Goal: Information Seeking & Learning: Learn about a topic

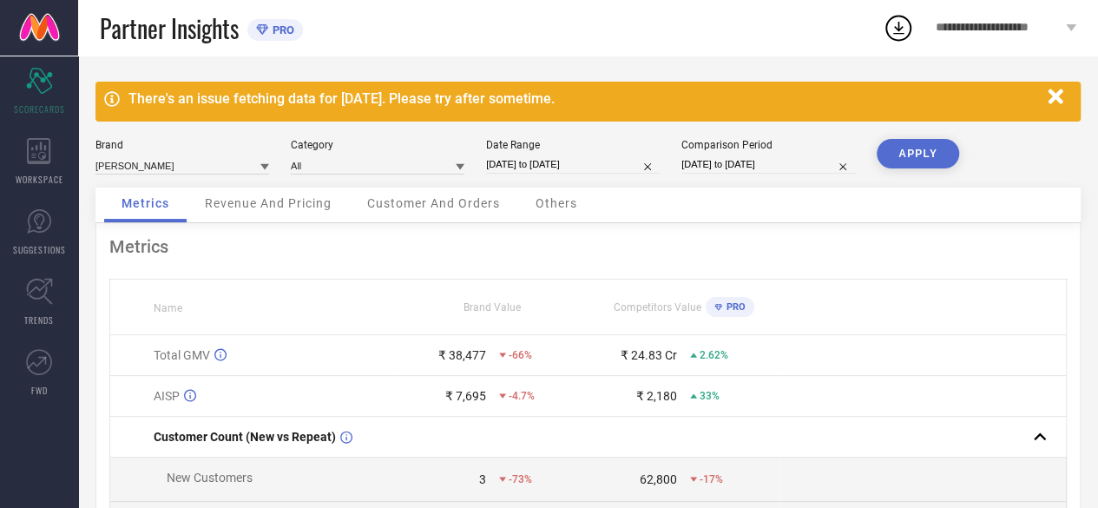
click at [298, 209] on span "Revenue And Pricing" at bounding box center [268, 203] width 127 height 14
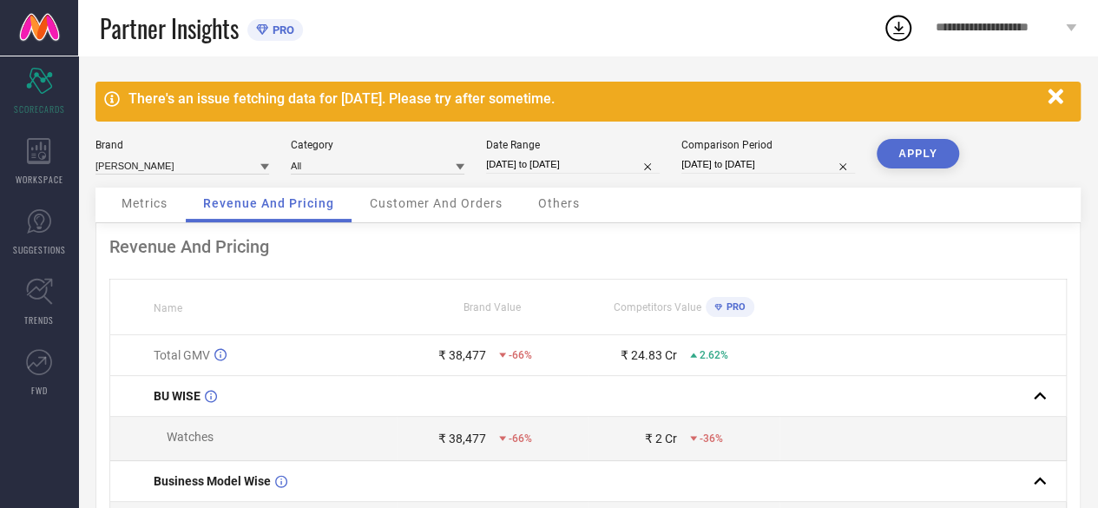
click at [790, 176] on div "Brand [PERSON_NAME] Category All Date Range [DATE] to [DATE] Comparison Period …" at bounding box center [587, 163] width 985 height 49
select select "7"
select select "2024"
select select "8"
select select "2024"
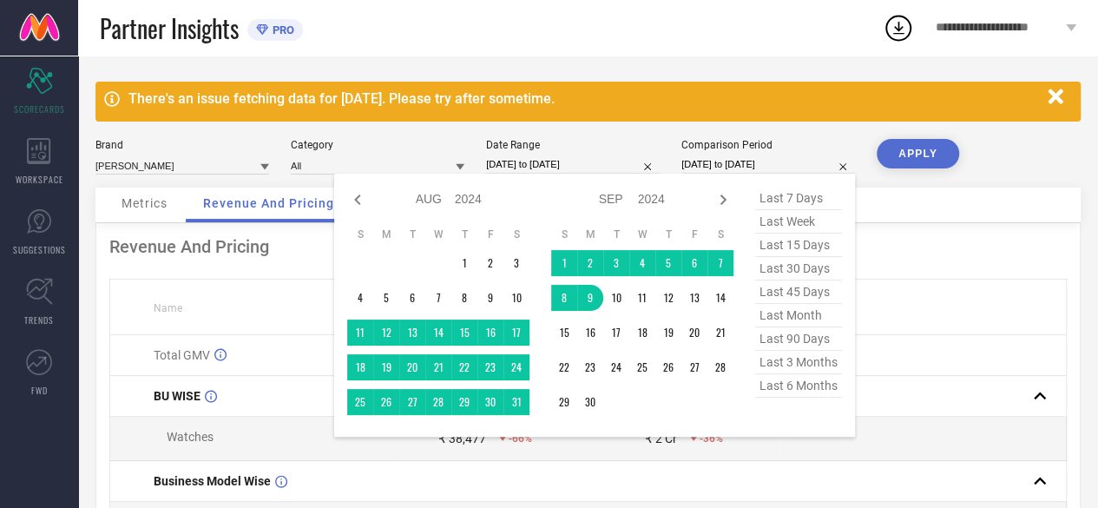
click at [790, 165] on input "[DATE] to [DATE]" at bounding box center [768, 164] width 174 height 18
click at [561, 261] on td "1" at bounding box center [564, 263] width 26 height 26
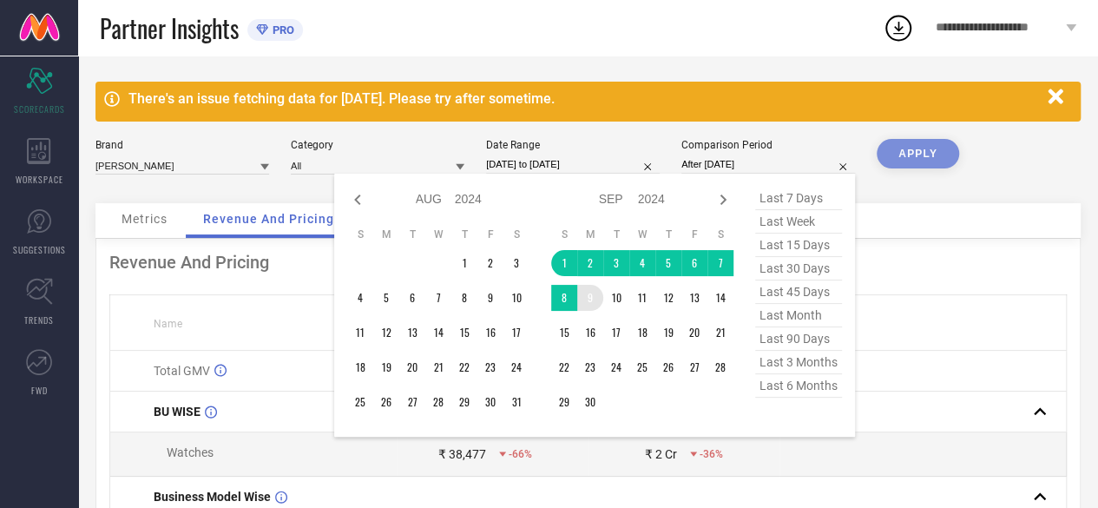
type input "[DATE] to [DATE]"
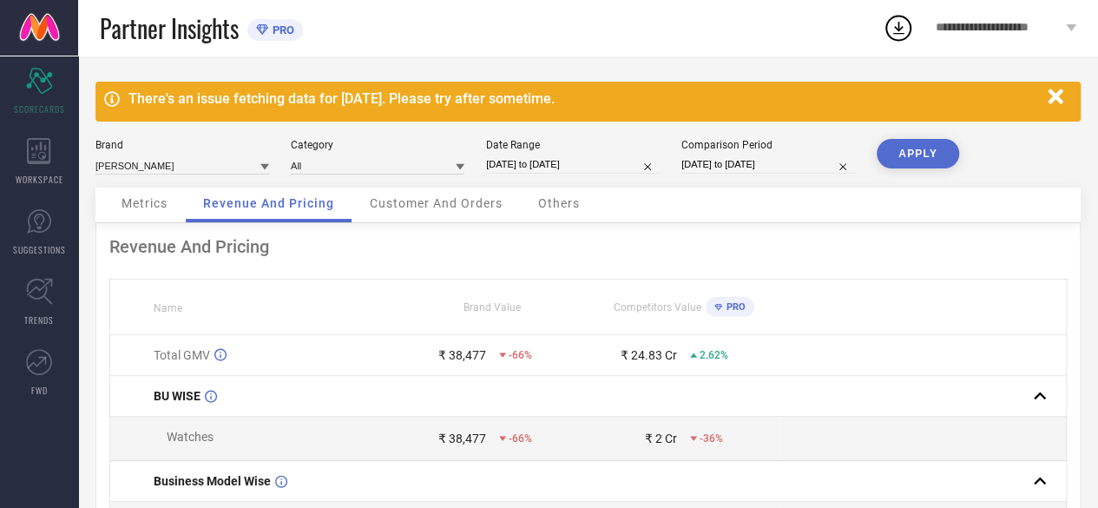
click at [922, 161] on button "APPLY" at bounding box center [917, 154] width 82 height 30
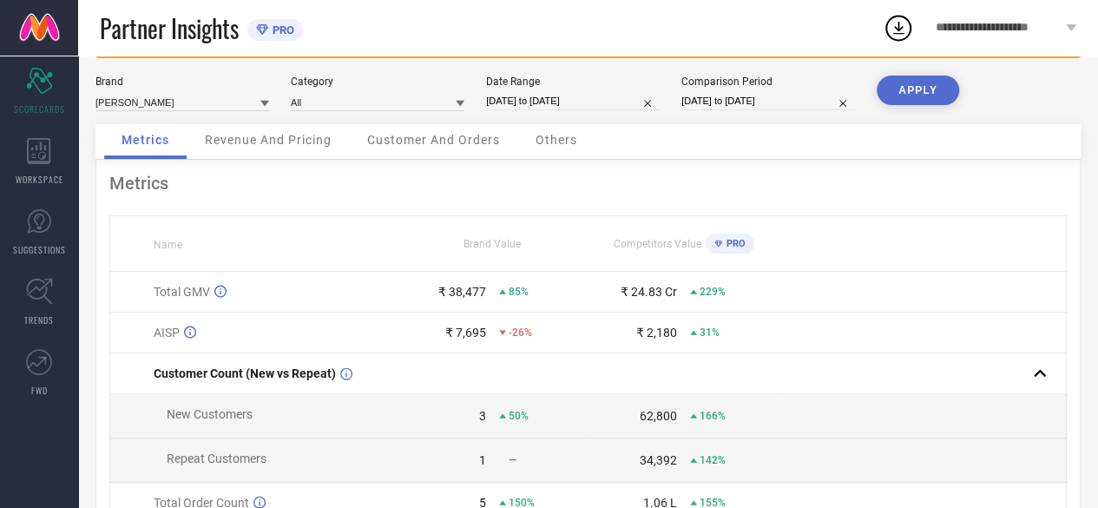
scroll to position [87, 0]
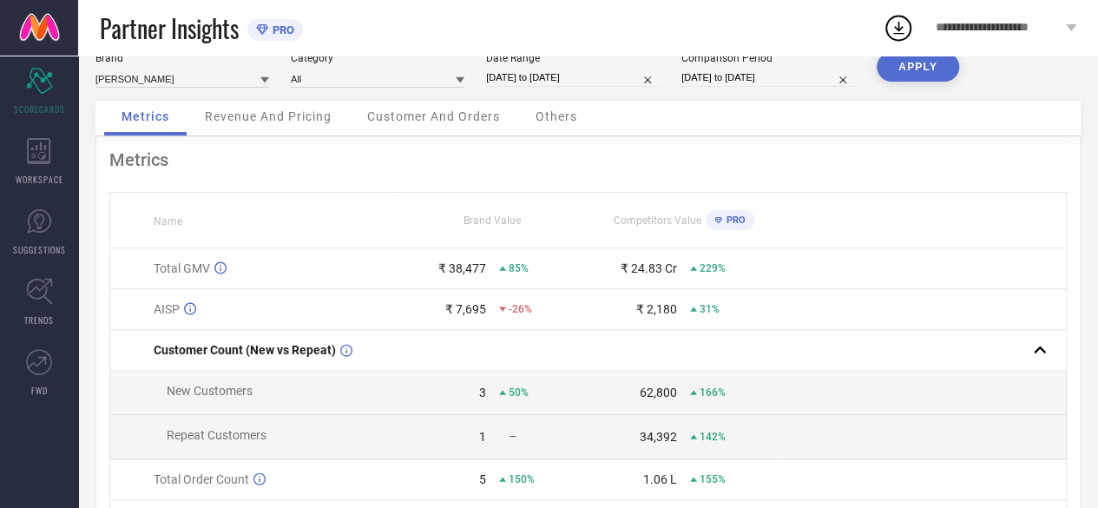
click at [643, 275] on div "₹ 24.83 Cr" at bounding box center [648, 268] width 56 height 14
click at [718, 222] on icon at bounding box center [718, 219] width 8 height 7
drag, startPoint x: 631, startPoint y: 268, endPoint x: 685, endPoint y: 271, distance: 54.7
click at [685, 271] on div "₹ 24.83 Cr 229%" at bounding box center [682, 268] width 189 height 14
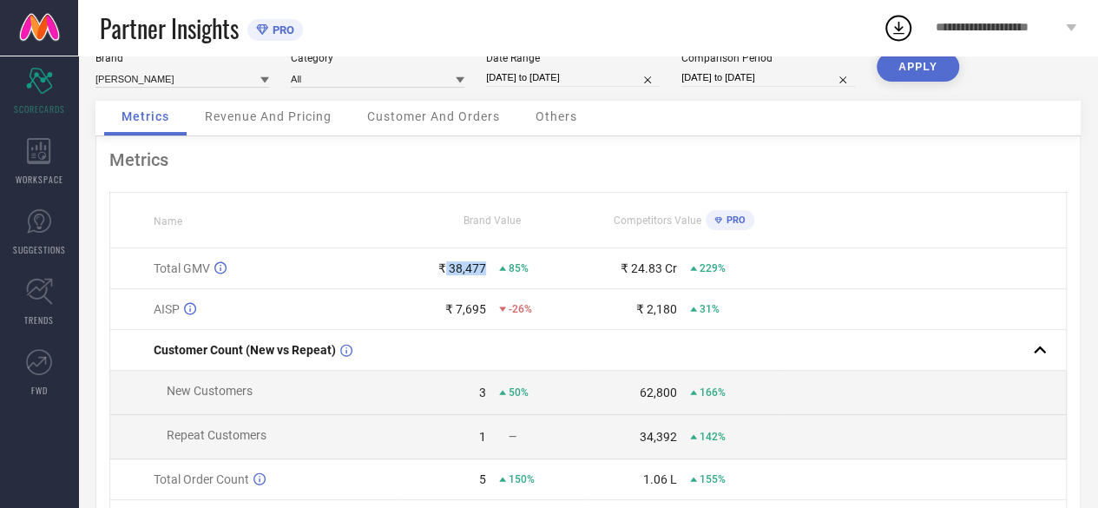
drag, startPoint x: 488, startPoint y: 266, endPoint x: 446, endPoint y: 268, distance: 41.7
click at [446, 268] on div "₹ 38,477 85%" at bounding box center [491, 268] width 189 height 14
click at [705, 275] on div "₹ 24.83 Cr 229%" at bounding box center [682, 268] width 189 height 14
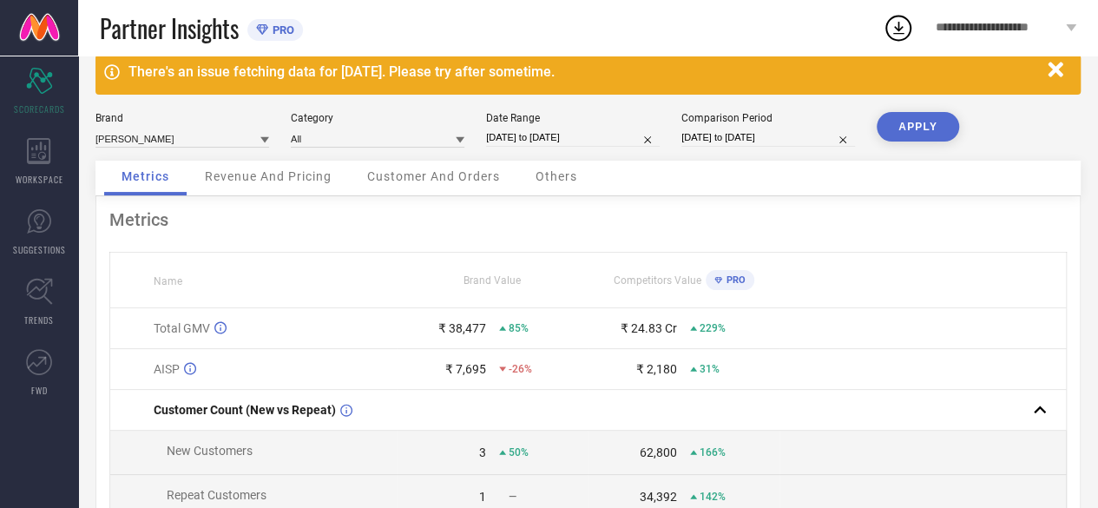
scroll to position [0, 0]
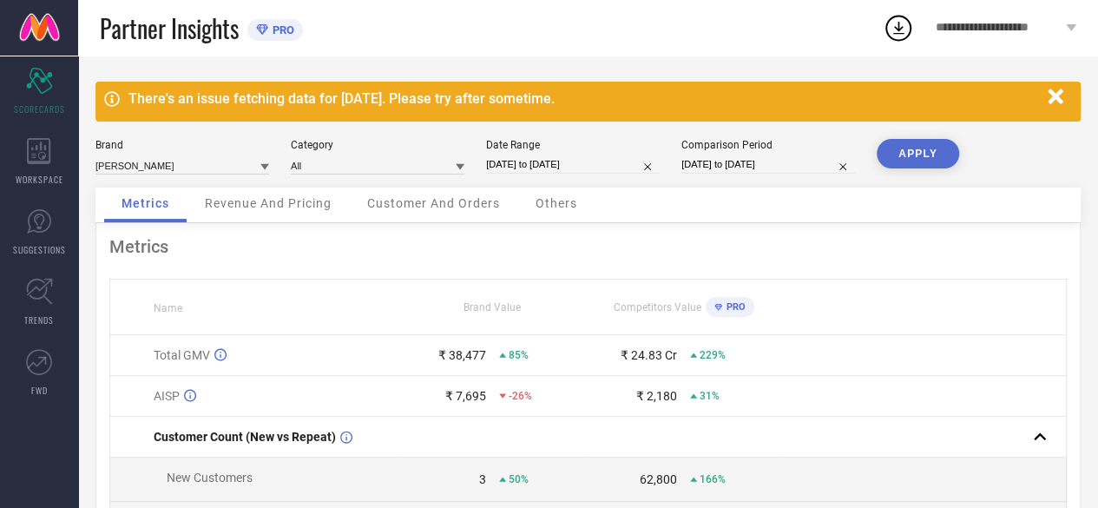
click at [263, 162] on icon at bounding box center [264, 166] width 9 height 9
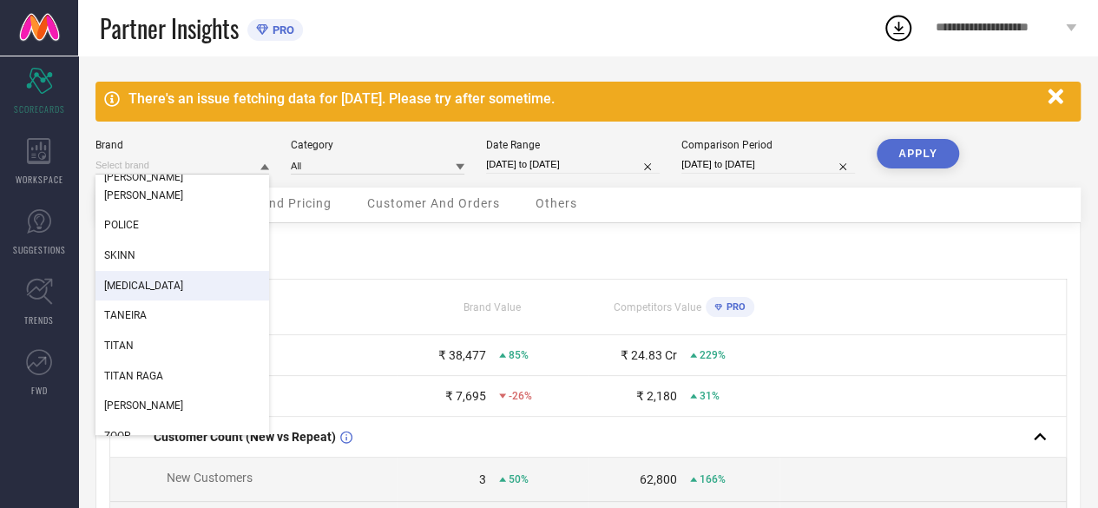
scroll to position [130, 0]
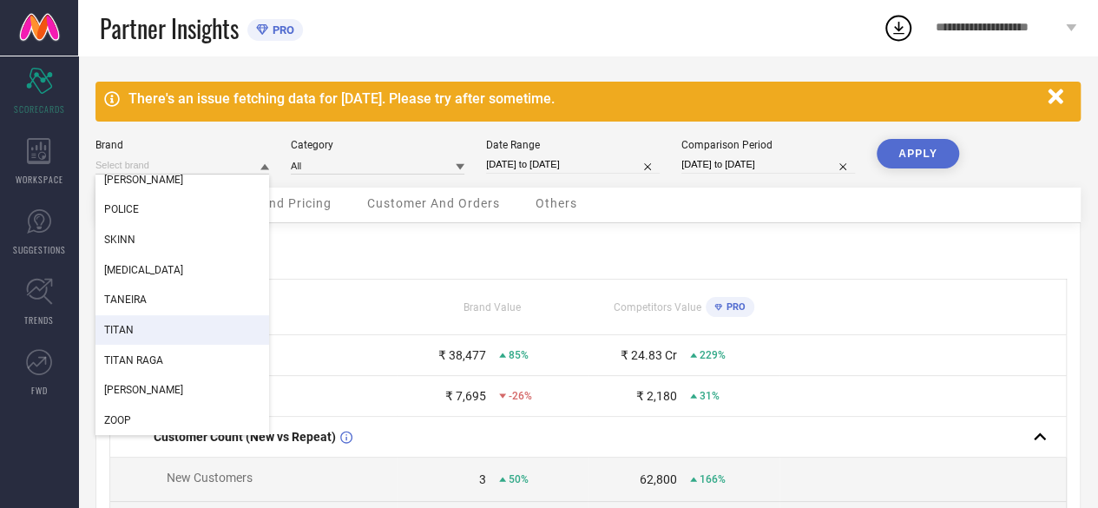
click at [193, 320] on div "TITAN" at bounding box center [182, 330] width 174 height 30
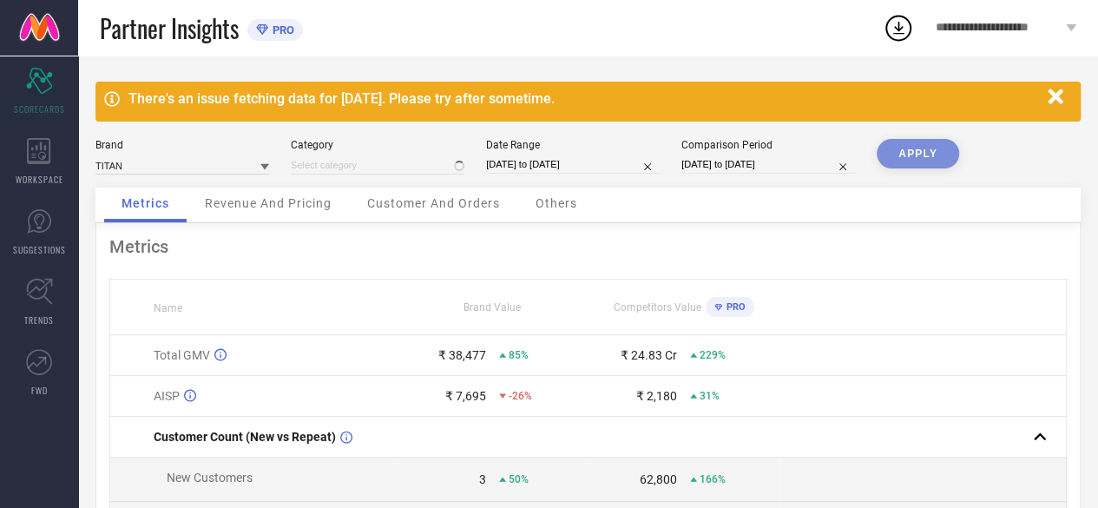
type input "All"
click at [540, 167] on input "[DATE] to [DATE]" at bounding box center [573, 164] width 174 height 18
select select "7"
select select "2025"
select select "8"
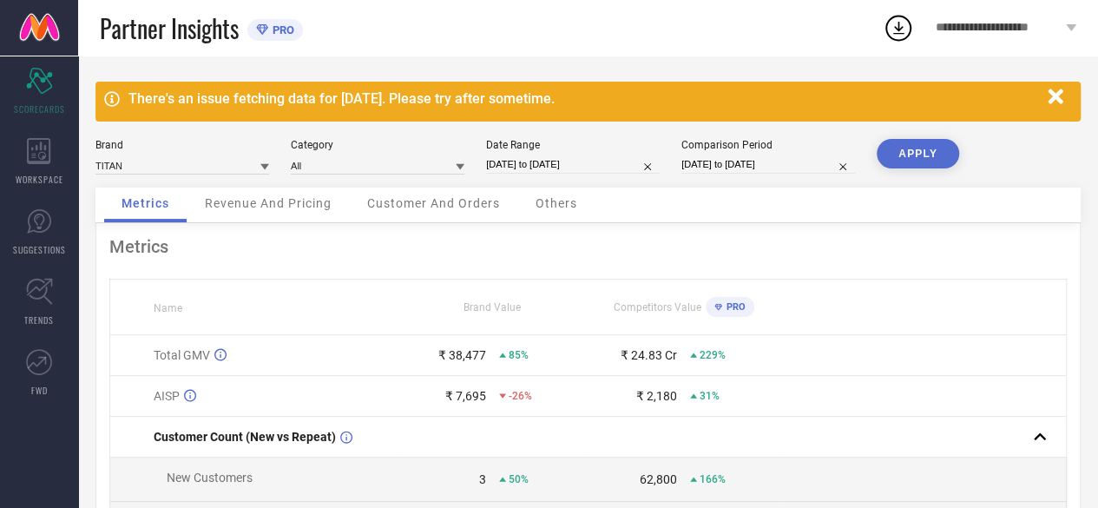
select select "2025"
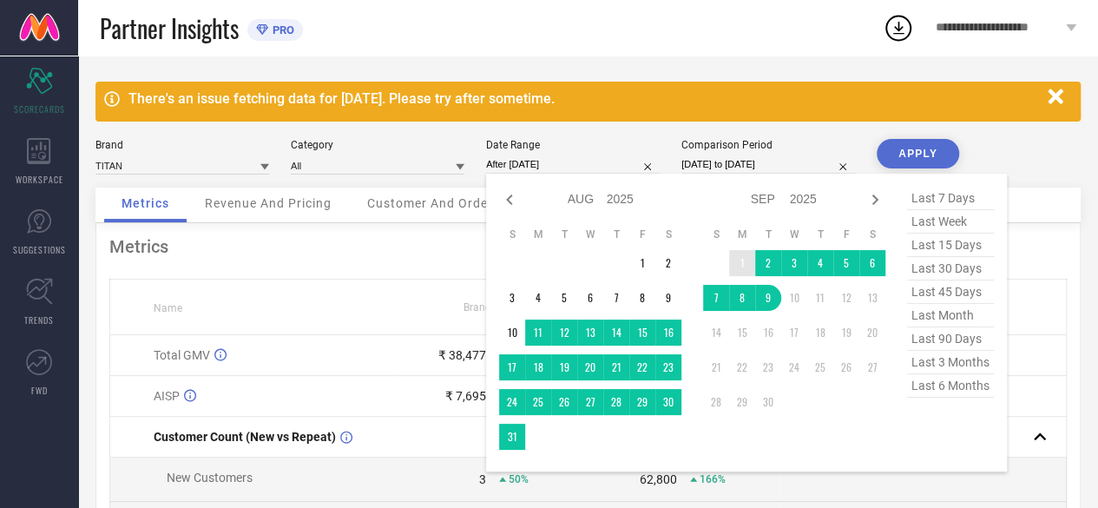
click at [736, 270] on td "1" at bounding box center [742, 263] width 26 height 26
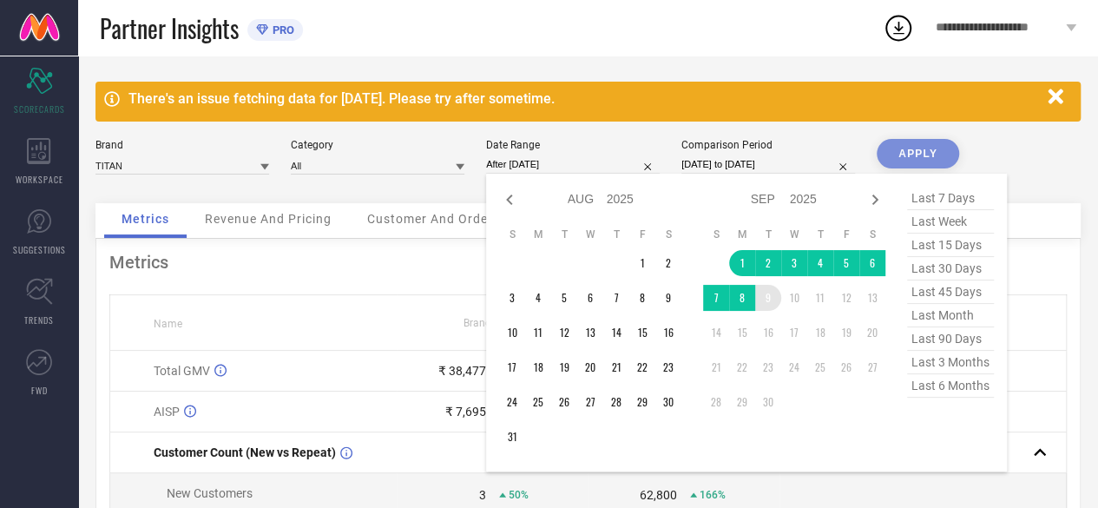
type input "[DATE] to [DATE]"
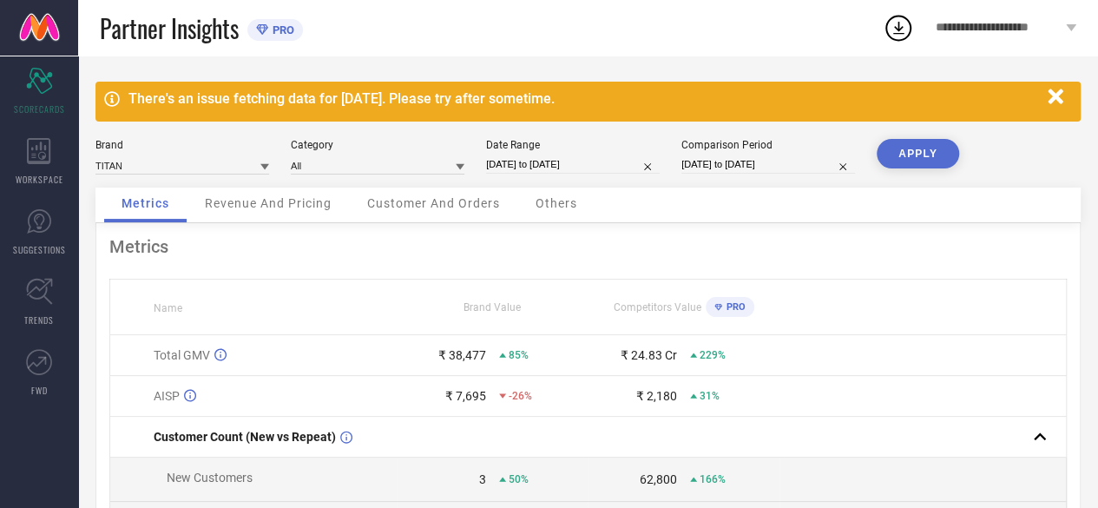
click at [921, 159] on button "APPLY" at bounding box center [917, 154] width 82 height 30
click at [464, 170] on div "Brand TITAN Category All Date Range [DATE] to [DATE] Comparison Period [DATE] t…" at bounding box center [587, 163] width 985 height 49
click at [455, 357] on div "₹ 27.39 L" at bounding box center [460, 355] width 51 height 14
click at [456, 357] on div "₹ 27.39 L" at bounding box center [460, 355] width 51 height 14
click at [521, 354] on span "100%" at bounding box center [521, 355] width 26 height 12
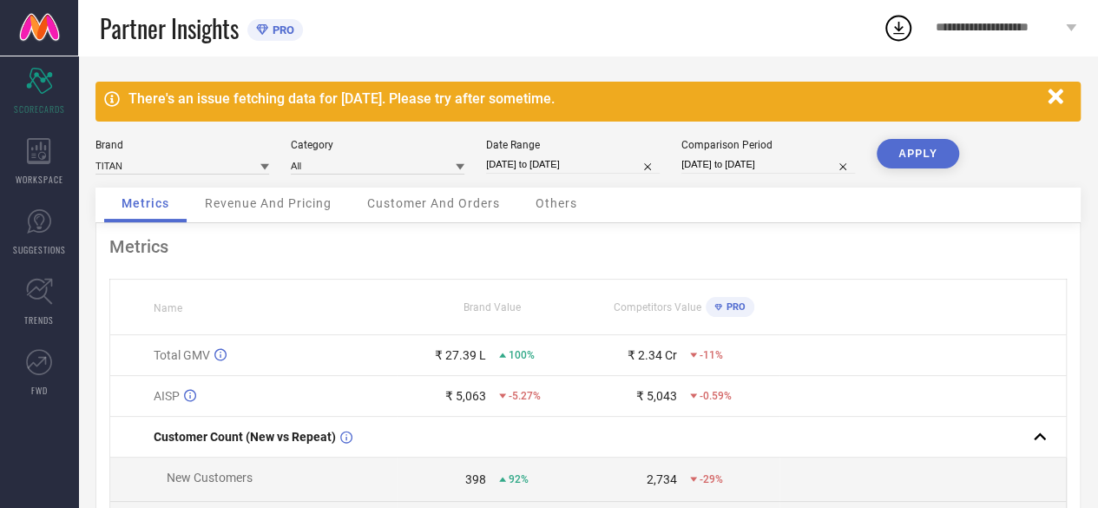
click at [518, 355] on span "100%" at bounding box center [521, 355] width 26 height 12
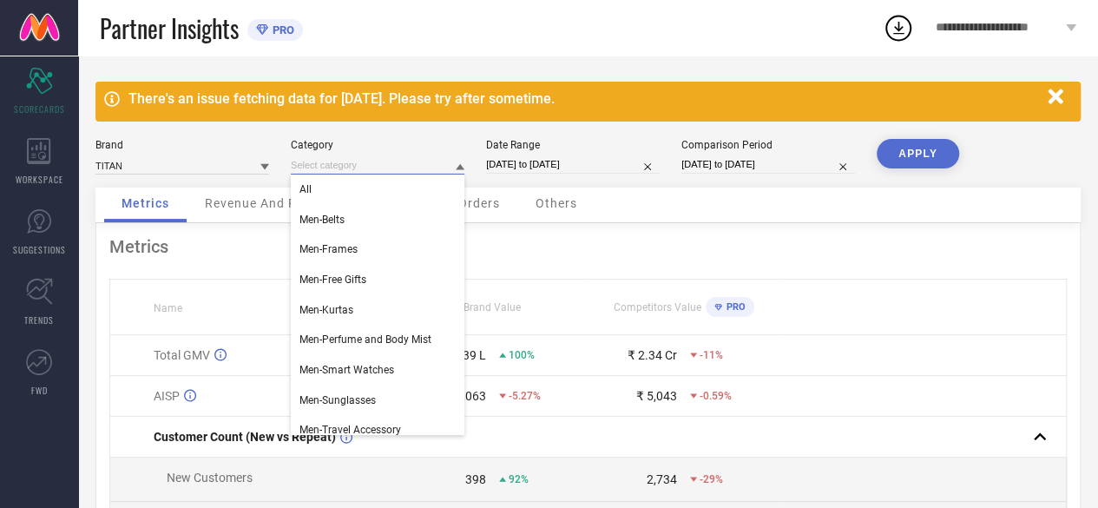
click at [371, 173] on input at bounding box center [378, 165] width 174 height 18
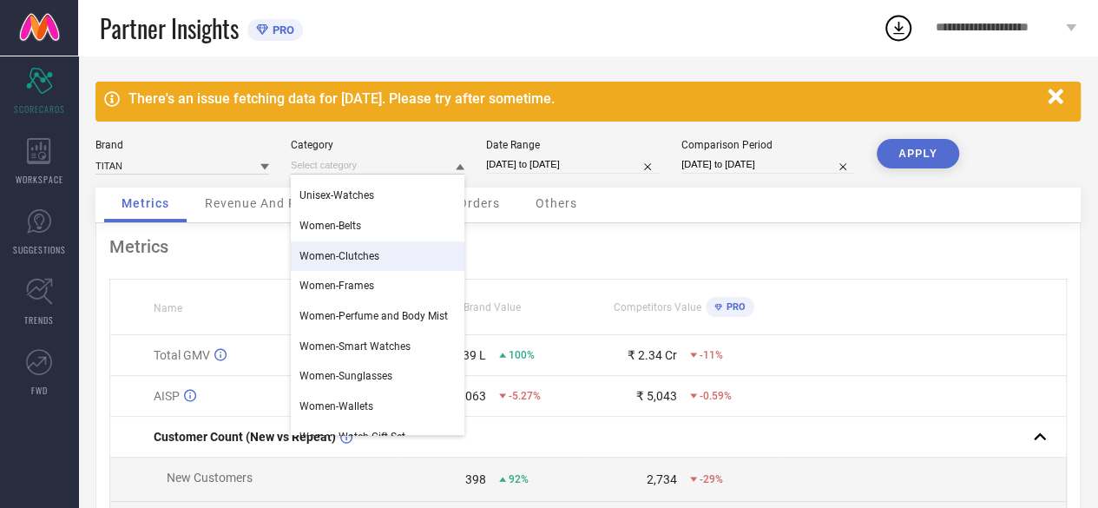
scroll to position [588, 0]
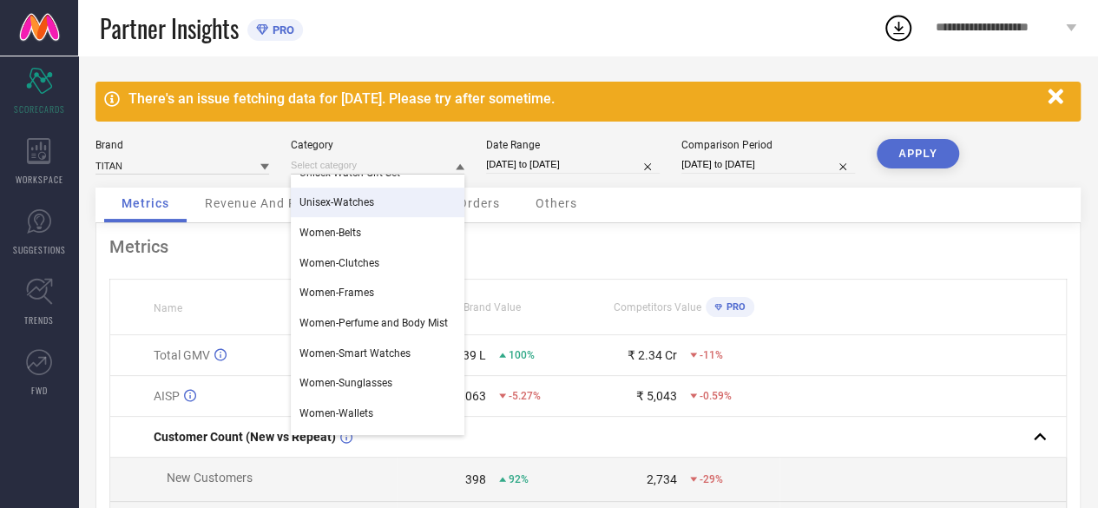
click at [393, 207] on div "Unisex-Watches" at bounding box center [378, 202] width 174 height 30
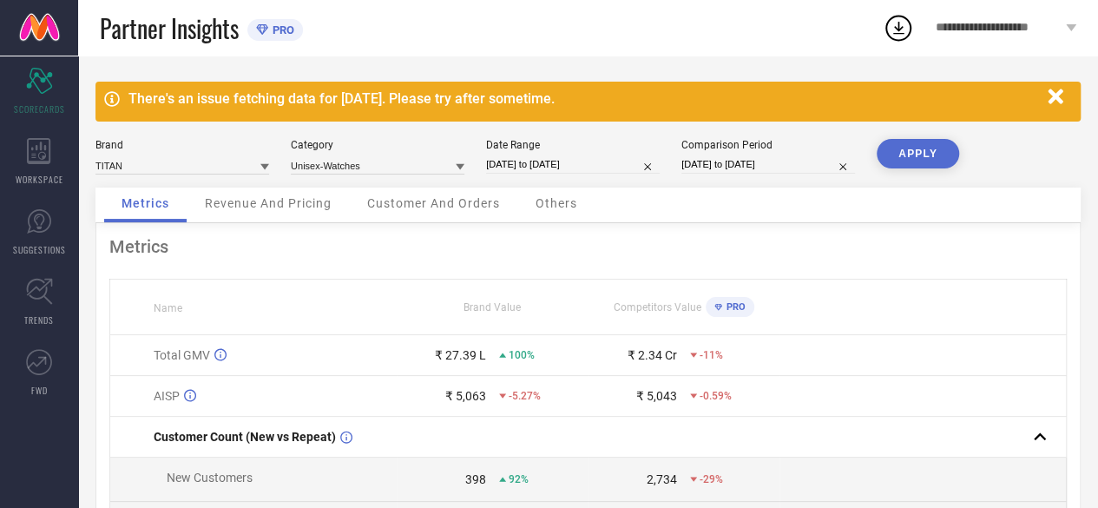
click at [920, 156] on button "APPLY" at bounding box center [917, 154] width 82 height 30
click at [370, 169] on input at bounding box center [378, 165] width 174 height 18
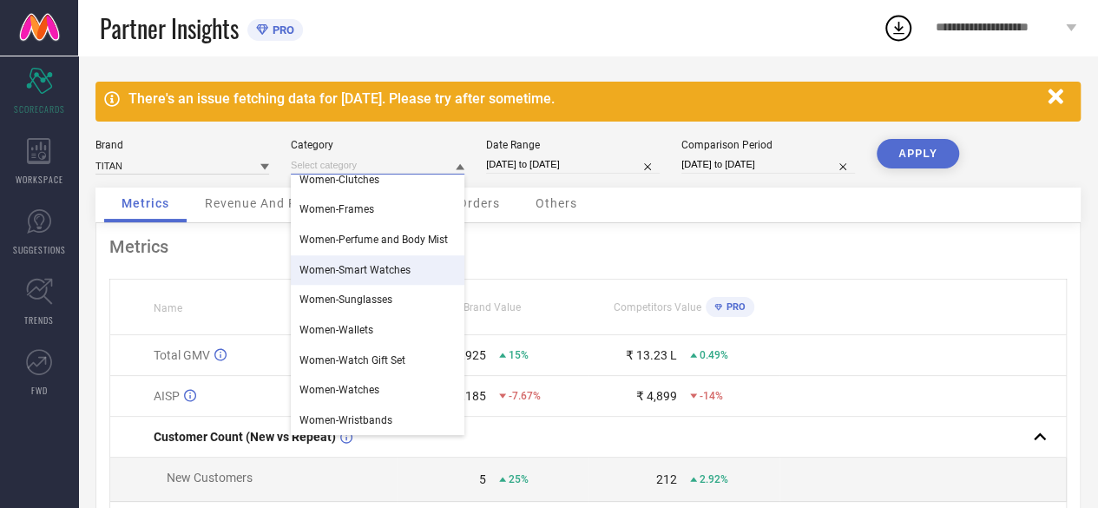
scroll to position [672, 0]
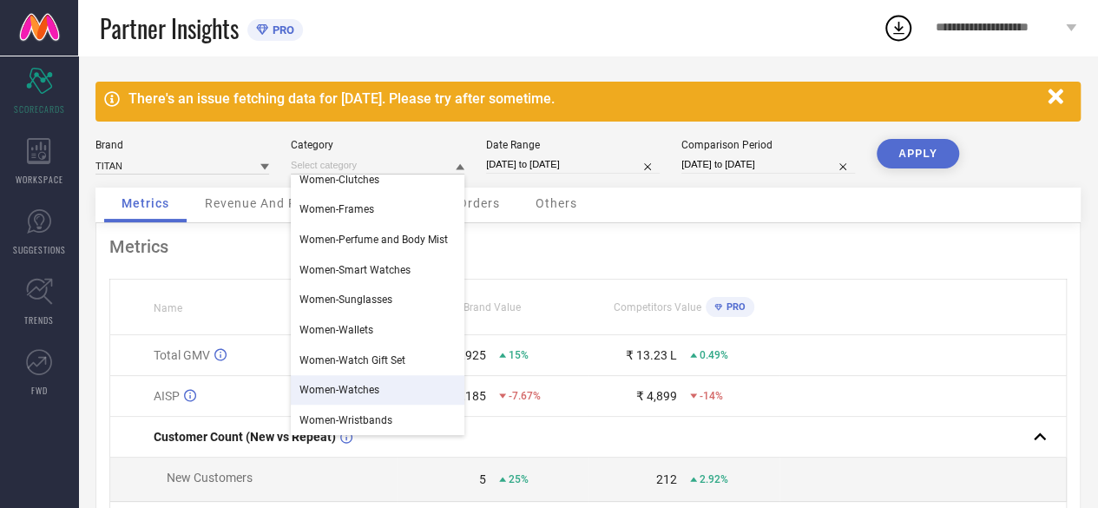
click at [377, 384] on span "Women-Watches" at bounding box center [339, 390] width 80 height 12
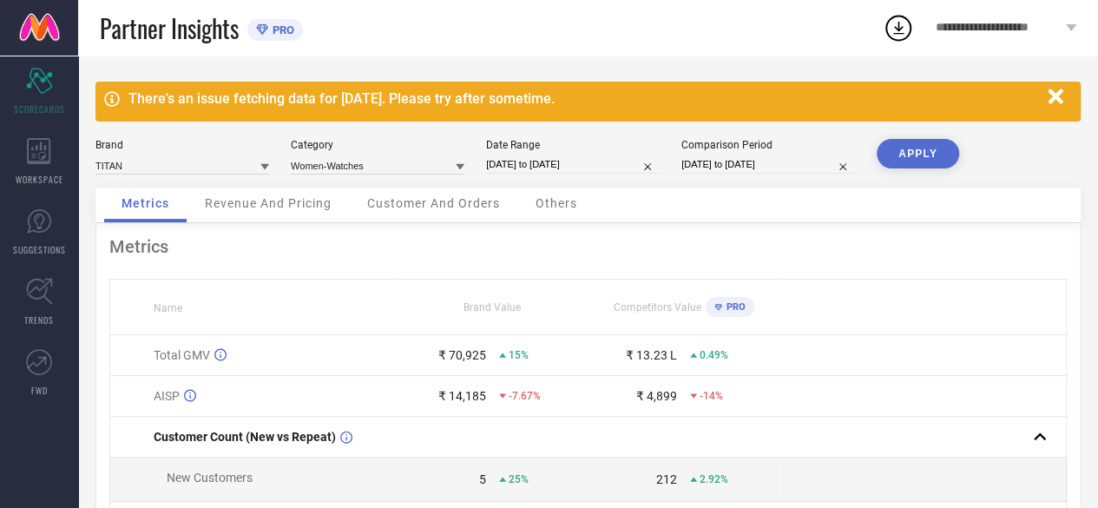
click at [897, 161] on button "APPLY" at bounding box center [917, 154] width 82 height 30
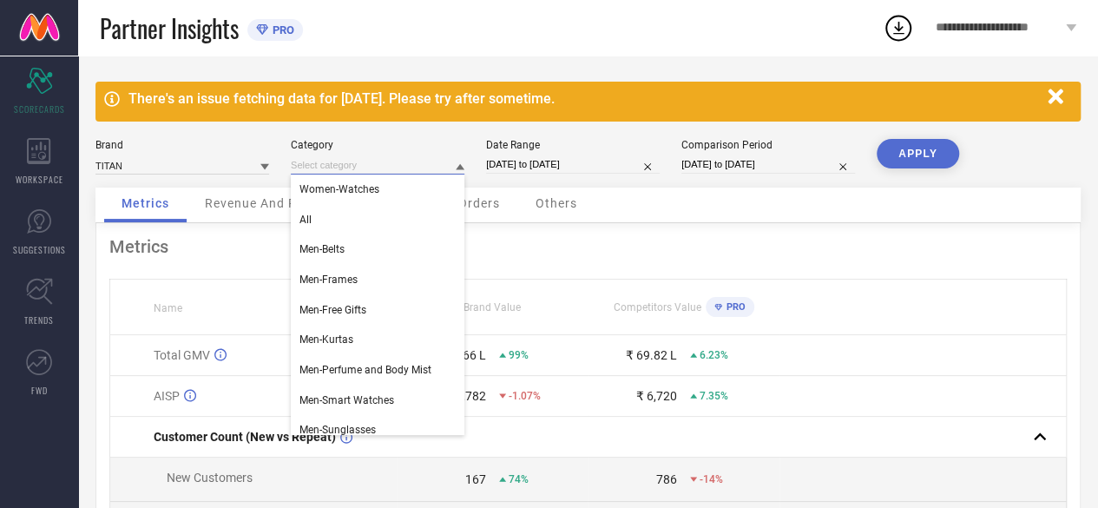
click at [383, 166] on input at bounding box center [378, 165] width 174 height 18
click at [729, 254] on div "Metrics" at bounding box center [587, 246] width 957 height 21
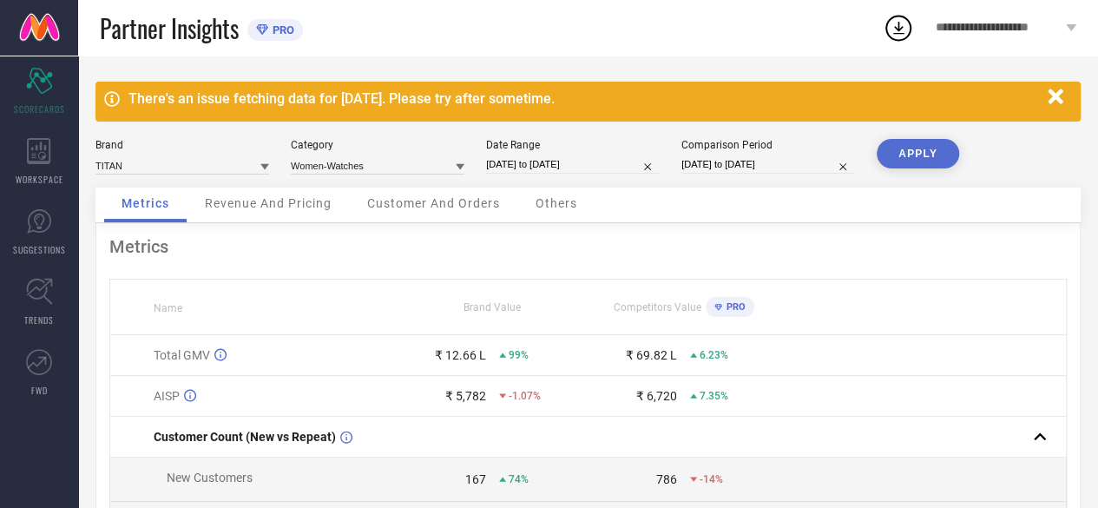
click at [575, 167] on input "[DATE] to [DATE]" at bounding box center [573, 164] width 174 height 18
select select "8"
select select "2025"
select select "9"
select select "2025"
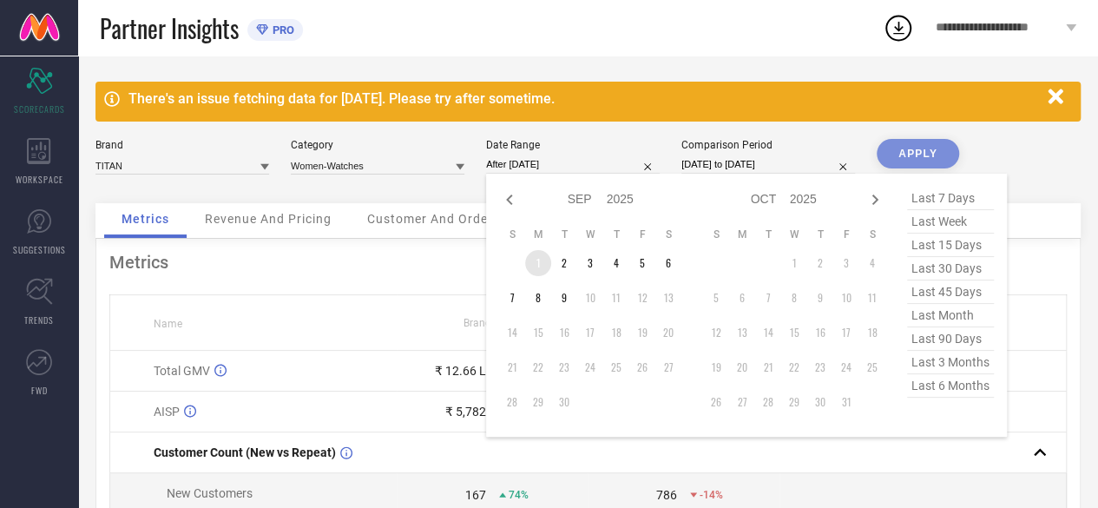
click at [540, 258] on td "1" at bounding box center [538, 263] width 26 height 26
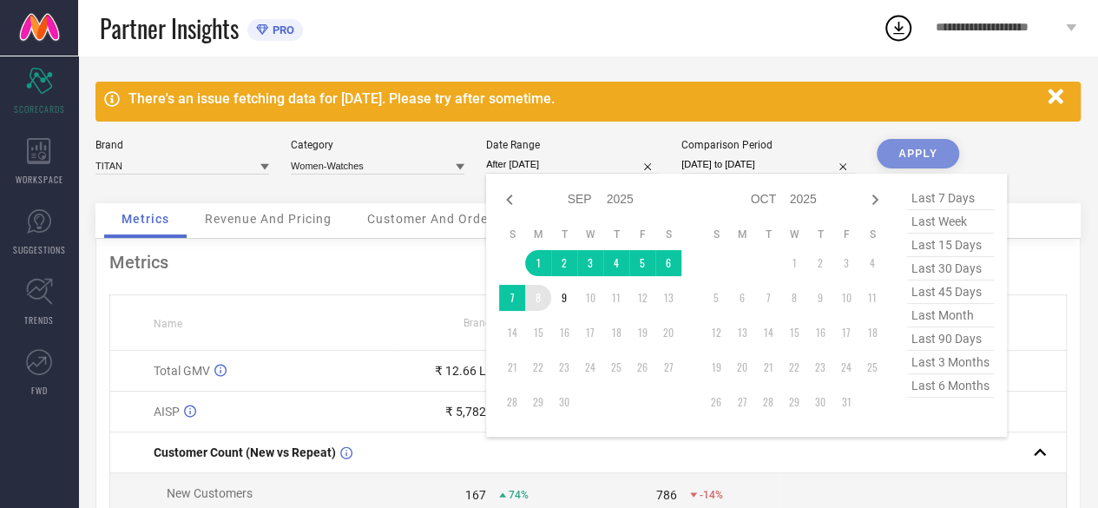
type input "[DATE] to [DATE]"
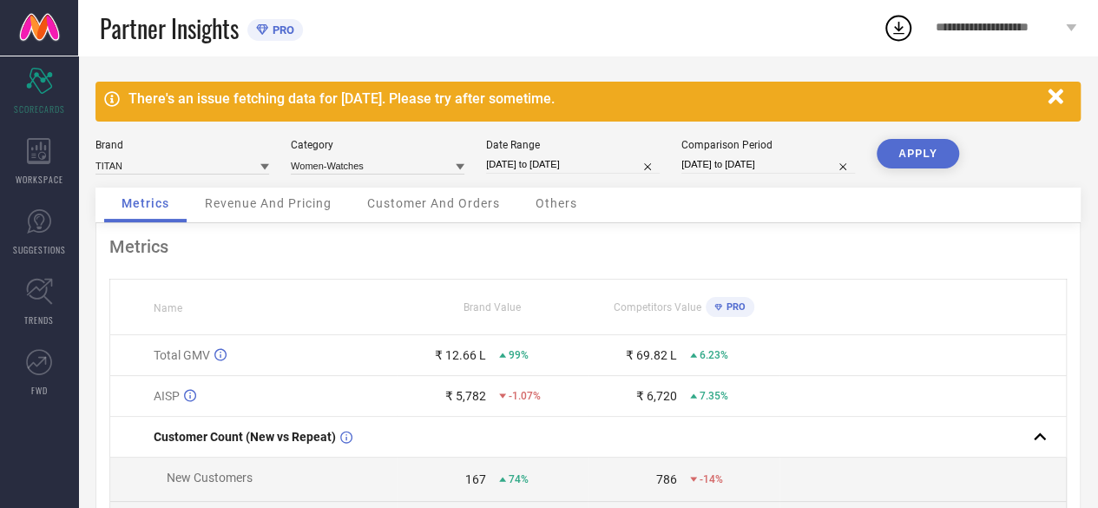
click at [938, 157] on button "APPLY" at bounding box center [917, 154] width 82 height 30
select select "8"
select select "2024"
select select "9"
select select "2024"
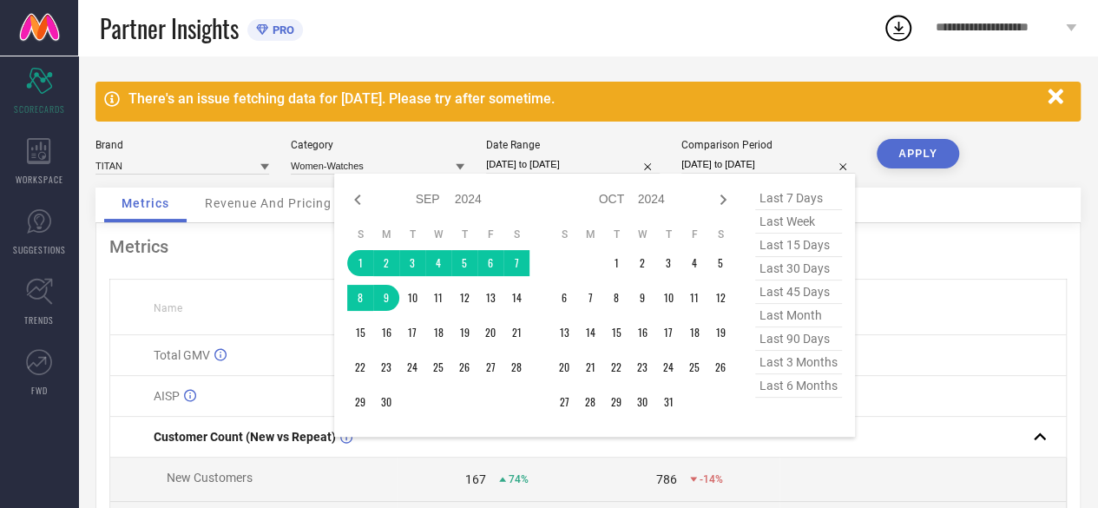
click at [690, 167] on input "[DATE] to [DATE]" at bounding box center [768, 164] width 174 height 18
drag, startPoint x: 359, startPoint y: 264, endPoint x: 357, endPoint y: 294, distance: 30.5
click at [358, 266] on td "1" at bounding box center [360, 263] width 26 height 26
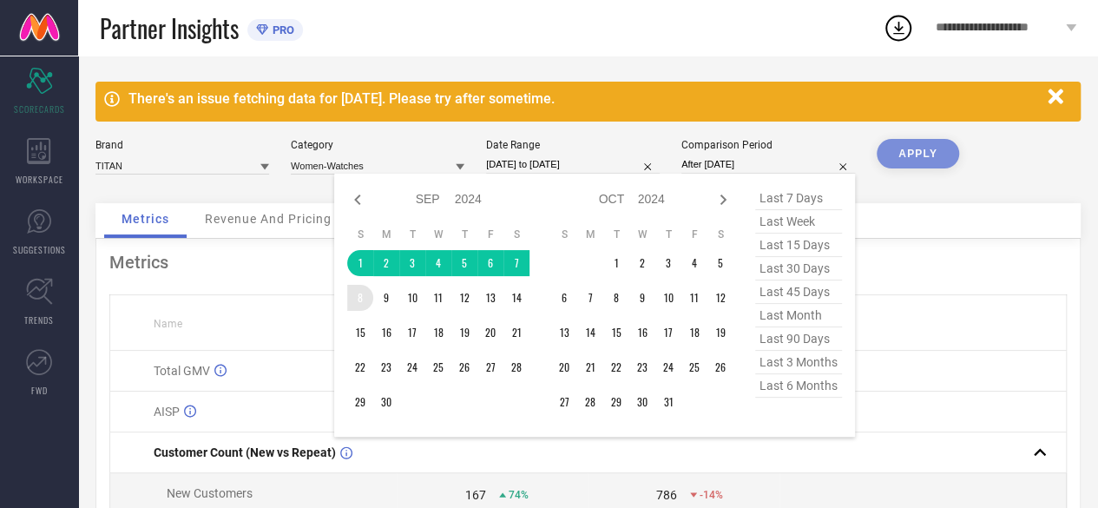
type input "[DATE] to [DATE]"
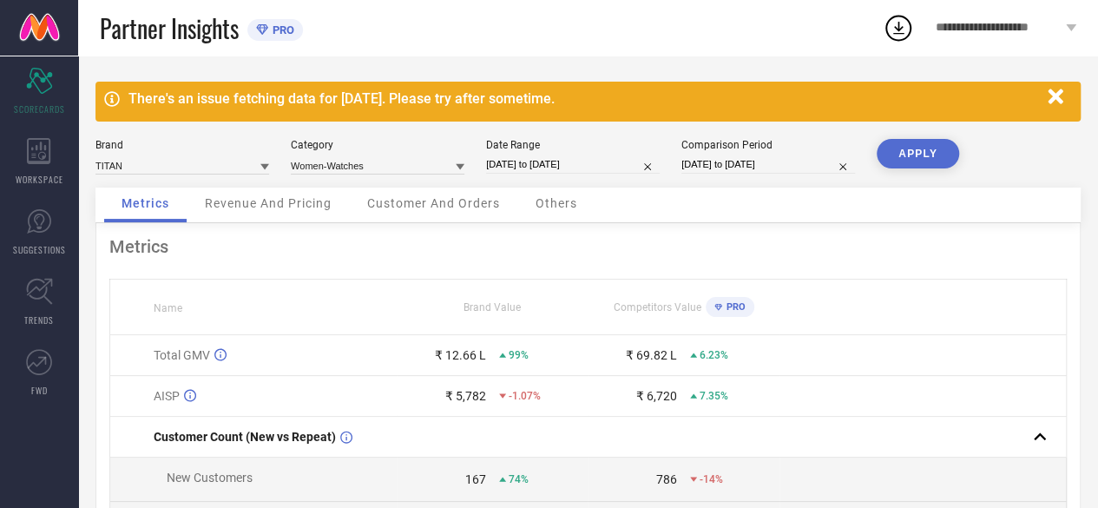
click at [950, 151] on button "APPLY" at bounding box center [917, 154] width 82 height 30
click at [525, 162] on input "[DATE] to [DATE]" at bounding box center [573, 164] width 174 height 18
select select "8"
select select "2025"
select select "9"
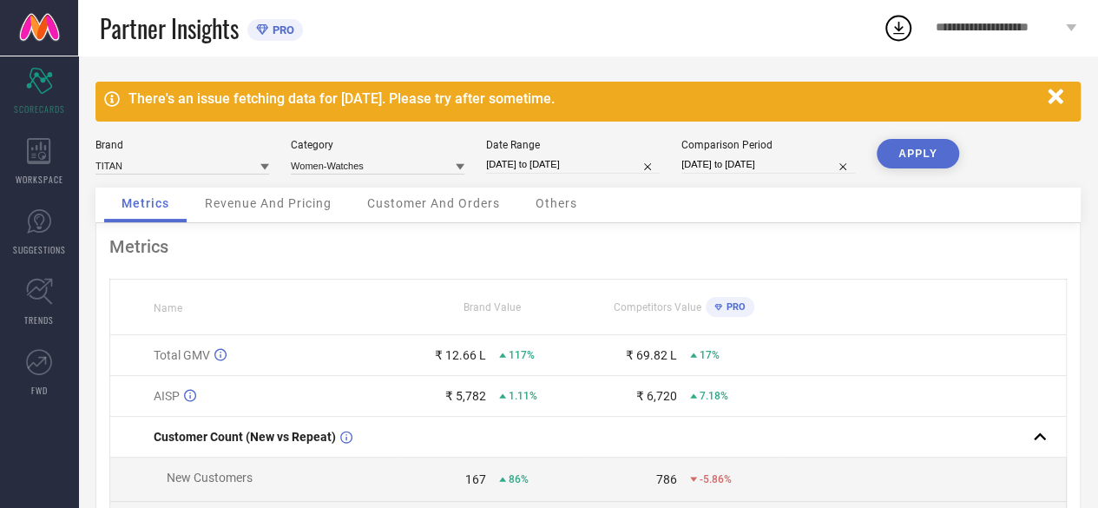
select select "2025"
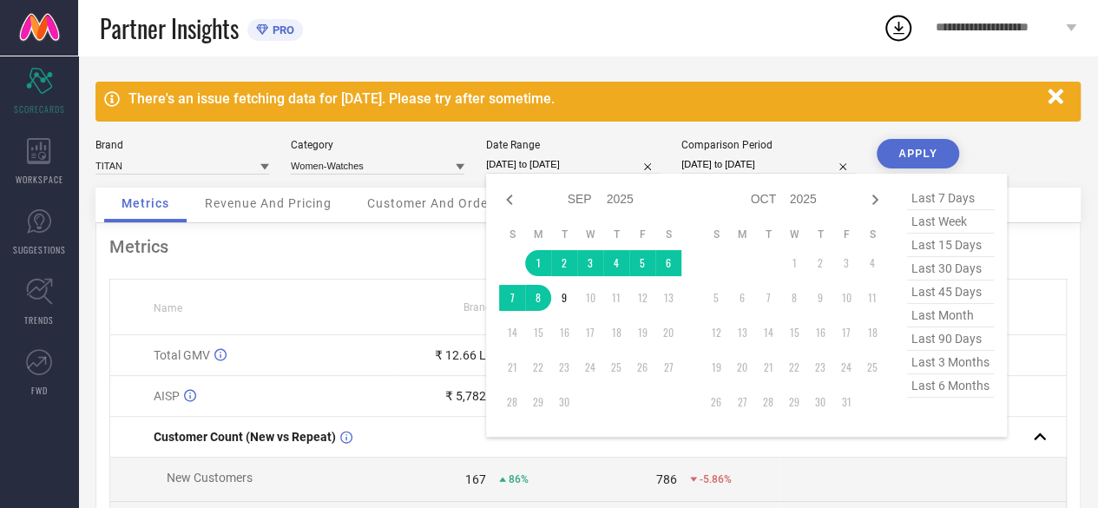
click at [543, 123] on div "There's an issue fetching data for [DATE]. Please try after sometime. Brand TIT…" at bounding box center [588, 418] width 1020 height 724
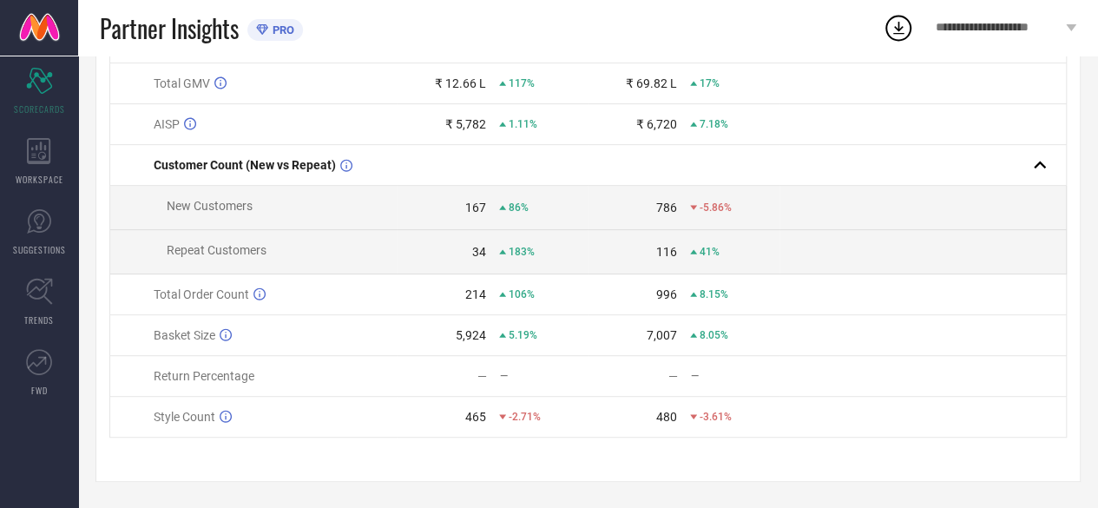
scroll to position [274, 0]
click at [476, 299] on div "214" at bounding box center [475, 294] width 21 height 14
click at [469, 340] on div "5,924" at bounding box center [471, 335] width 30 height 14
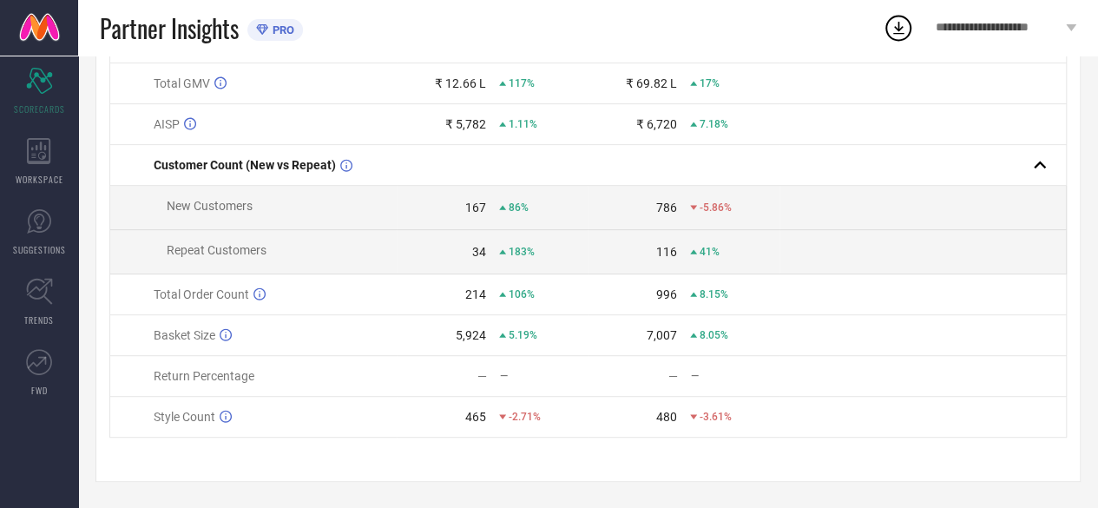
click at [500, 420] on icon at bounding box center [502, 416] width 7 height 7
click at [220, 415] on icon at bounding box center [226, 416] width 12 height 12
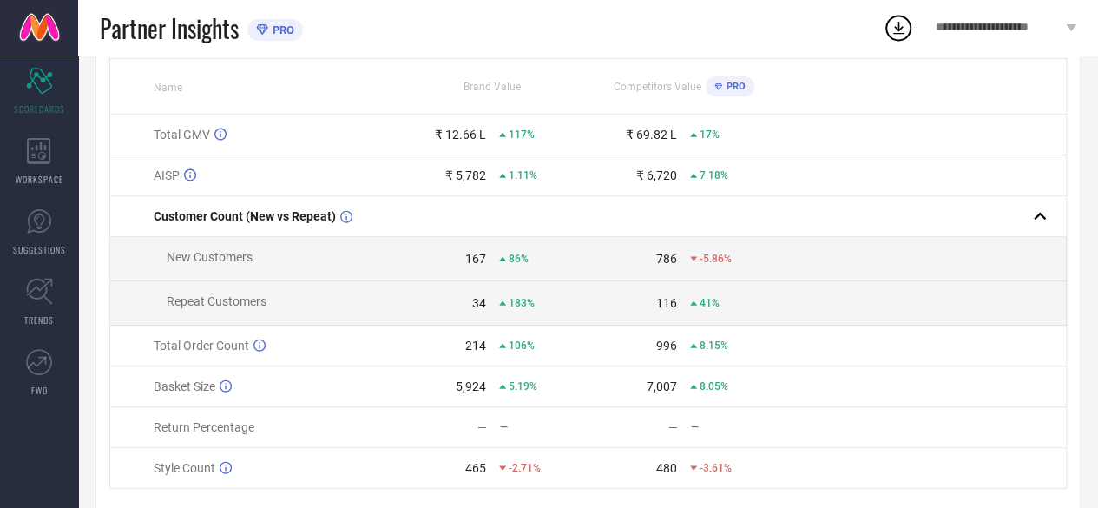
scroll to position [260, 0]
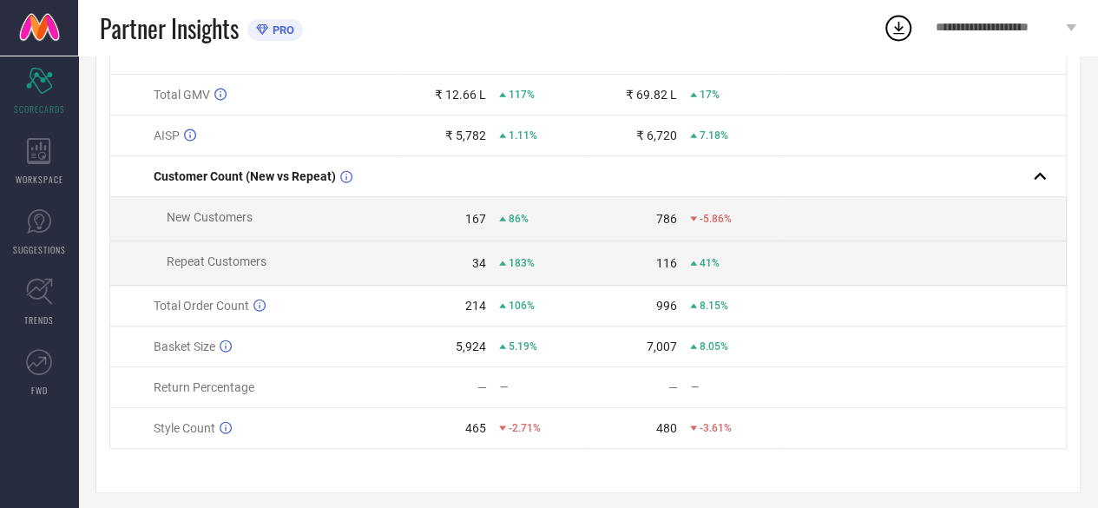
click at [508, 431] on span "-2.71%" at bounding box center [524, 428] width 32 height 12
click at [699, 429] on span "-3.61%" at bounding box center [715, 428] width 32 height 12
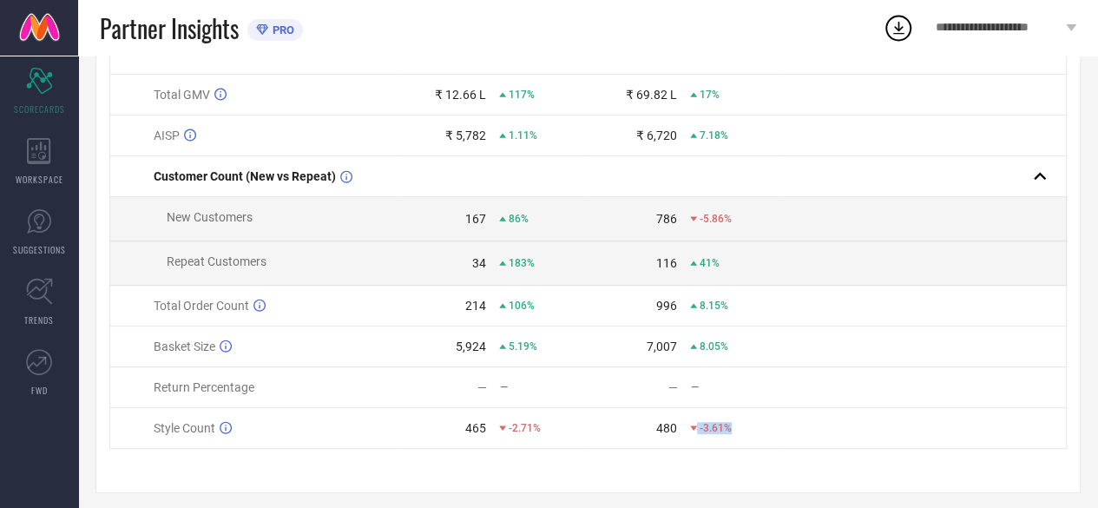
click at [699, 429] on span "-3.61%" at bounding box center [715, 428] width 32 height 12
drag, startPoint x: 464, startPoint y: 430, endPoint x: 728, endPoint y: 430, distance: 263.8
click at [728, 430] on tr "Style Count 465 -2.71% 480 -3.61%" at bounding box center [588, 428] width 956 height 41
click at [728, 430] on span "-3.61%" at bounding box center [715, 428] width 32 height 12
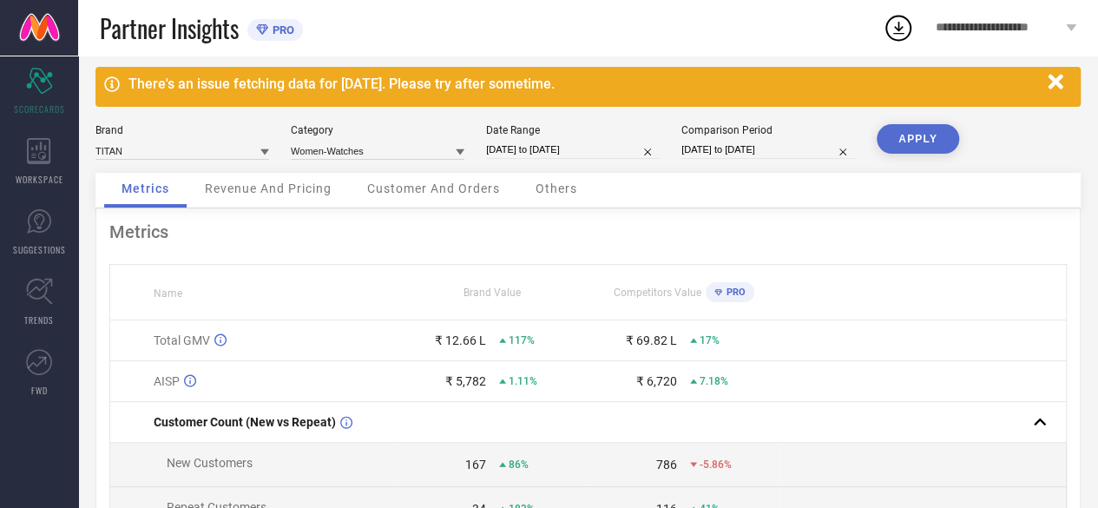
scroll to position [0, 0]
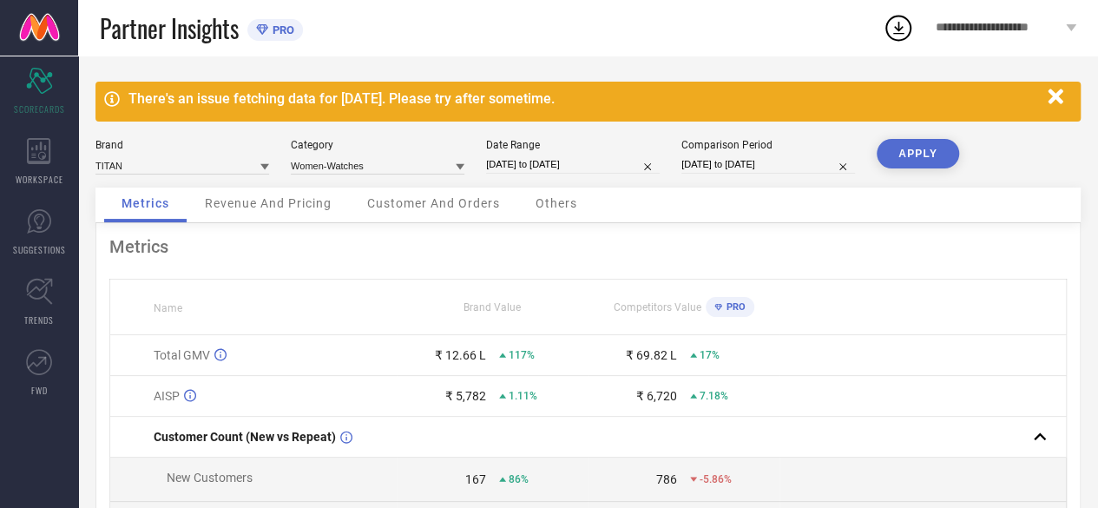
click at [262, 209] on span "Revenue And Pricing" at bounding box center [268, 203] width 127 height 14
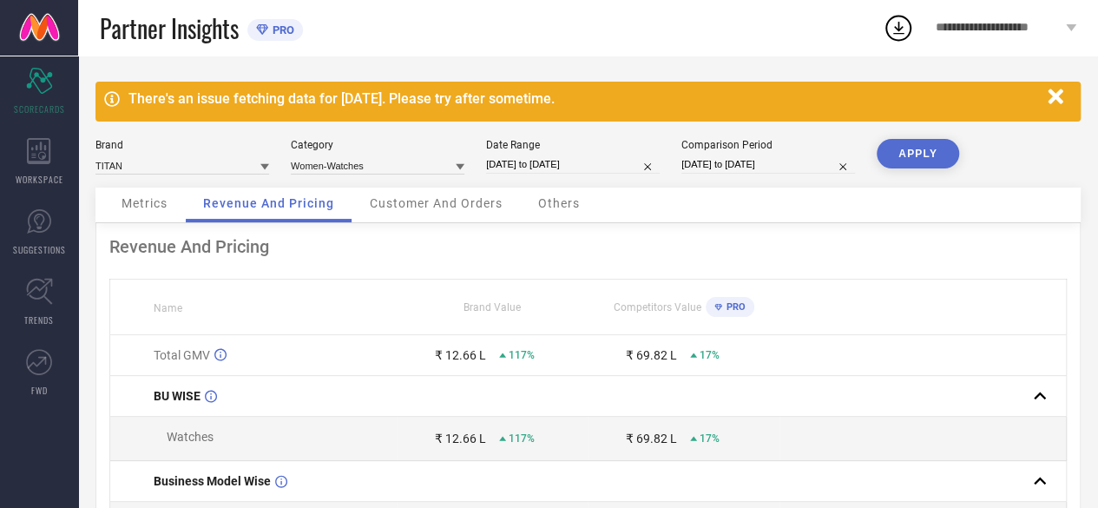
click at [444, 212] on div "Customer And Orders" at bounding box center [435, 204] width 167 height 35
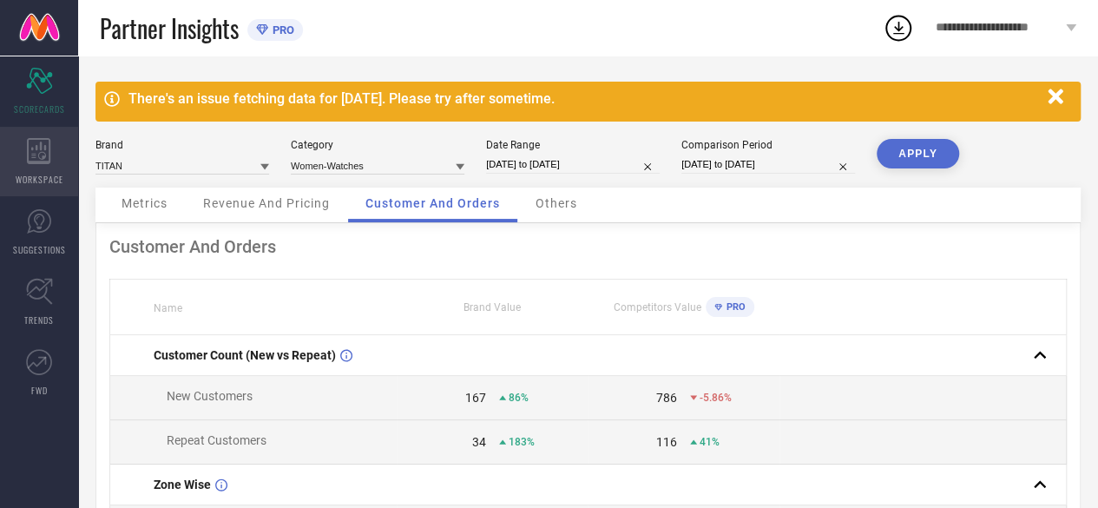
click at [12, 152] on div "WORKSPACE" at bounding box center [39, 161] width 78 height 69
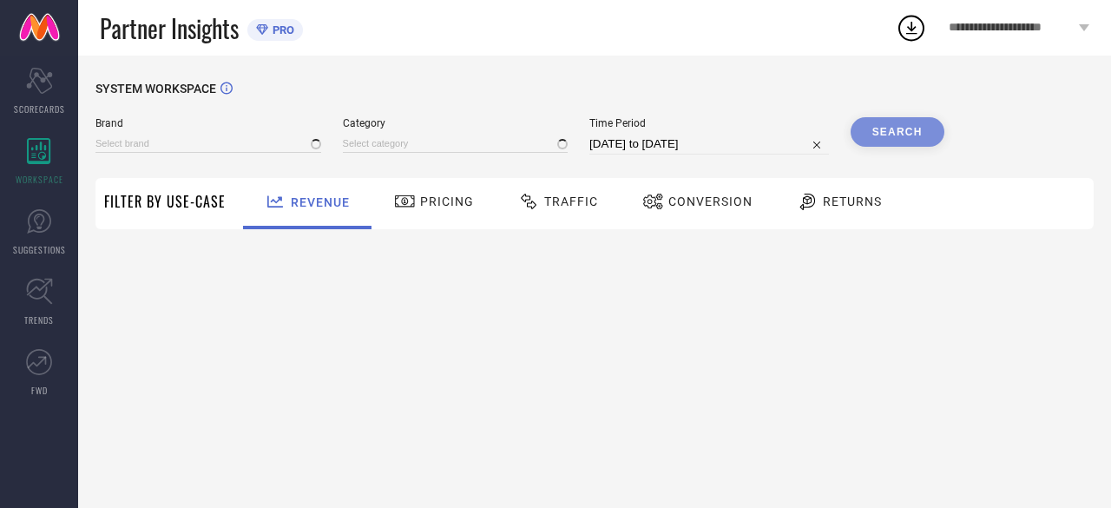
type input "[PERSON_NAME]"
type input "All"
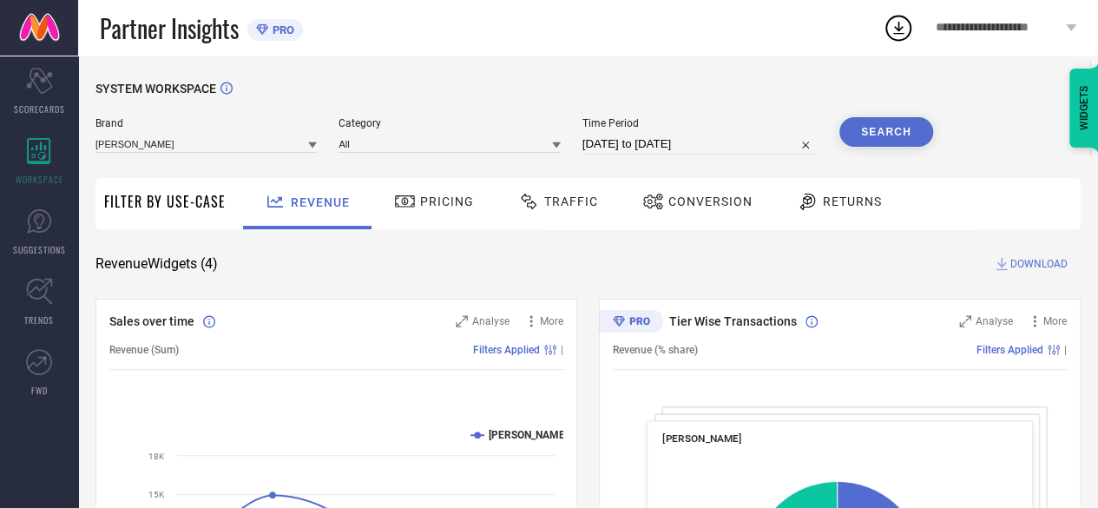
click at [866, 209] on div "Returns" at bounding box center [839, 202] width 94 height 30
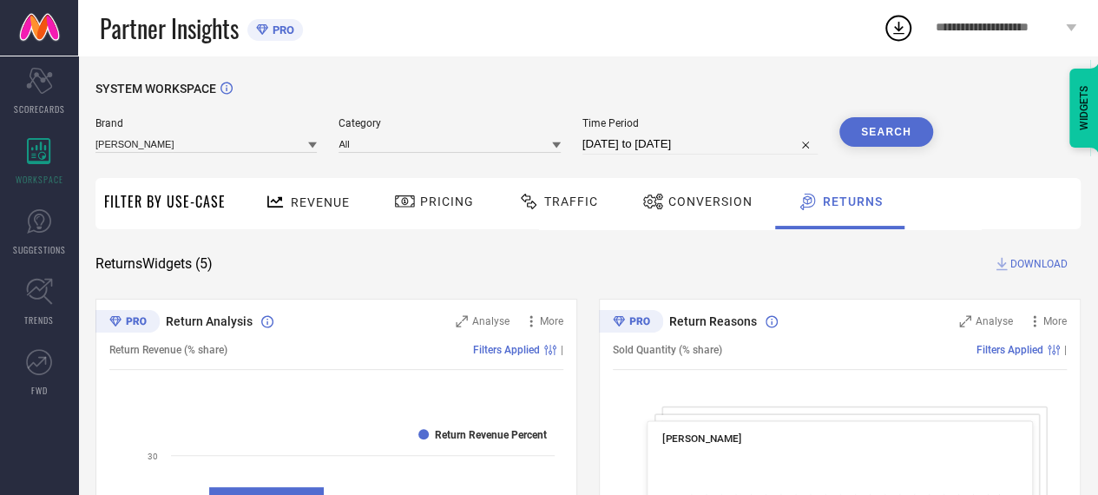
select select "7"
select select "2025"
select select "8"
select select "2025"
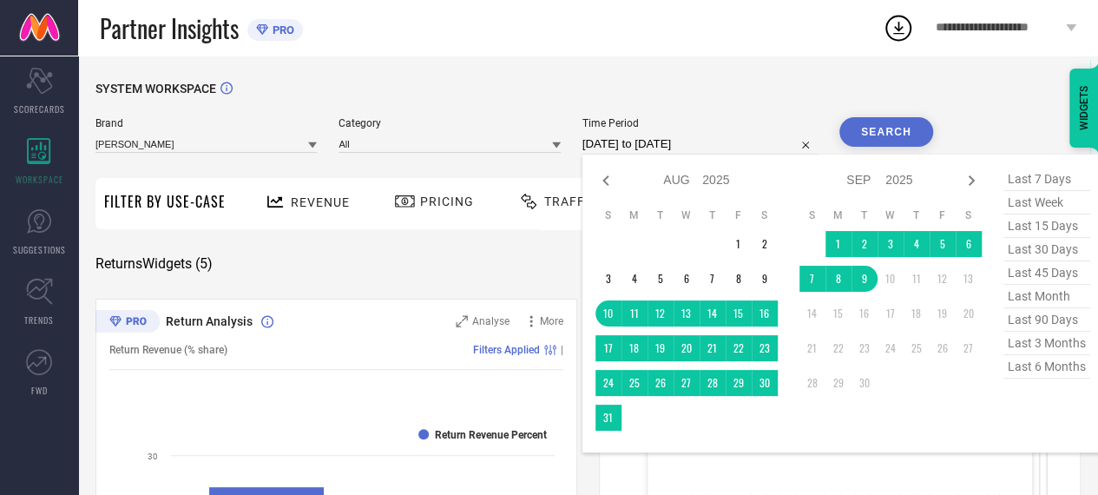
click at [693, 138] on input "[DATE] to [DATE]" at bounding box center [699, 144] width 235 height 21
click at [842, 247] on td "1" at bounding box center [838, 244] width 26 height 26
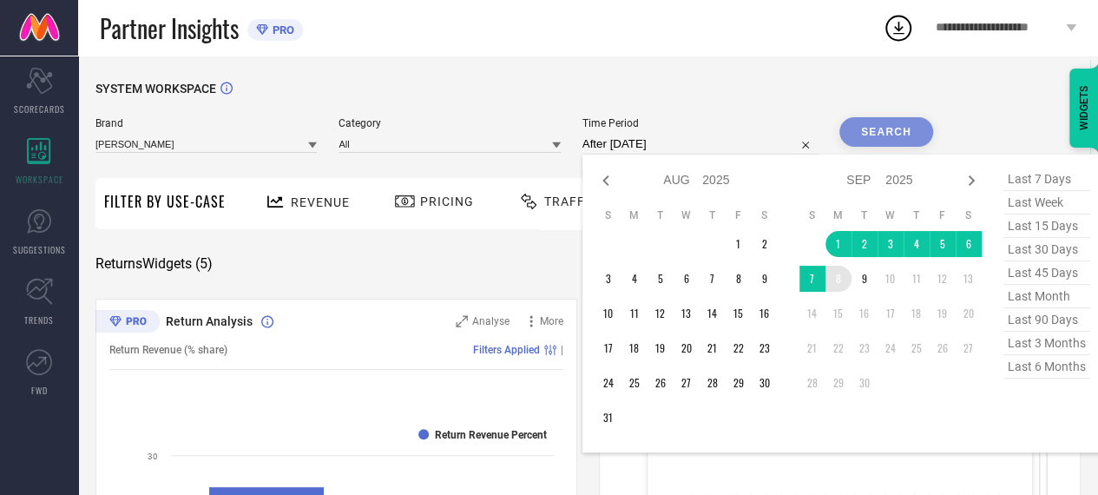
type input "[DATE] to [DATE]"
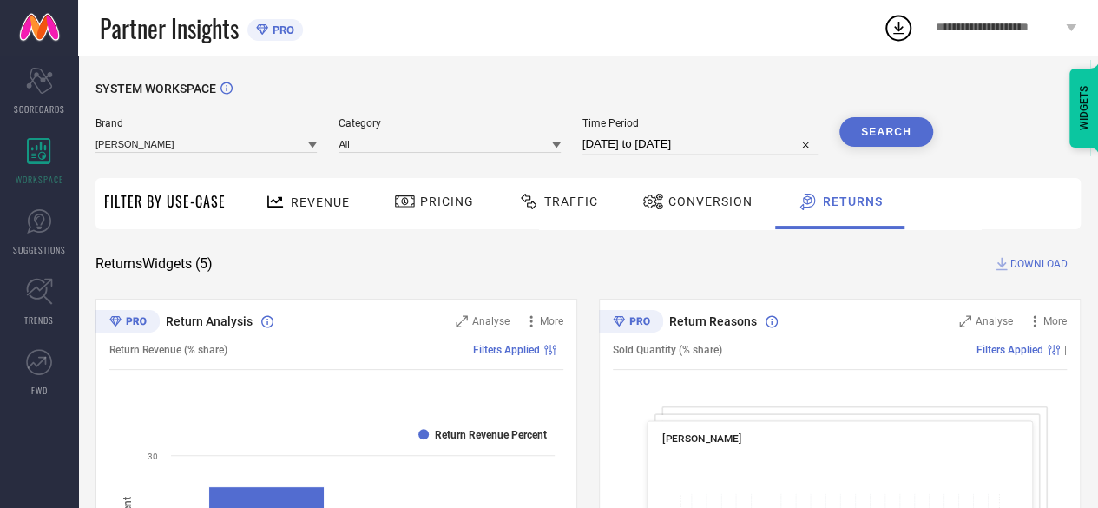
click at [918, 128] on button "Search" at bounding box center [886, 132] width 94 height 30
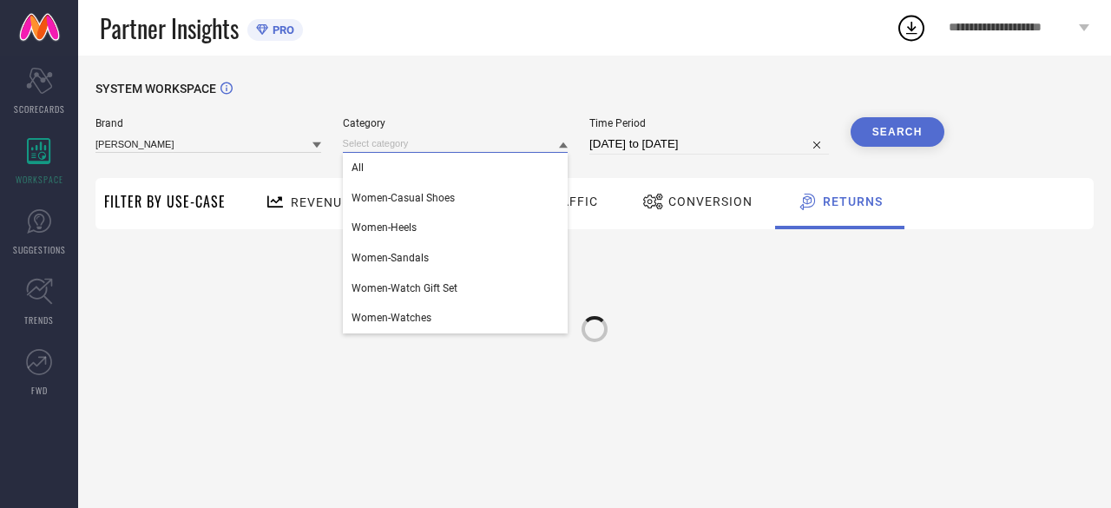
click at [360, 140] on input at bounding box center [456, 143] width 226 height 18
click at [417, 176] on div "All" at bounding box center [456, 168] width 226 height 30
click at [529, 142] on input at bounding box center [456, 143] width 226 height 18
click at [356, 172] on span "All" at bounding box center [357, 167] width 12 height 12
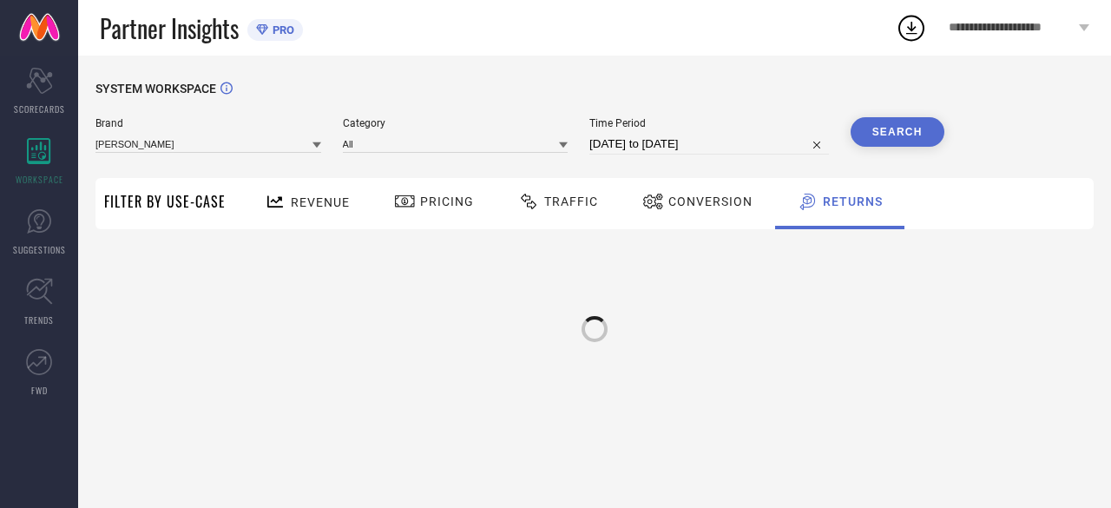
click at [720, 152] on input "[DATE] to [DATE]" at bounding box center [708, 144] width 239 height 21
select select "8"
select select "2025"
select select "9"
select select "2025"
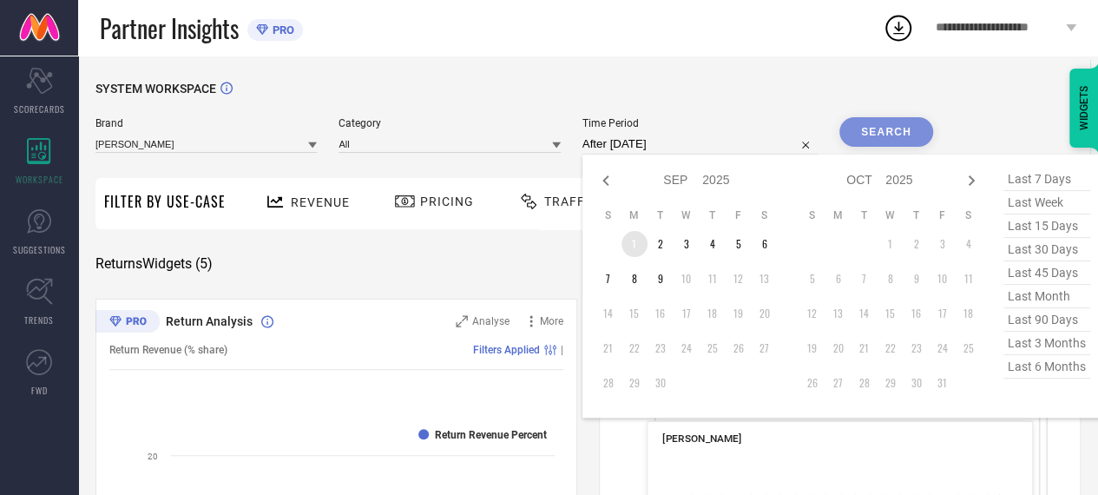
click at [631, 246] on td "1" at bounding box center [634, 244] width 26 height 26
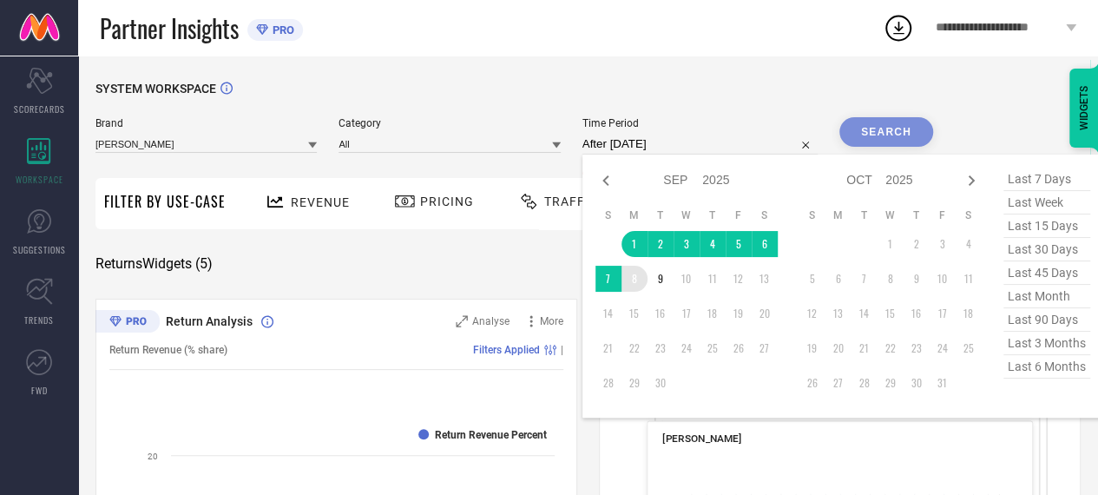
type input "[DATE] to [DATE]"
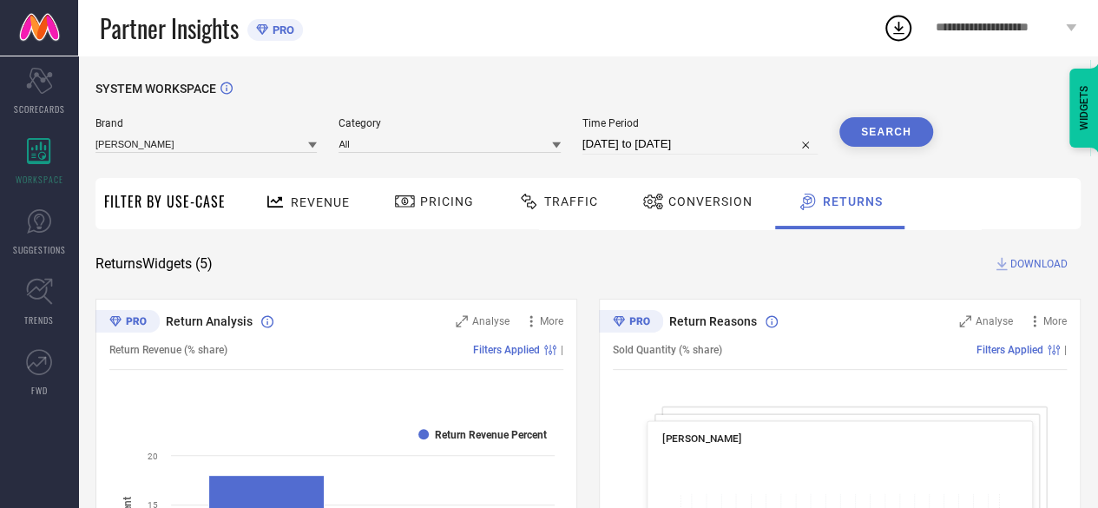
click at [922, 138] on button "Search" at bounding box center [886, 132] width 94 height 30
click at [705, 327] on span "Return Reasons" at bounding box center [713, 321] width 88 height 14
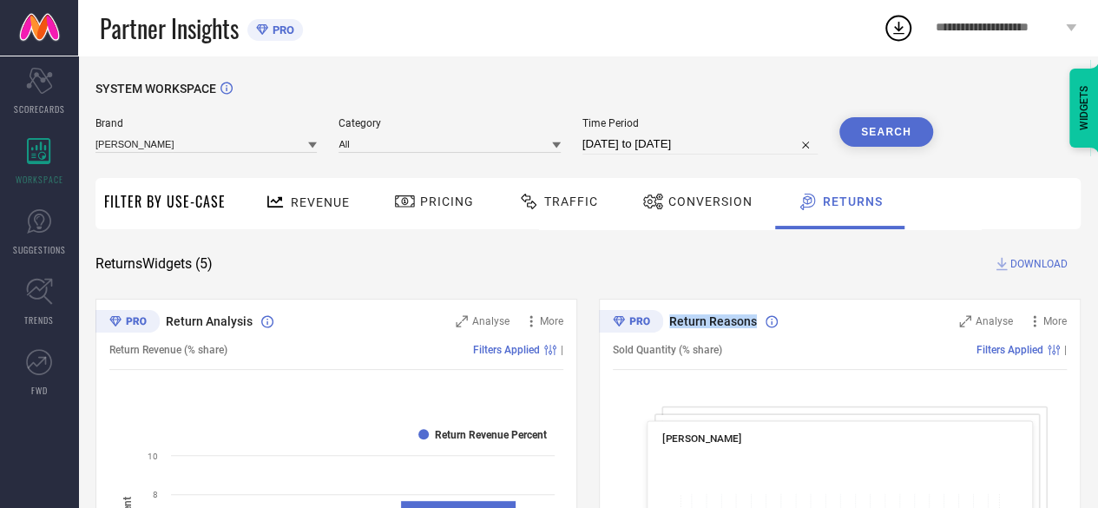
click at [705, 327] on span "Return Reasons" at bounding box center [713, 321] width 88 height 14
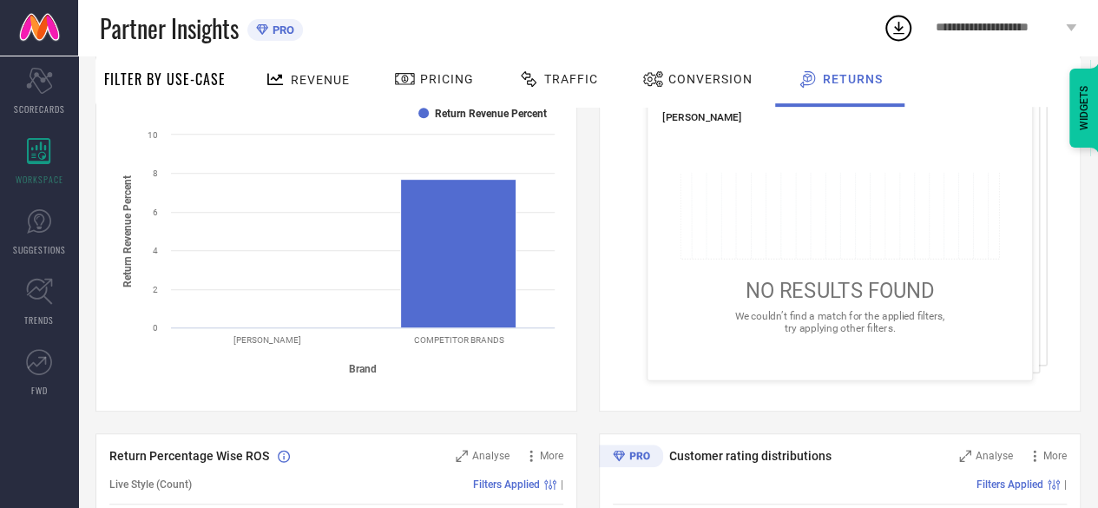
scroll to position [347, 0]
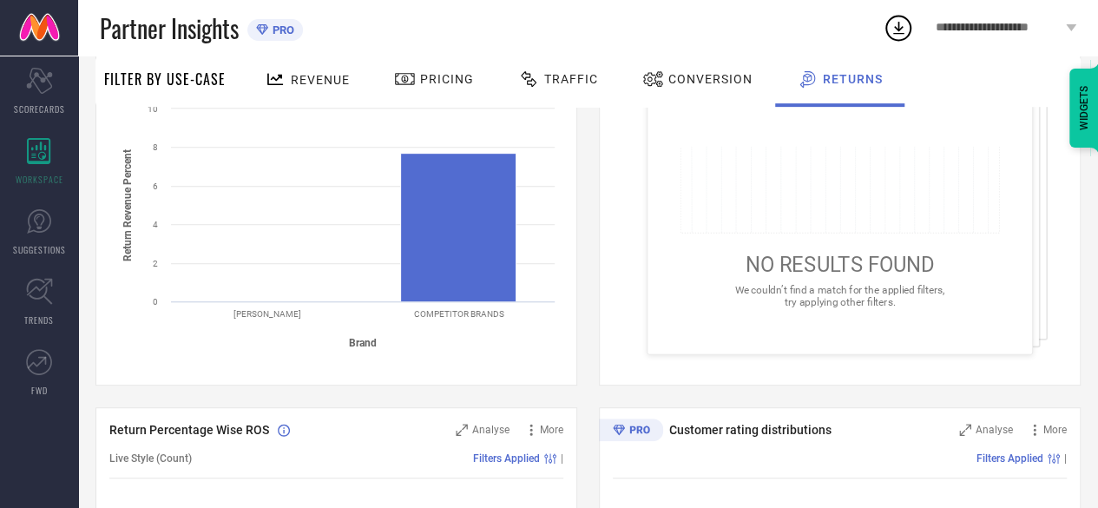
drag, startPoint x: 736, startPoint y: 259, endPoint x: 918, endPoint y: 314, distance: 190.5
click at [1022, 343] on div "[PERSON_NAME] NO RESULTS FOUND We couldn’t find a match for the applied filters…" at bounding box center [839, 214] width 386 height 281
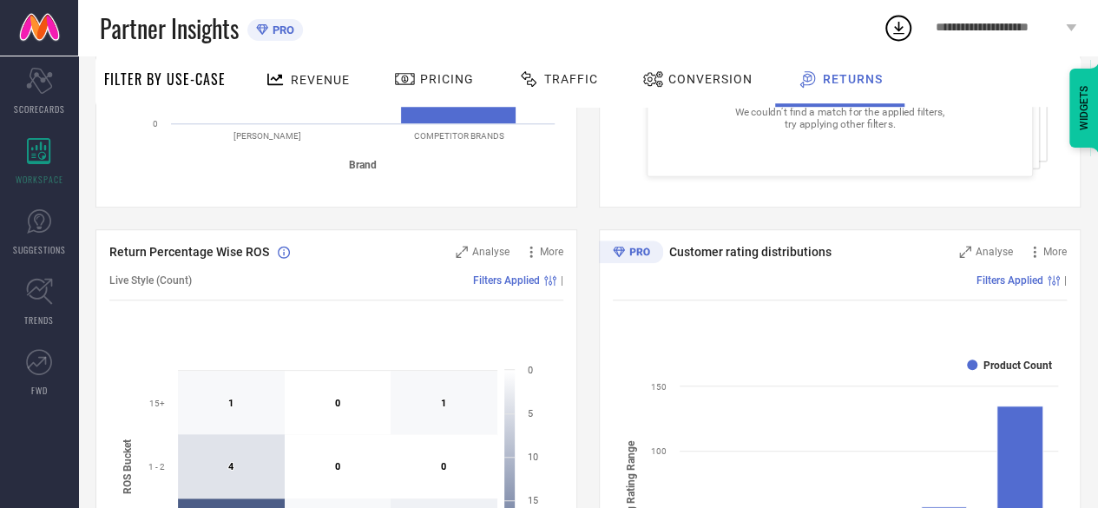
scroll to position [521, 0]
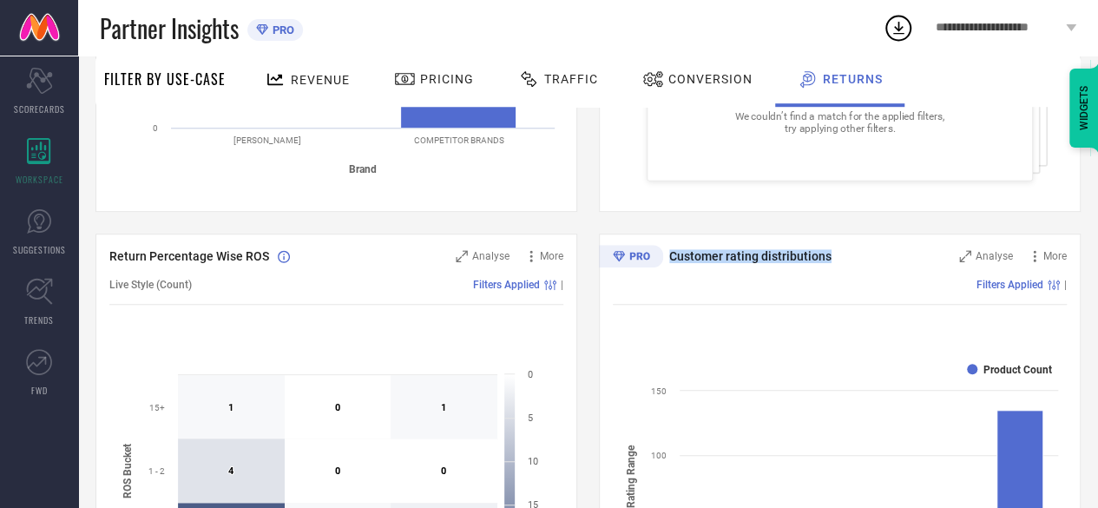
drag, startPoint x: 668, startPoint y: 253, endPoint x: 826, endPoint y: 258, distance: 158.0
click at [826, 258] on span "Customer rating distributions" at bounding box center [750, 256] width 162 height 14
drag, startPoint x: 826, startPoint y: 258, endPoint x: 693, endPoint y: 258, distance: 132.8
click at [693, 258] on span "Customer rating distributions" at bounding box center [750, 256] width 162 height 14
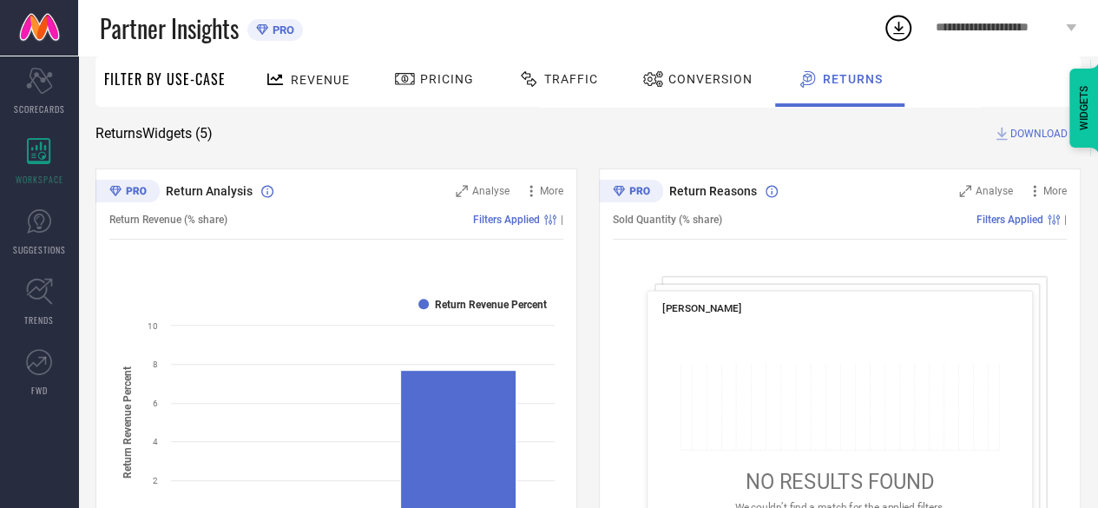
scroll to position [87, 0]
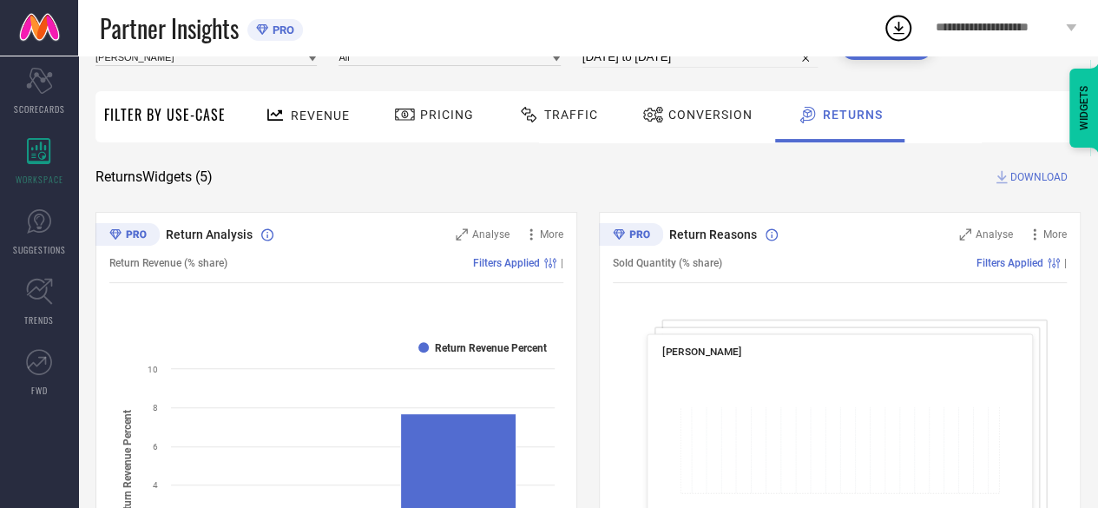
click at [735, 241] on span "Return Reasons" at bounding box center [713, 234] width 88 height 14
click at [751, 239] on span "Return Reasons" at bounding box center [713, 234] width 88 height 14
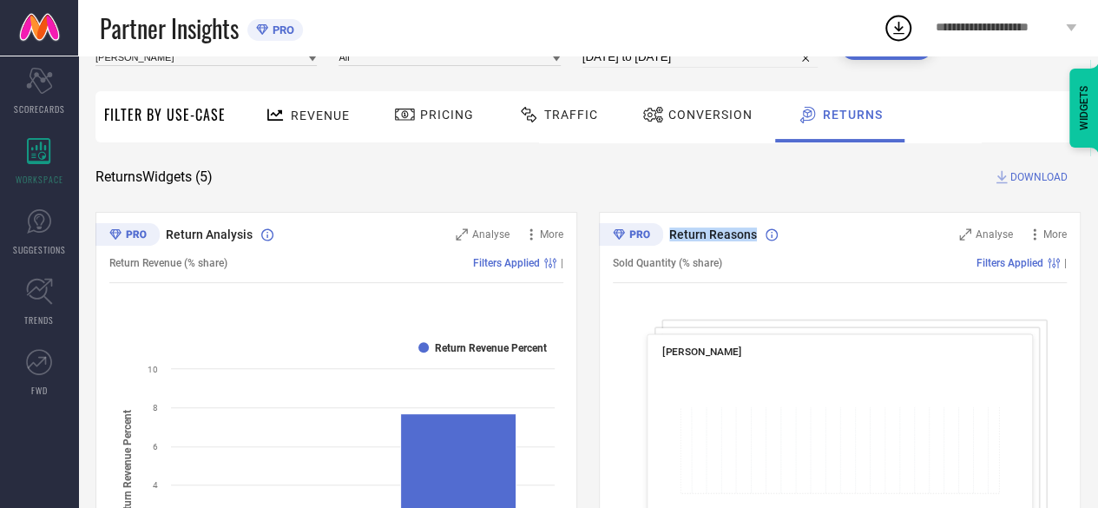
click at [751, 239] on span "Return Reasons" at bounding box center [713, 234] width 88 height 14
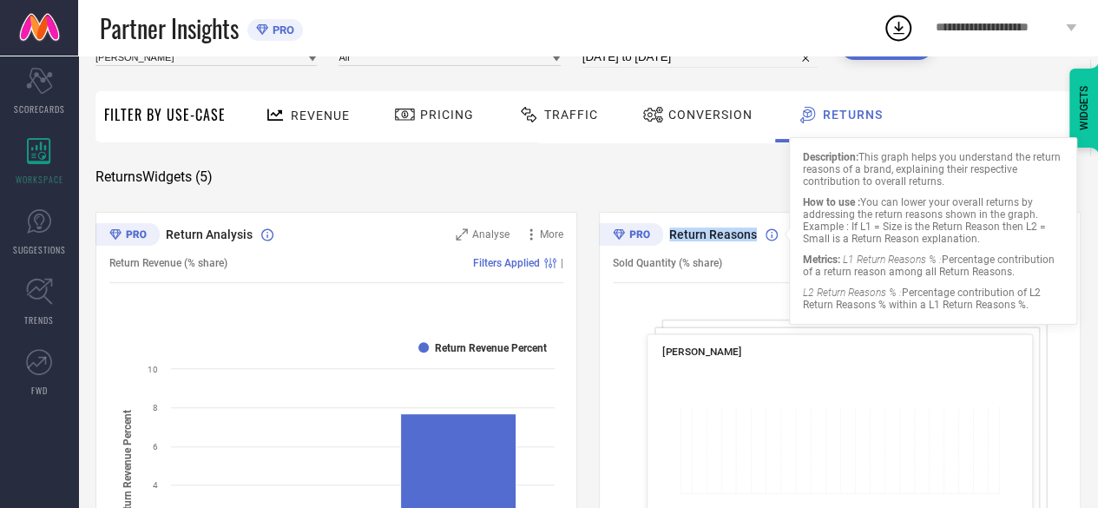
click at [743, 239] on span "Return Reasons" at bounding box center [713, 234] width 88 height 14
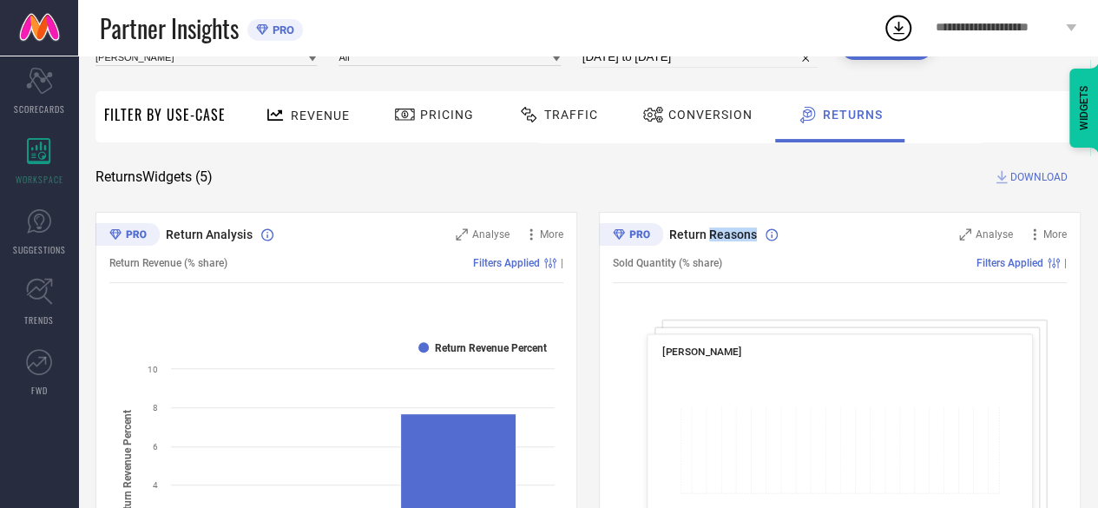
click at [743, 239] on span "Return Reasons" at bounding box center [713, 234] width 88 height 14
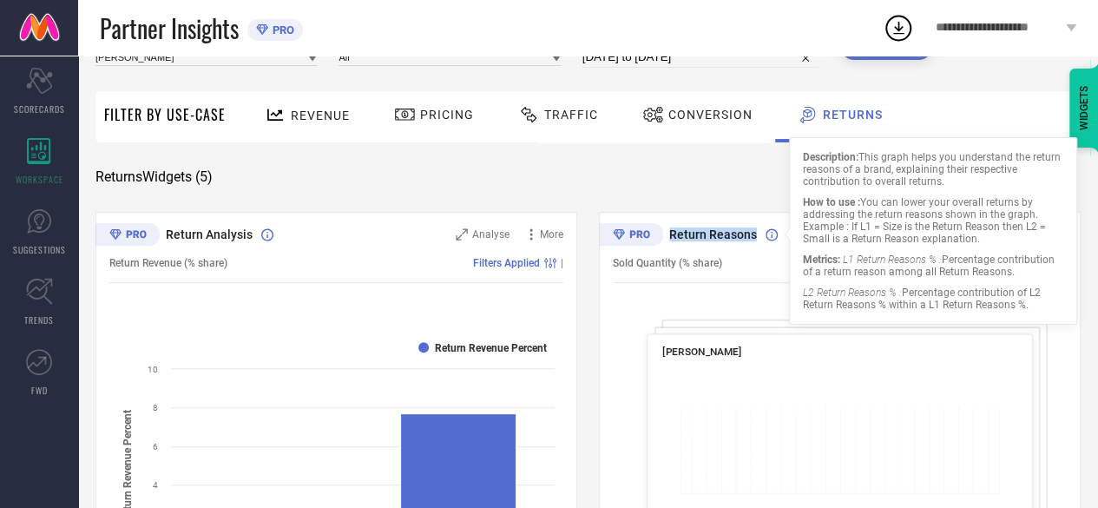
click at [738, 240] on span "Return Reasons" at bounding box center [713, 234] width 88 height 14
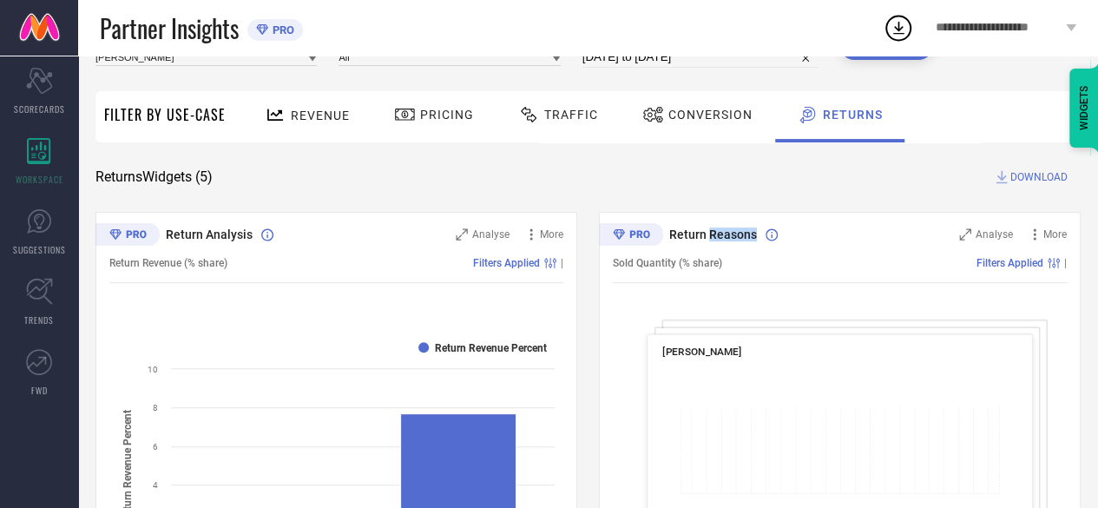
click at [738, 240] on span "Return Reasons" at bounding box center [713, 234] width 88 height 14
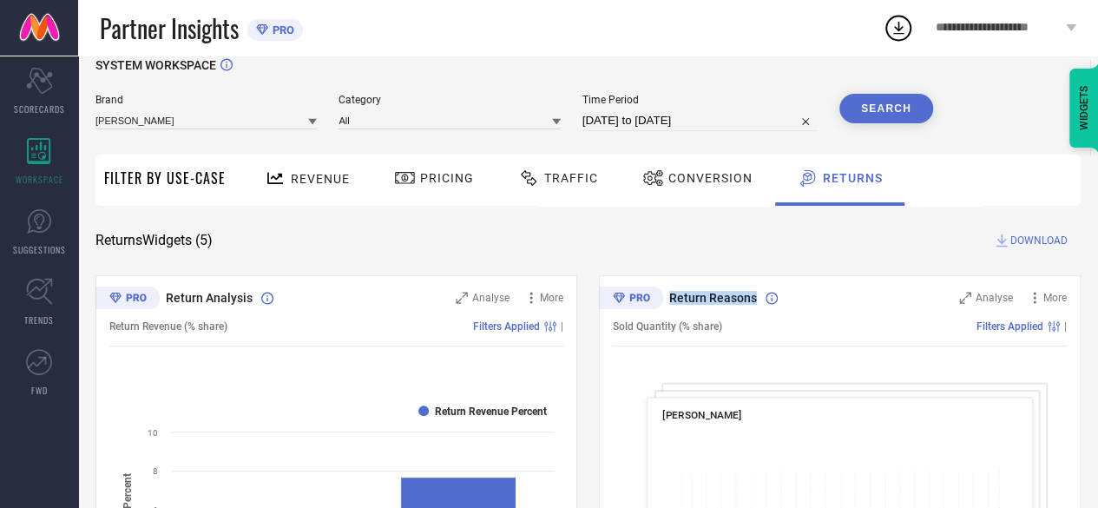
scroll to position [0, 0]
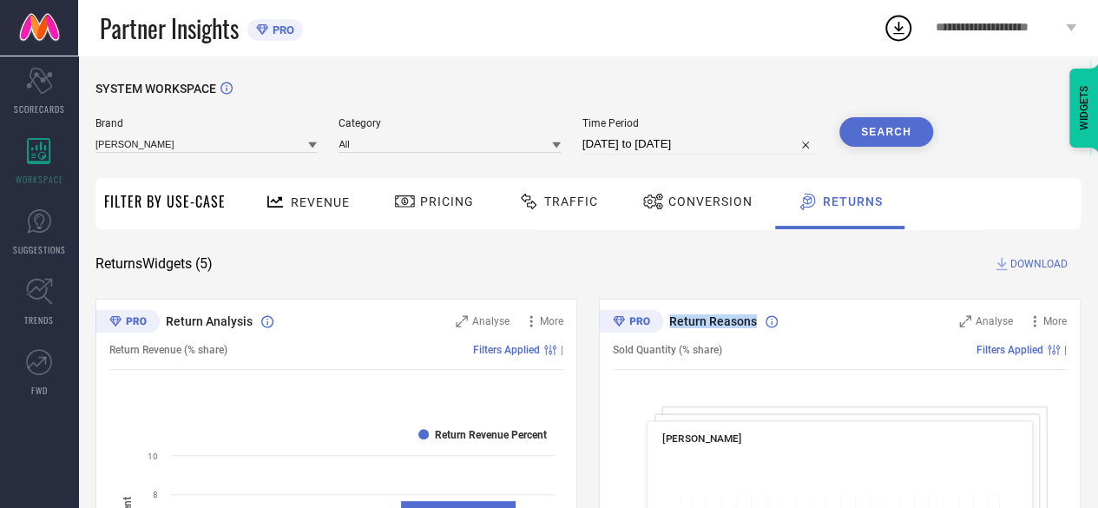
click at [725, 134] on input "[DATE] to [DATE]" at bounding box center [699, 144] width 235 height 21
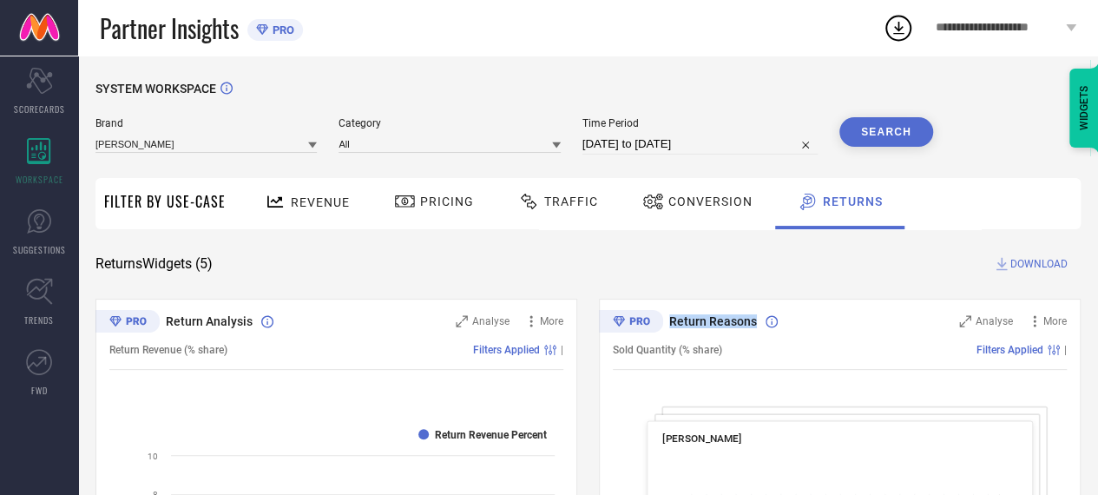
select select "8"
select select "2025"
select select "9"
select select "2025"
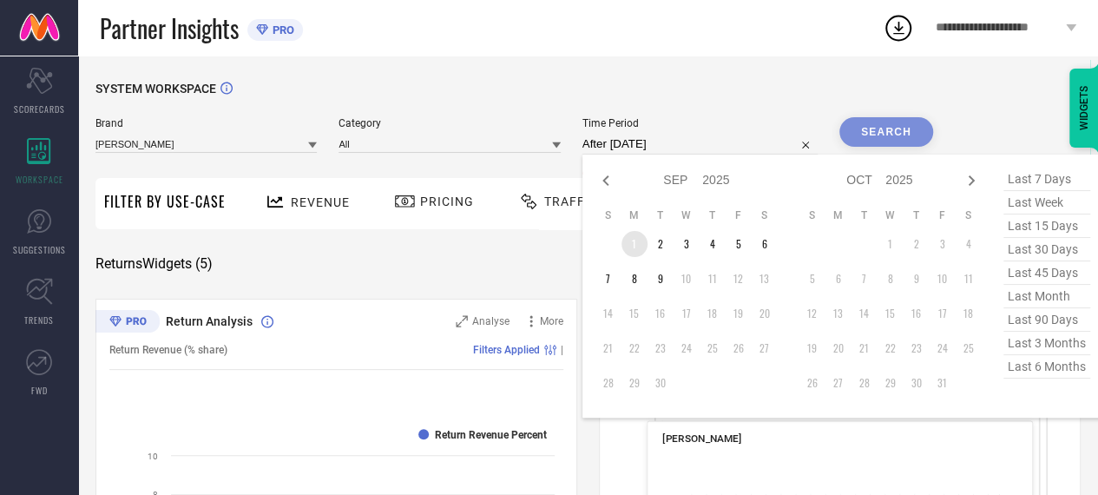
click at [630, 250] on td "1" at bounding box center [634, 244] width 26 height 26
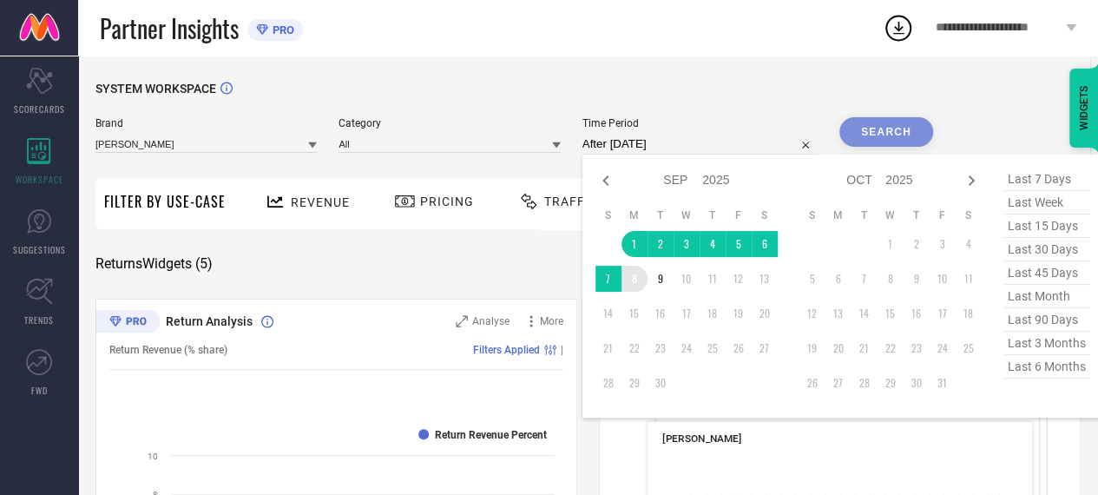
type input "[DATE] to [DATE]"
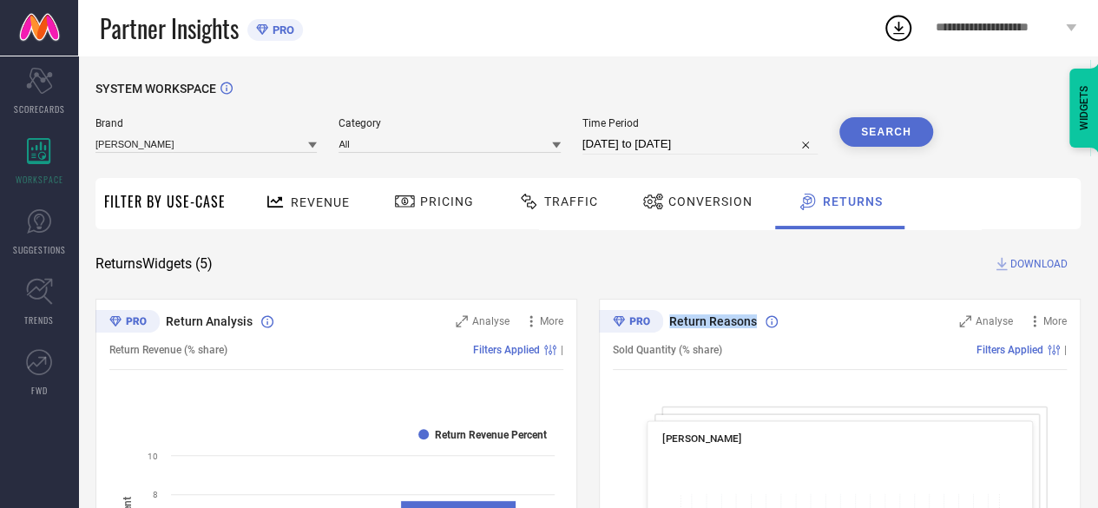
click at [892, 141] on button "Search" at bounding box center [886, 132] width 94 height 30
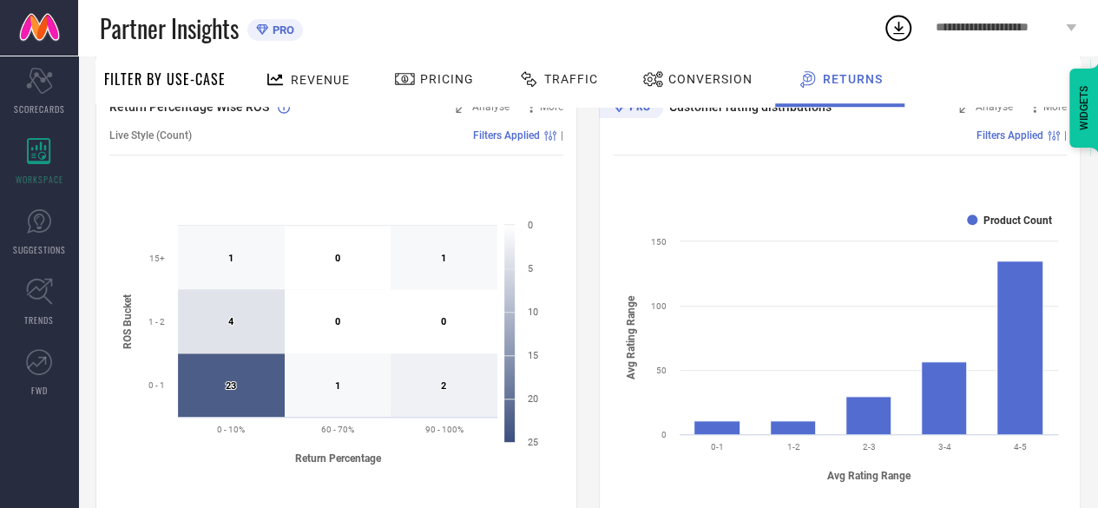
scroll to position [781, 0]
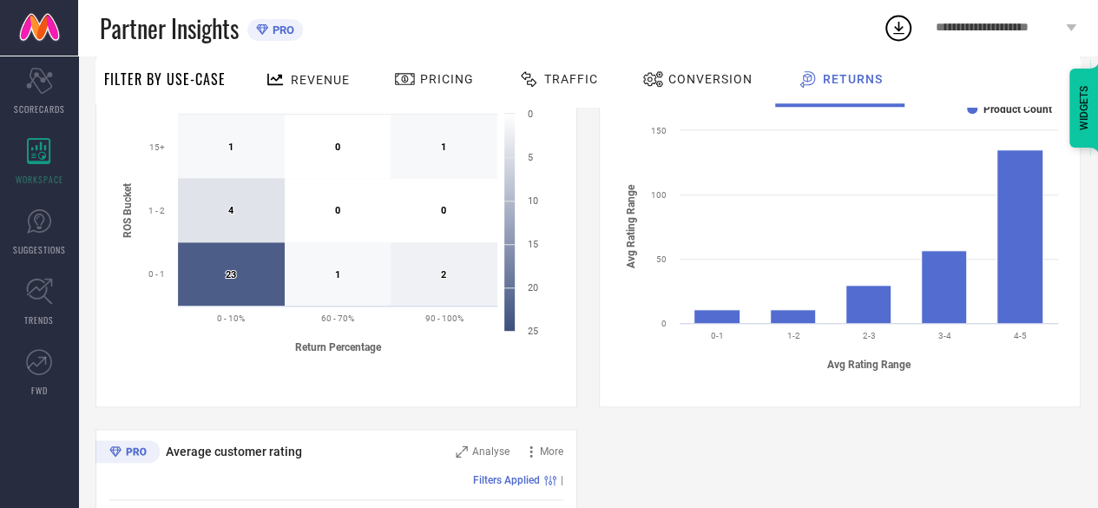
drag, startPoint x: 626, startPoint y: 184, endPoint x: 646, endPoint y: 266, distance: 84.6
click at [646, 266] on rect at bounding box center [840, 236] width 454 height 295
drag, startPoint x: 621, startPoint y: 184, endPoint x: 639, endPoint y: 282, distance: 99.6
click at [639, 282] on rect at bounding box center [840, 236] width 454 height 295
click at [897, 378] on rect at bounding box center [840, 236] width 454 height 295
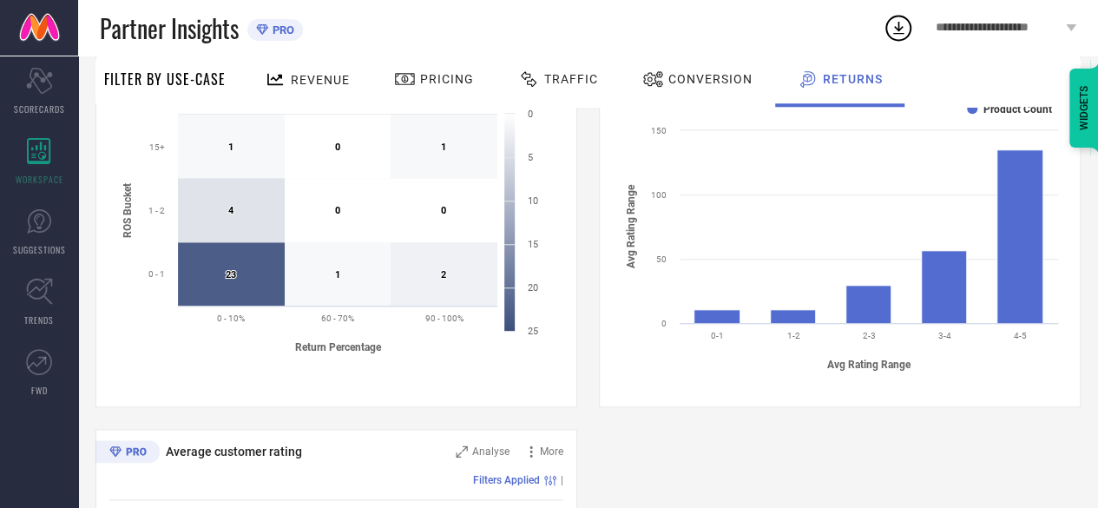
click at [897, 378] on rect at bounding box center [840, 236] width 454 height 295
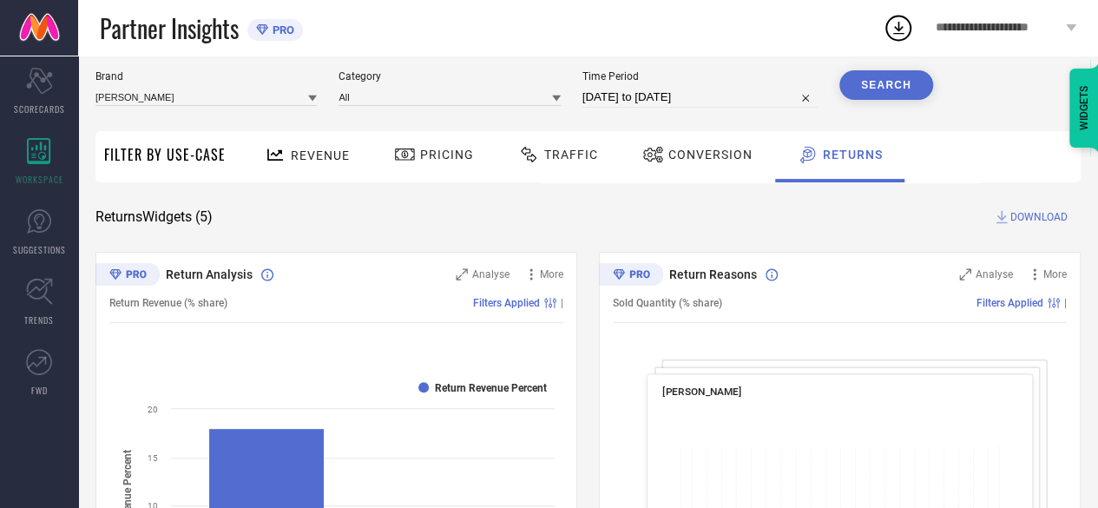
scroll to position [0, 0]
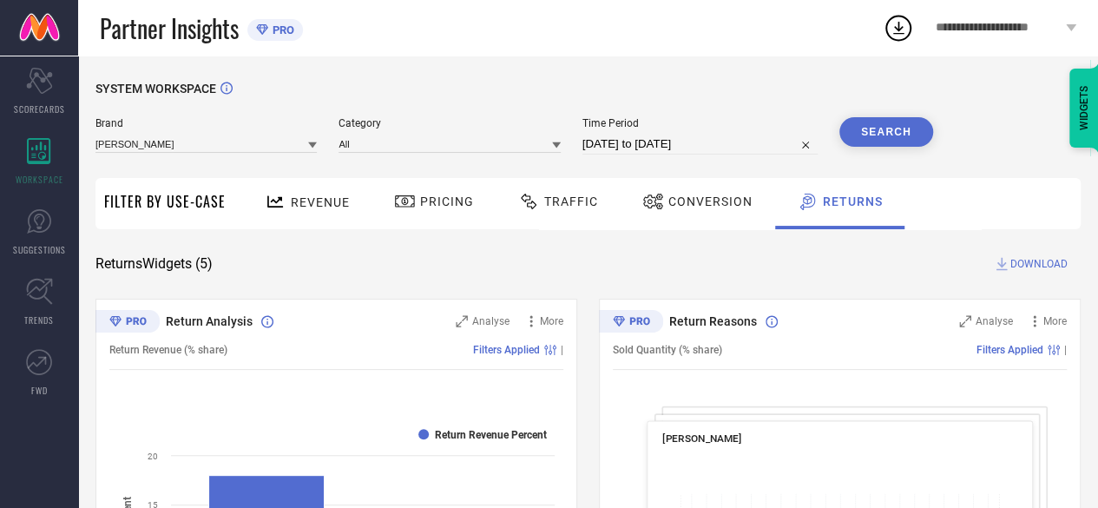
click at [699, 201] on span "Conversion" at bounding box center [710, 201] width 84 height 14
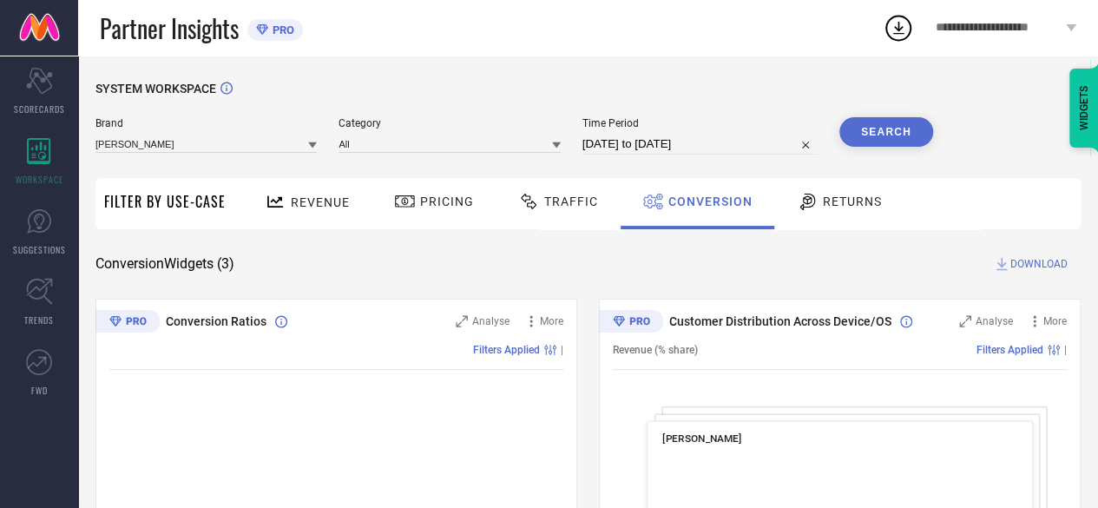
click at [853, 207] on span "Returns" at bounding box center [852, 201] width 59 height 14
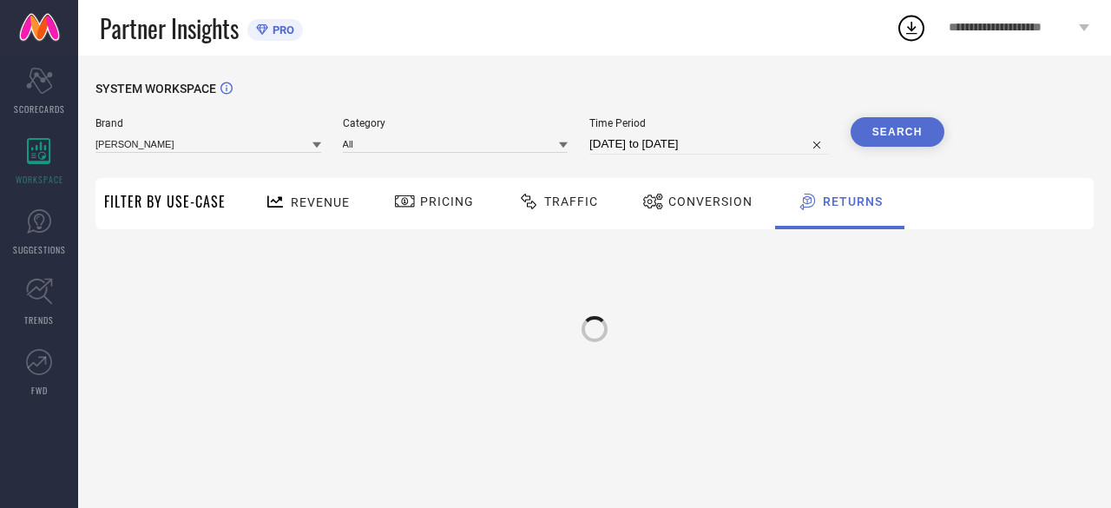
click at [692, 200] on span "Conversion" at bounding box center [710, 201] width 84 height 14
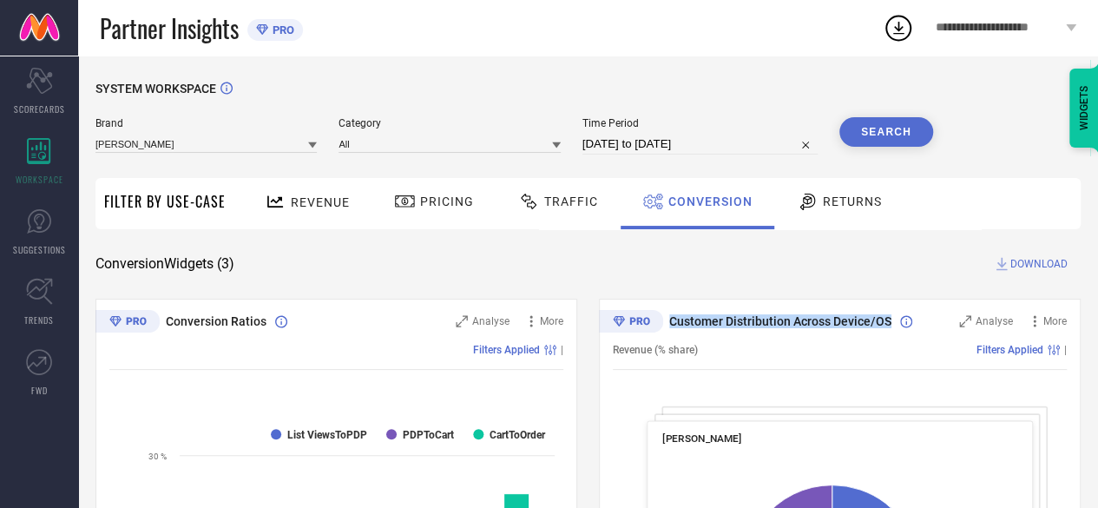
drag, startPoint x: 670, startPoint y: 319, endPoint x: 895, endPoint y: 321, distance: 224.7
click at [895, 321] on div "Customer Distribution Across Device/OS" at bounding box center [790, 320] width 303 height 17
drag, startPoint x: 886, startPoint y: 321, endPoint x: 672, endPoint y: 318, distance: 214.3
click at [672, 318] on span "Customer Distribution Across Device/OS" at bounding box center [780, 321] width 222 height 14
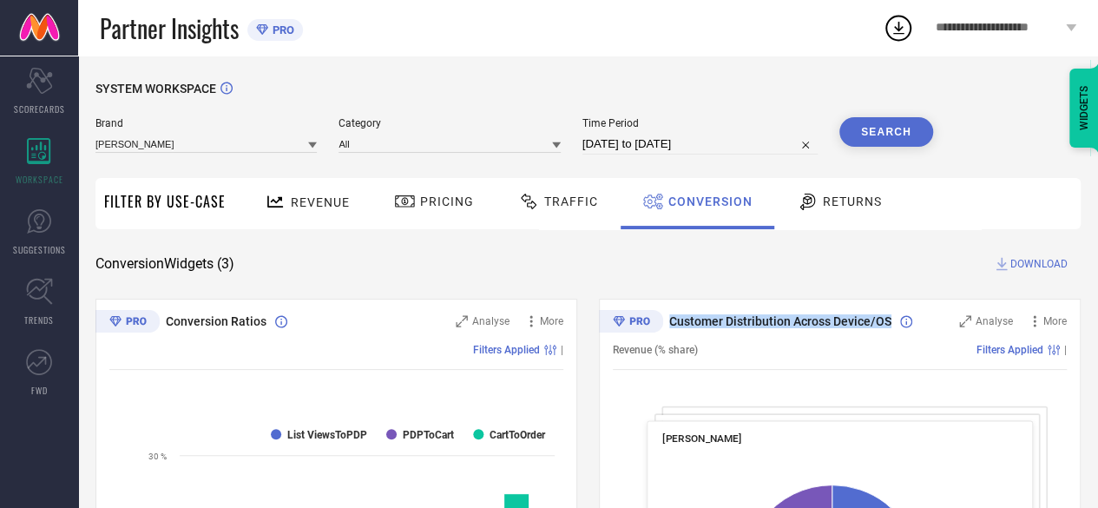
click at [672, 318] on span "Customer Distribution Across Device/OS" at bounding box center [780, 321] width 222 height 14
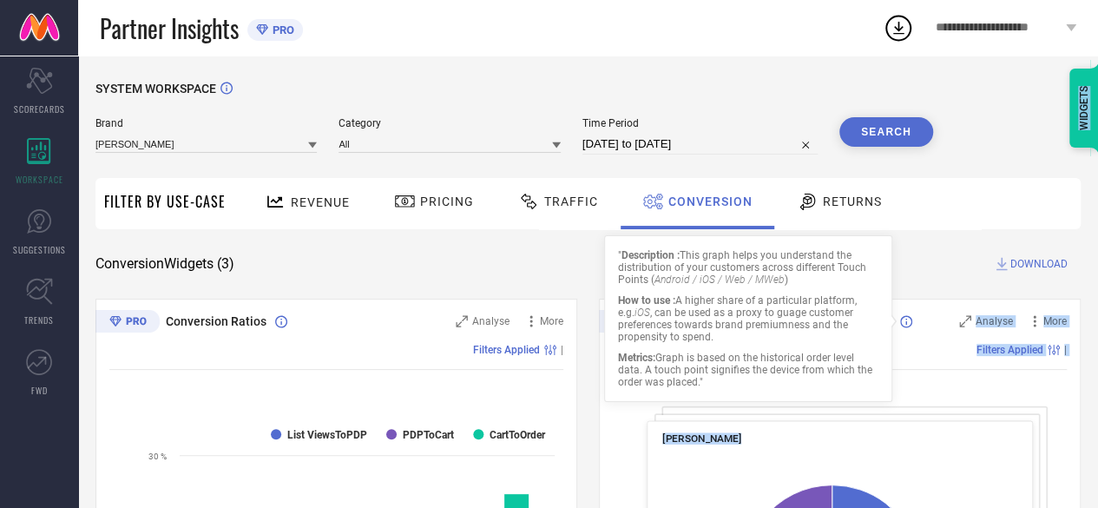
drag, startPoint x: 671, startPoint y: 318, endPoint x: 897, endPoint y: 327, distance: 226.6
click at [898, 327] on body "**********" at bounding box center [549, 254] width 1098 height 508
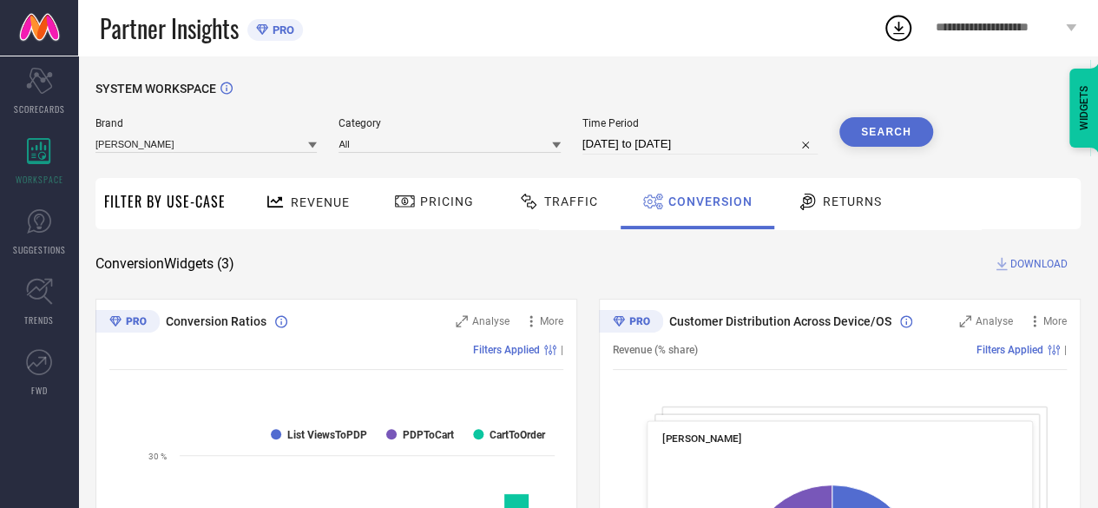
drag, startPoint x: 672, startPoint y: 321, endPoint x: 887, endPoint y: 327, distance: 215.3
click at [887, 327] on span "Customer Distribution Across Device/OS" at bounding box center [780, 321] width 222 height 14
click at [673, 321] on span "Customer Distribution Across Device/OS" at bounding box center [780, 321] width 222 height 14
drag, startPoint x: 673, startPoint y: 321, endPoint x: 889, endPoint y: 318, distance: 215.2
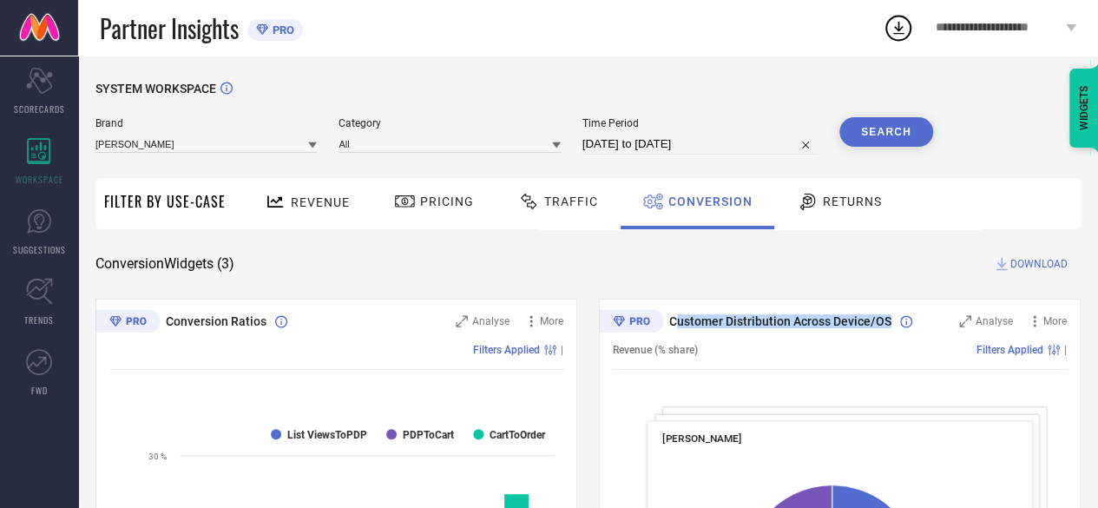
click at [889, 318] on span "Customer Distribution Across Device/OS" at bounding box center [780, 321] width 222 height 14
drag, startPoint x: 889, startPoint y: 318, endPoint x: 668, endPoint y: 322, distance: 220.4
click at [669, 322] on span "Customer Distribution Across Device/OS" at bounding box center [780, 321] width 222 height 14
click at [796, 214] on div "Returns" at bounding box center [839, 202] width 94 height 30
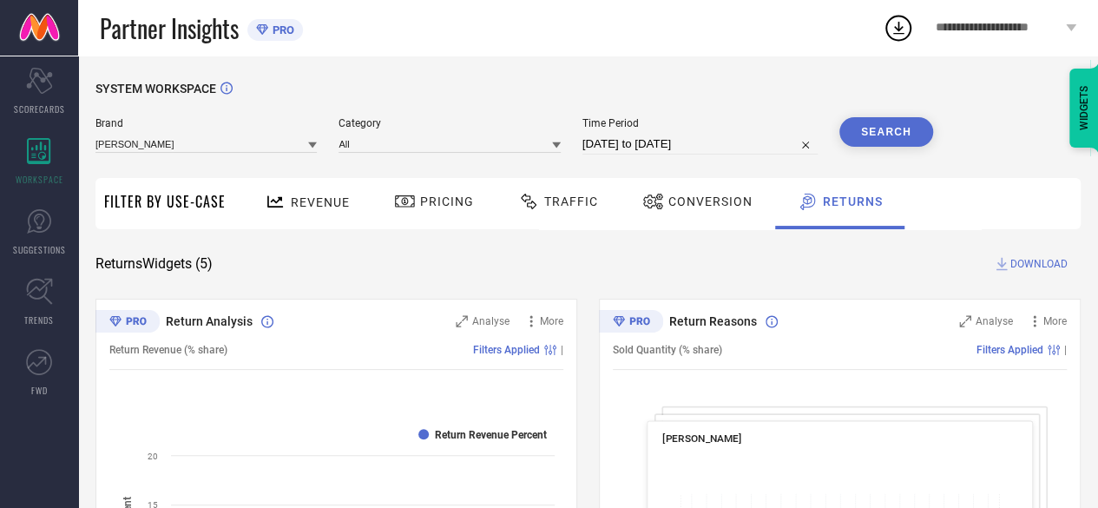
click at [675, 182] on div "Conversion" at bounding box center [697, 203] width 154 height 51
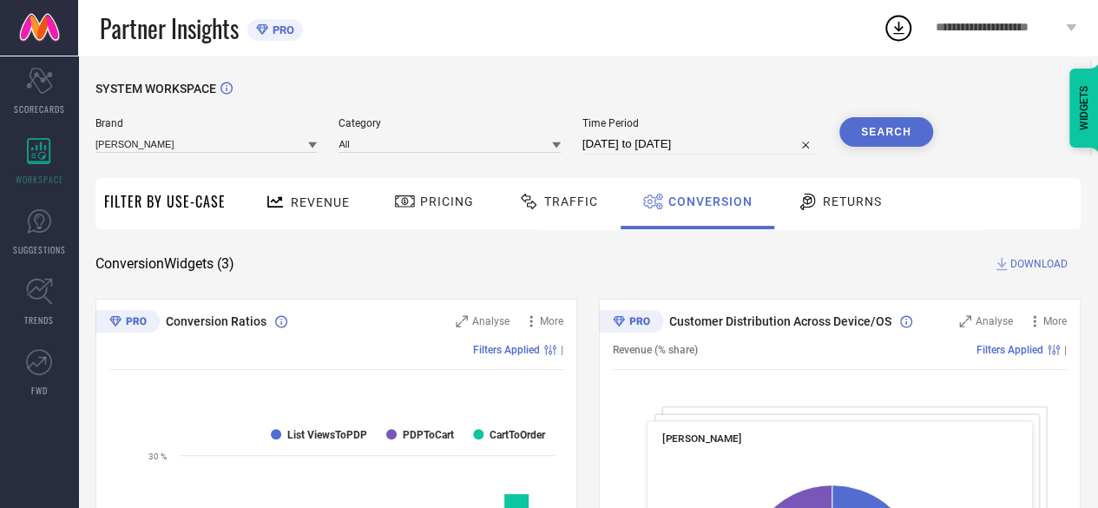
click at [557, 216] on div "Traffic" at bounding box center [557, 203] width 123 height 51
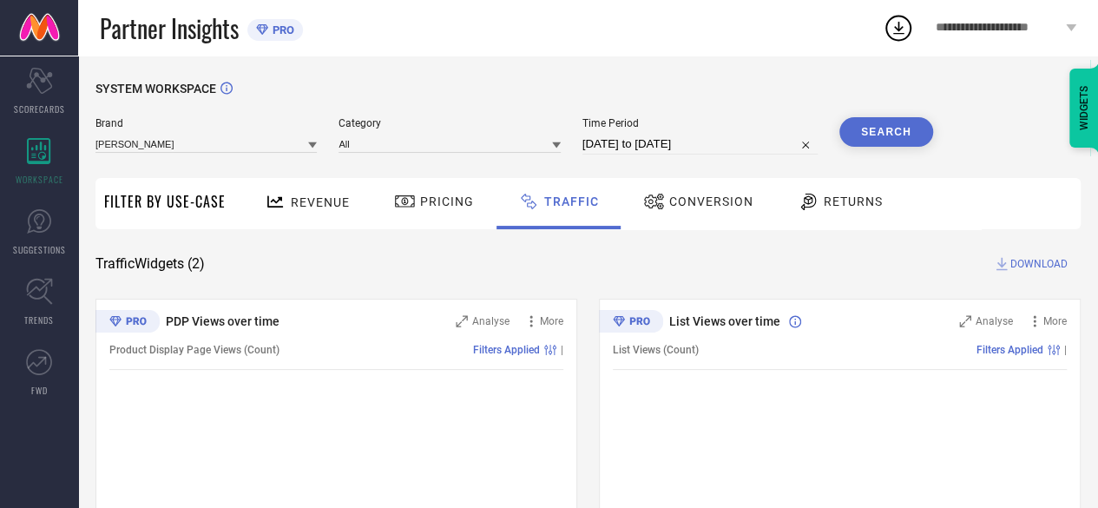
click at [456, 214] on div "Pricing" at bounding box center [434, 202] width 89 height 30
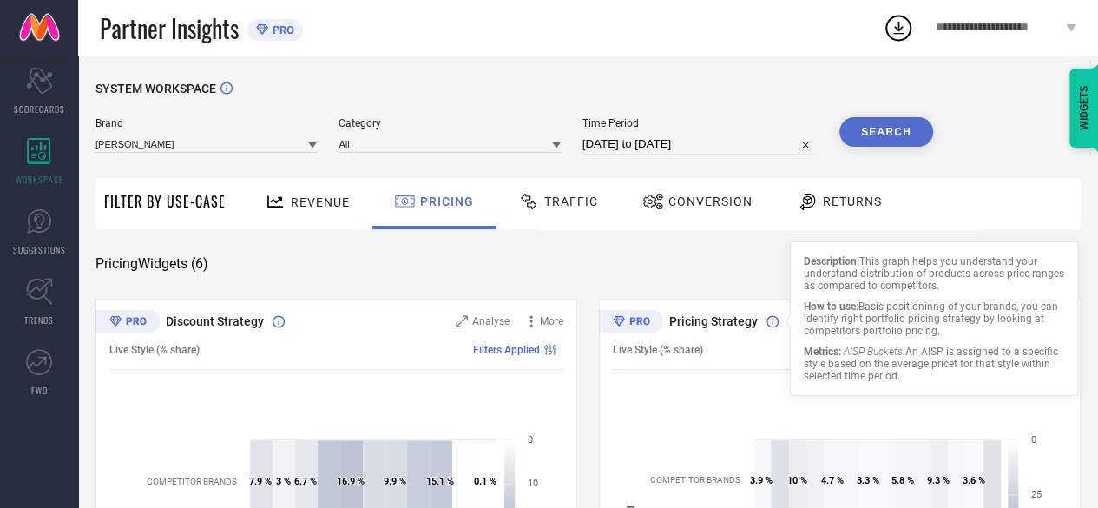
drag, startPoint x: 805, startPoint y: 266, endPoint x: 902, endPoint y: 389, distance: 156.2
click at [902, 389] on div "Description: This graph helps you understand your understand distribution of pr…" at bounding box center [934, 318] width 288 height 154
click at [903, 385] on div "Description: This graph helps you understand your understand distribution of pr…" at bounding box center [934, 318] width 288 height 154
click at [903, 377] on div "Metrics: AISP Buckets: An AISP is assigned to a specific style based on the ave…" at bounding box center [934, 363] width 260 height 36
drag, startPoint x: 905, startPoint y: 381, endPoint x: 799, endPoint y: 263, distance: 158.5
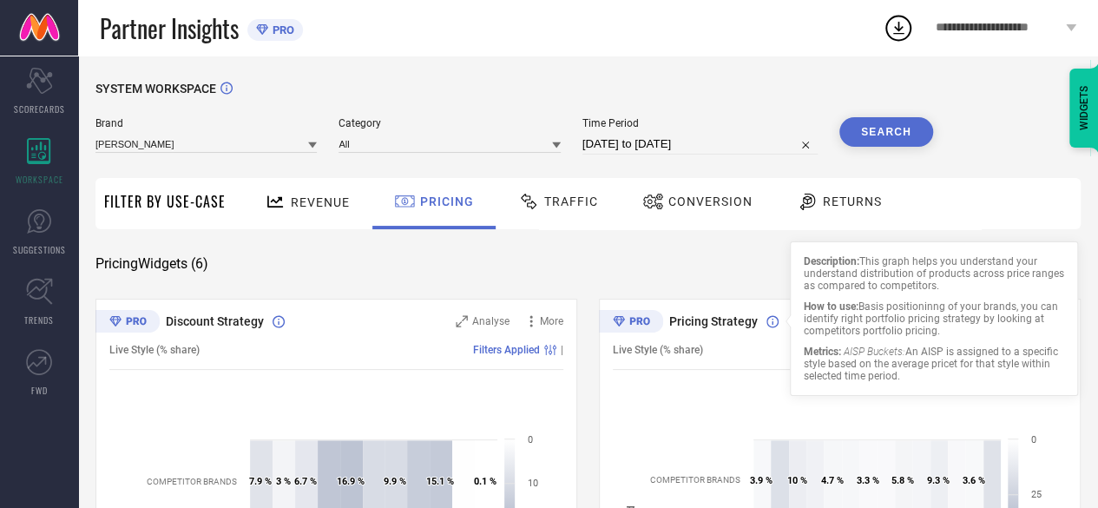
click at [799, 263] on div "Description: This graph helps you understand your understand distribution of pr…" at bounding box center [934, 318] width 288 height 154
drag, startPoint x: 799, startPoint y: 263, endPoint x: 906, endPoint y: 386, distance: 163.0
click at [906, 386] on div "Description: This graph helps you understand your understand distribution of pr…" at bounding box center [934, 318] width 288 height 154
click at [906, 382] on div "Metrics: AISP Buckets: An AISP is assigned to a specific style based on the ave…" at bounding box center [934, 363] width 260 height 36
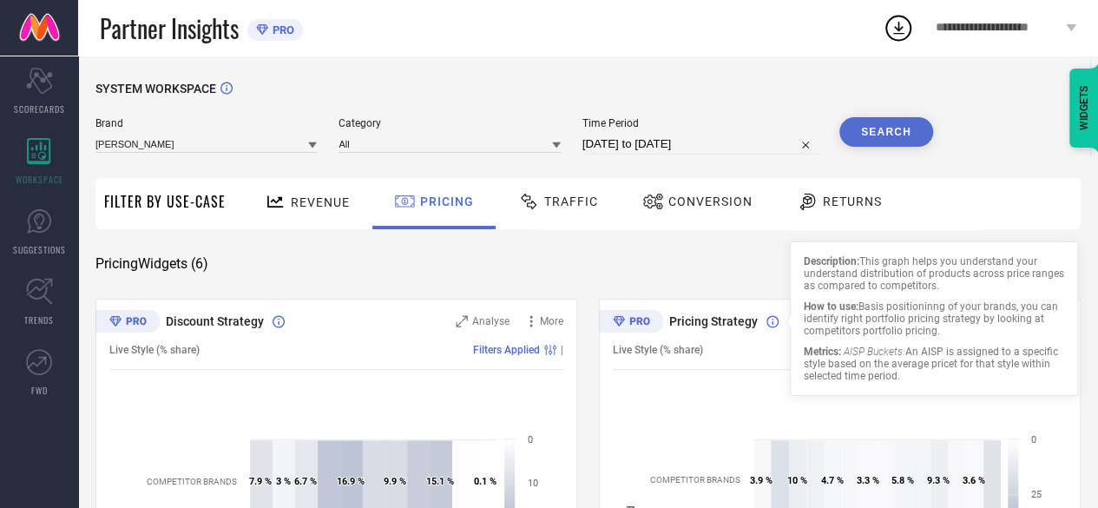
drag, startPoint x: 804, startPoint y: 262, endPoint x: 904, endPoint y: 387, distance: 159.9
click at [904, 387] on div "Description: This graph helps you understand your understand distribution of pr…" at bounding box center [934, 318] width 288 height 154
drag, startPoint x: 904, startPoint y: 381, endPoint x: 804, endPoint y: 263, distance: 155.1
click at [804, 263] on div "Description: This graph helps you understand your understand distribution of pr…" at bounding box center [934, 318] width 260 height 127
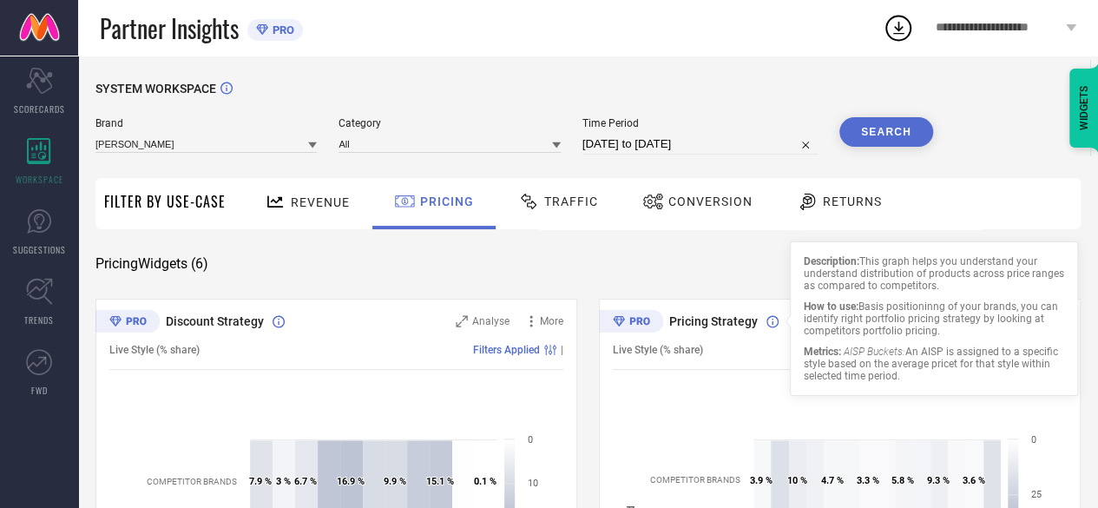
click at [804, 263] on strong "Description:" at bounding box center [832, 261] width 56 height 12
drag, startPoint x: 804, startPoint y: 263, endPoint x: 902, endPoint y: 377, distance: 150.8
click at [902, 377] on div "Description: This graph helps you understand your understand distribution of pr…" at bounding box center [934, 318] width 260 height 127
click at [902, 377] on div "Metrics: AISP Buckets: An AISP is assigned to a specific style based on the ave…" at bounding box center [934, 363] width 260 height 36
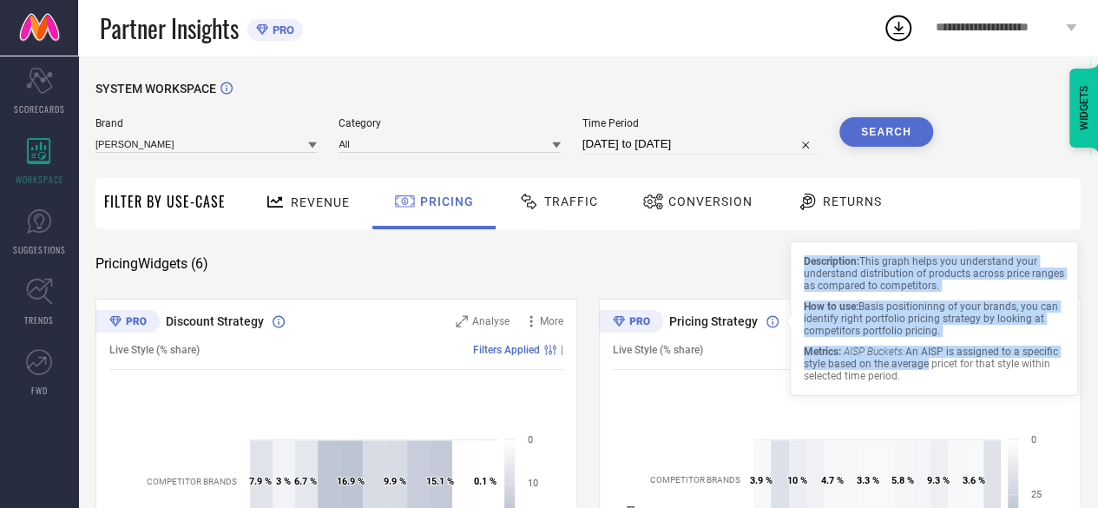
drag, startPoint x: 920, startPoint y: 374, endPoint x: 797, endPoint y: 266, distance: 162.9
click at [797, 266] on div "Description: This graph helps you understand your understand distribution of pr…" at bounding box center [934, 318] width 288 height 154
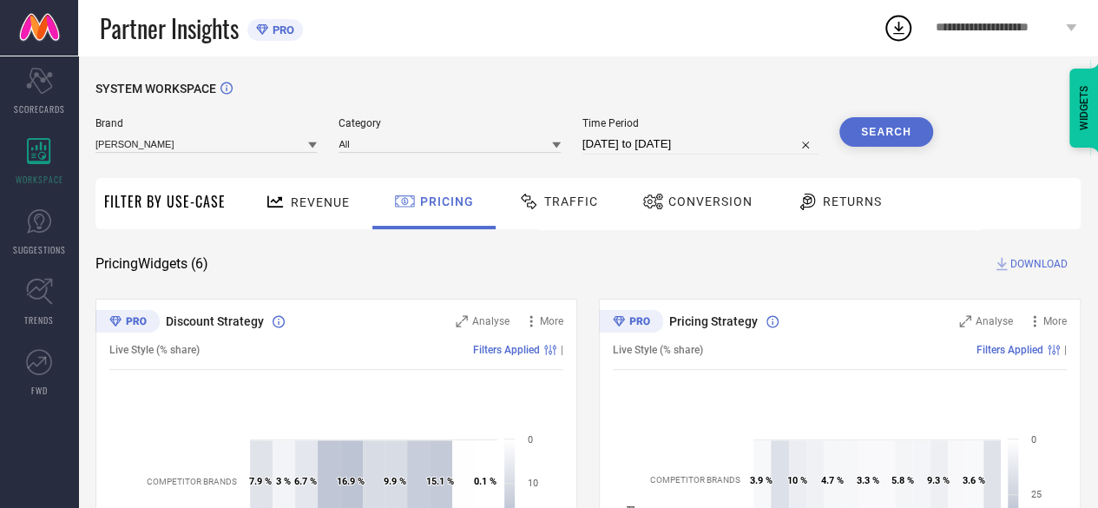
click at [307, 204] on span "Revenue" at bounding box center [320, 202] width 59 height 14
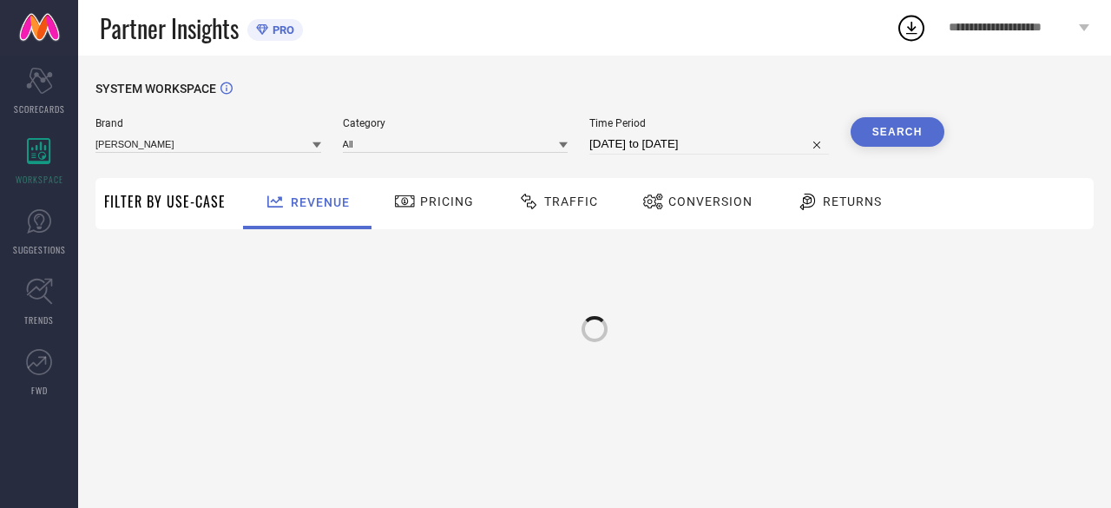
click at [444, 195] on span "Pricing" at bounding box center [447, 201] width 54 height 14
drag, startPoint x: 526, startPoint y: 201, endPoint x: 368, endPoint y: 216, distance: 158.6
click at [520, 211] on icon at bounding box center [529, 201] width 22 height 21
click at [700, 190] on div "Conversion" at bounding box center [698, 202] width 119 height 30
click at [333, 205] on span "Revenue" at bounding box center [320, 202] width 59 height 14
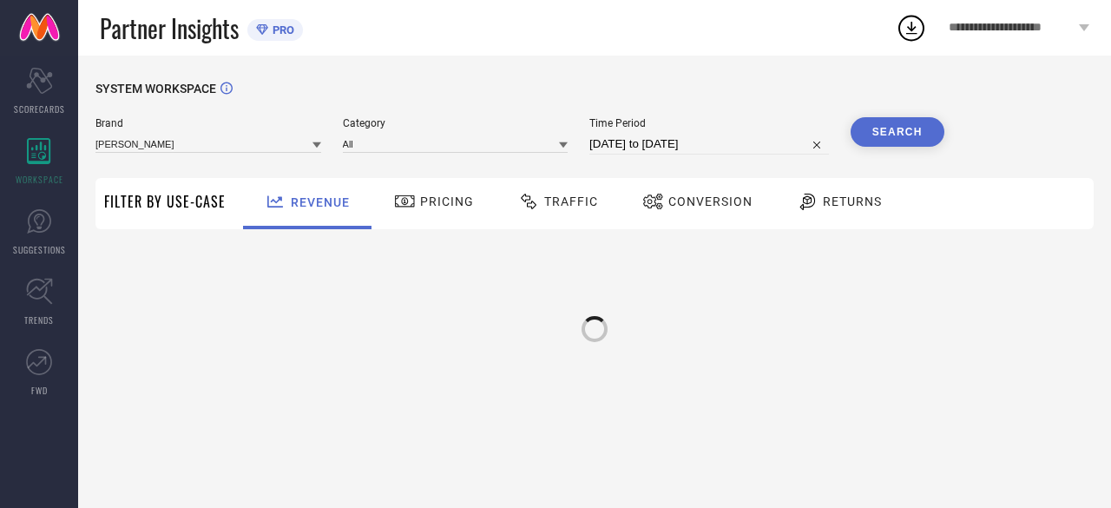
click at [823, 202] on span "Returns" at bounding box center [852, 201] width 59 height 14
click at [724, 202] on span "Conversion" at bounding box center [710, 201] width 84 height 14
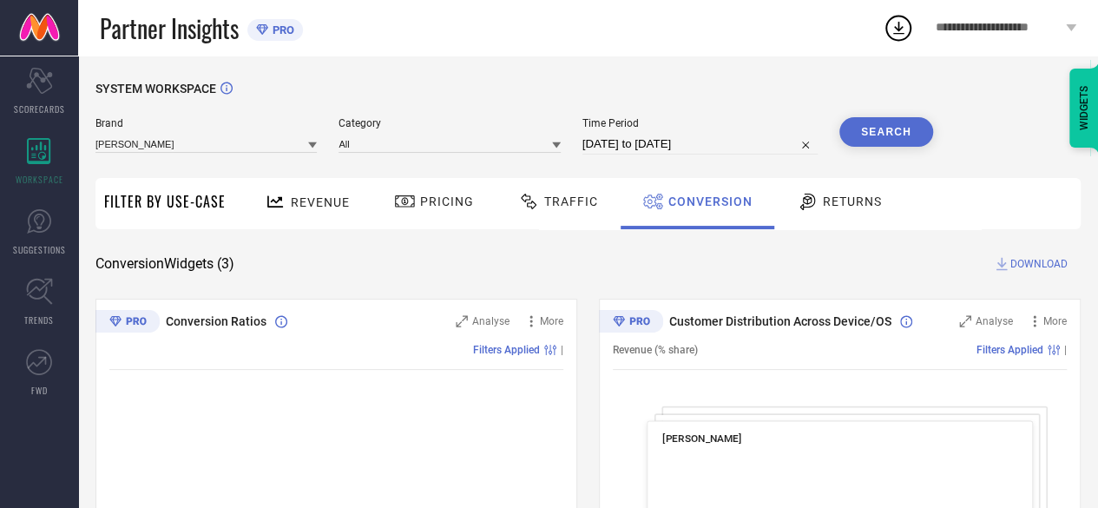
click at [437, 202] on span "Pricing" at bounding box center [447, 201] width 54 height 14
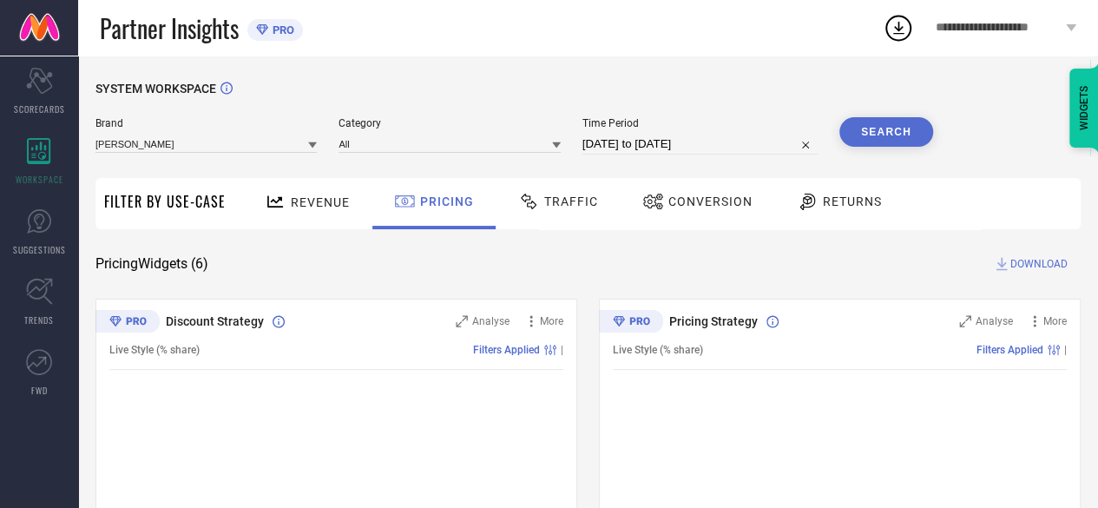
click at [280, 204] on icon at bounding box center [276, 202] width 22 height 22
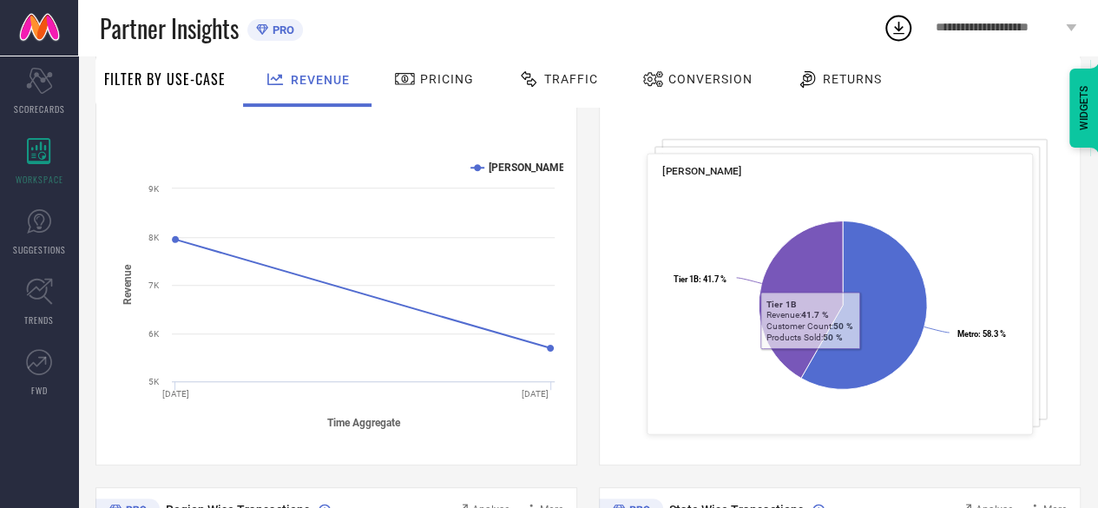
scroll to position [87, 0]
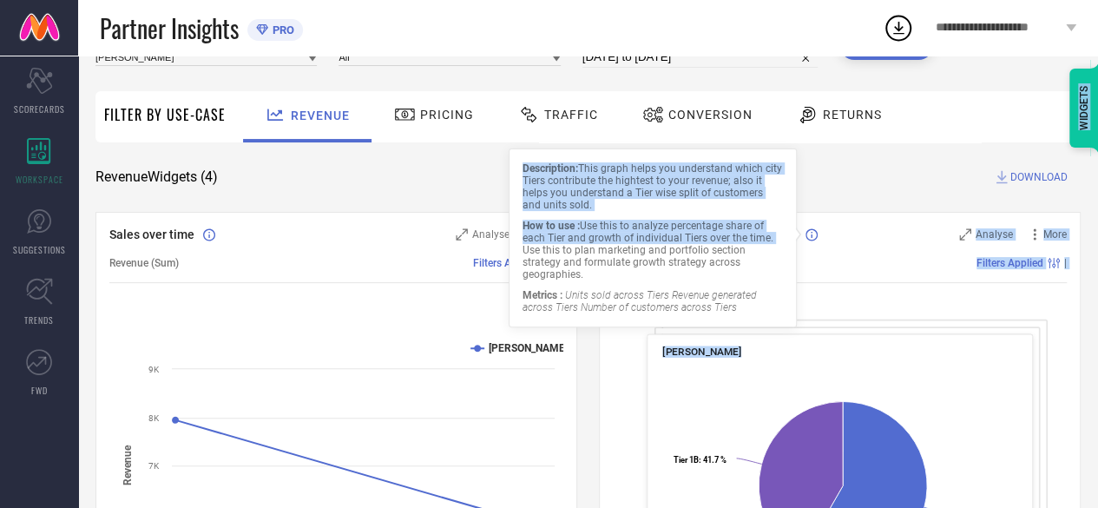
drag, startPoint x: 671, startPoint y: 234, endPoint x: 784, endPoint y: 237, distance: 113.7
click at [784, 237] on body "**********" at bounding box center [549, 167] width 1098 height 508
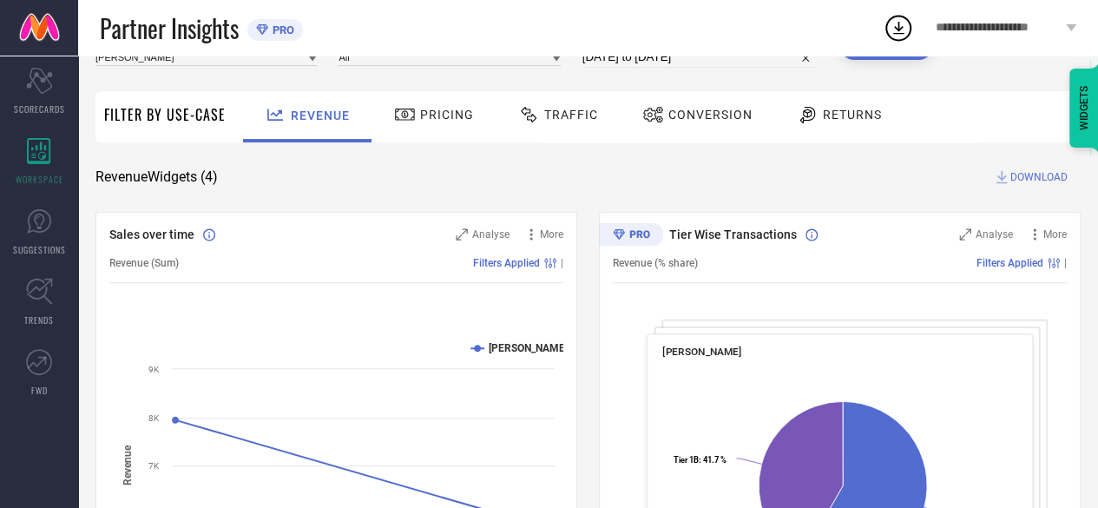
drag, startPoint x: 670, startPoint y: 235, endPoint x: 789, endPoint y: 239, distance: 118.9
click at [789, 239] on span "Tier Wise Transactions" at bounding box center [733, 234] width 128 height 14
drag, startPoint x: 790, startPoint y: 238, endPoint x: 672, endPoint y: 235, distance: 118.0
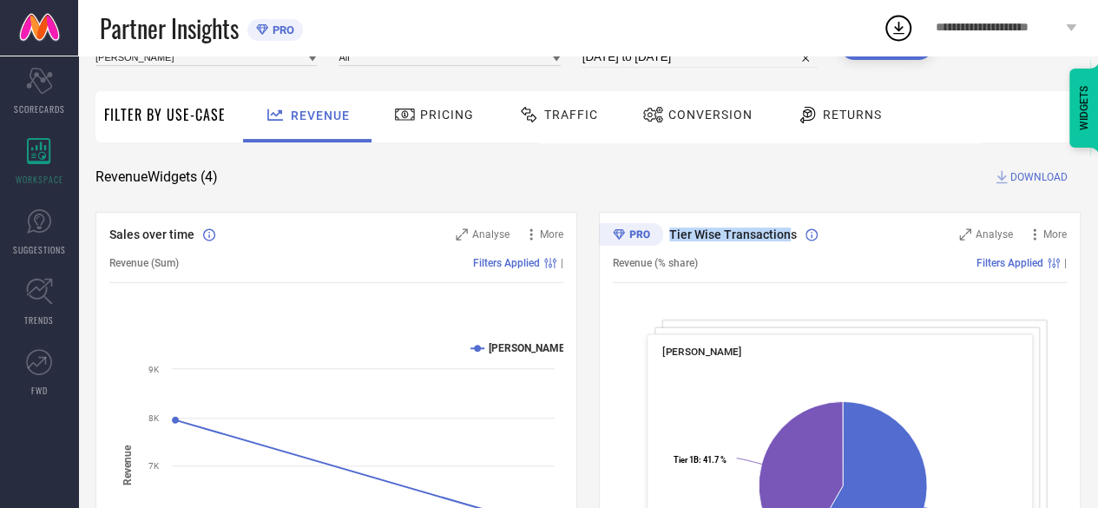
click at [672, 235] on span "Tier Wise Transactions" at bounding box center [733, 234] width 128 height 14
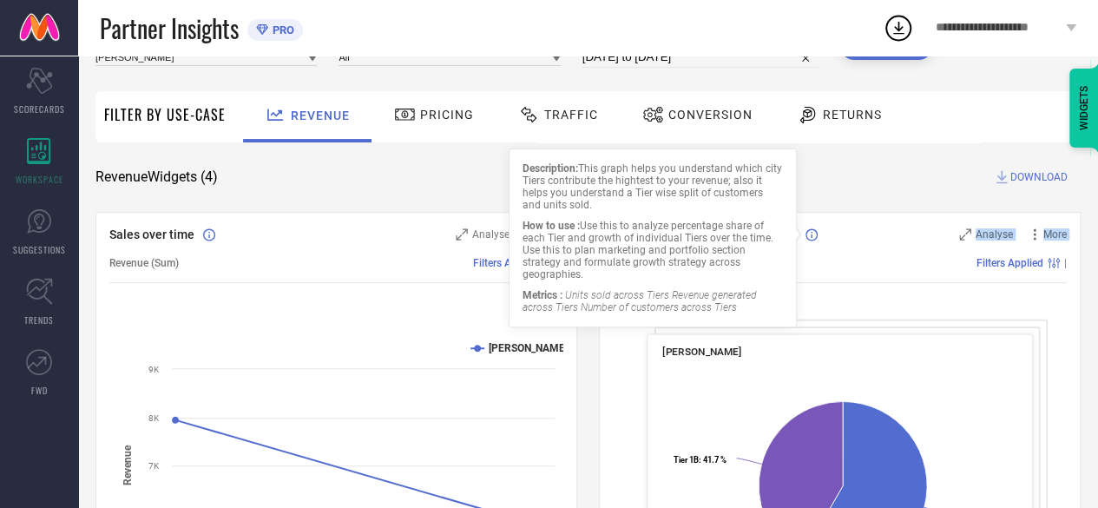
drag, startPoint x: 666, startPoint y: 236, endPoint x: 802, endPoint y: 254, distance: 137.4
click at [802, 254] on div "Tier Wise Transactions Analyse More Revenue (% share) Filters Applied | [PERSON…" at bounding box center [840, 429] width 482 height 434
click at [867, 169] on div "Revenue Widgets ( 4 ) DOWNLOAD" at bounding box center [587, 176] width 985 height 17
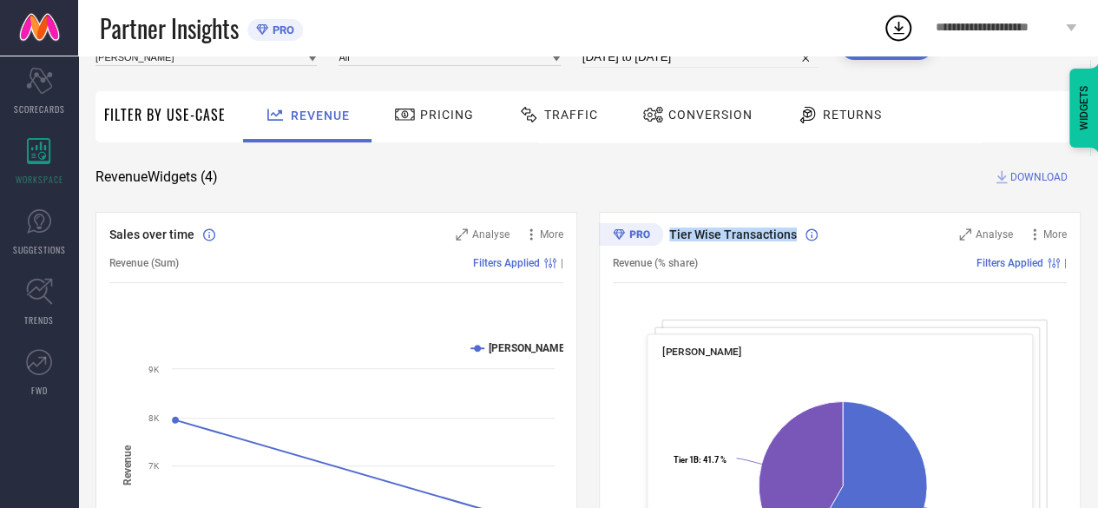
drag, startPoint x: 666, startPoint y: 237, endPoint x: 791, endPoint y: 235, distance: 125.8
click at [791, 235] on div "Tier Wise Transactions" at bounding box center [790, 234] width 303 height 17
click at [791, 235] on span "Tier Wise Transactions" at bounding box center [733, 234] width 128 height 14
drag, startPoint x: 791, startPoint y: 235, endPoint x: 669, endPoint y: 233, distance: 122.4
click at [669, 233] on span "Tier Wise Transactions" at bounding box center [733, 234] width 128 height 14
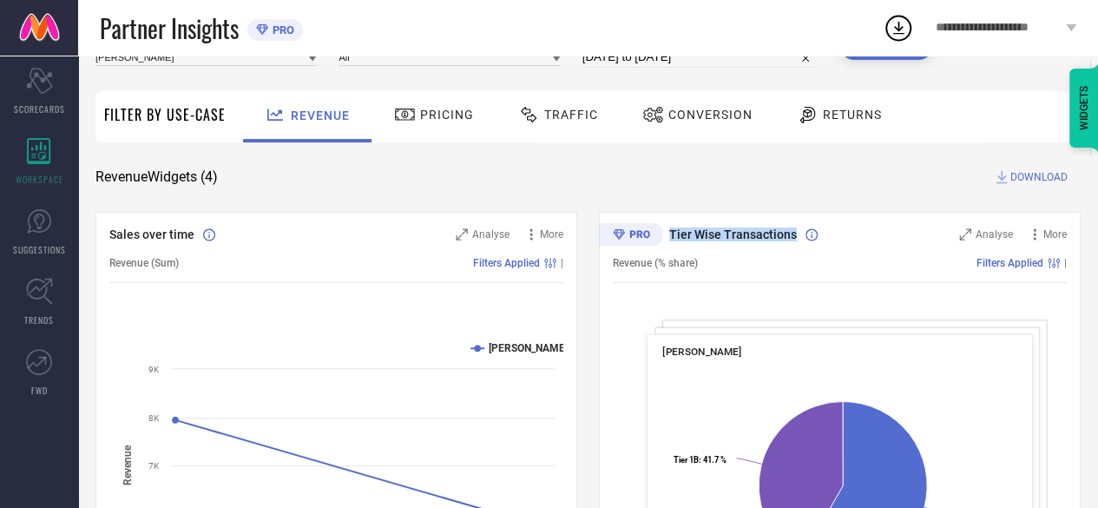
click at [669, 233] on span "Tier Wise Transactions" at bounding box center [733, 234] width 128 height 14
drag, startPoint x: 669, startPoint y: 233, endPoint x: 791, endPoint y: 232, distance: 122.4
click at [791, 232] on span "Tier Wise Transactions" at bounding box center [733, 234] width 128 height 14
drag, startPoint x: 791, startPoint y: 232, endPoint x: 670, endPoint y: 238, distance: 121.6
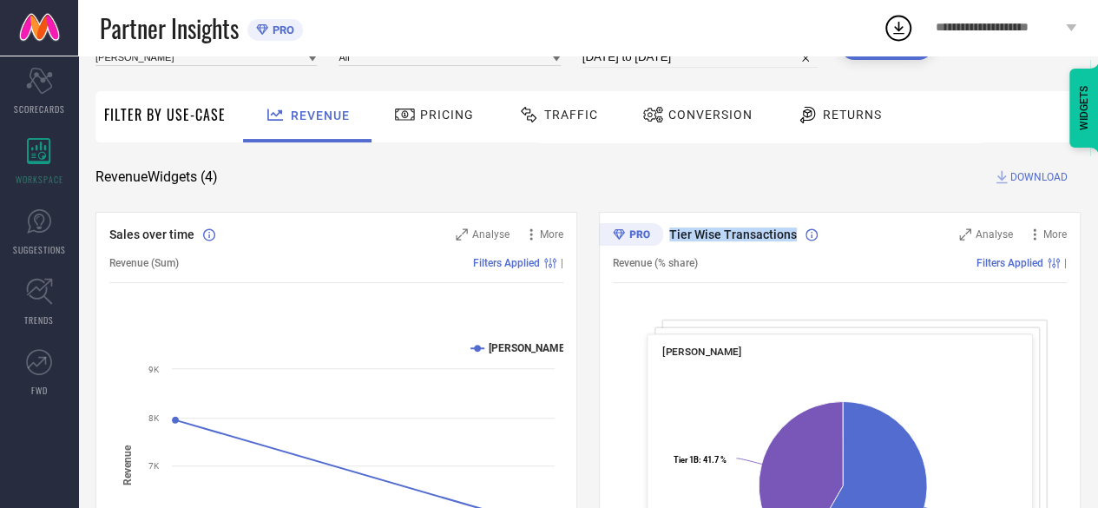
click at [670, 238] on span "Tier Wise Transactions" at bounding box center [733, 234] width 128 height 14
drag, startPoint x: 670, startPoint y: 238, endPoint x: 798, endPoint y: 236, distance: 128.4
click at [798, 236] on div "Tier Wise Transactions" at bounding box center [790, 234] width 303 height 17
drag, startPoint x: 609, startPoint y: 265, endPoint x: 735, endPoint y: 263, distance: 125.8
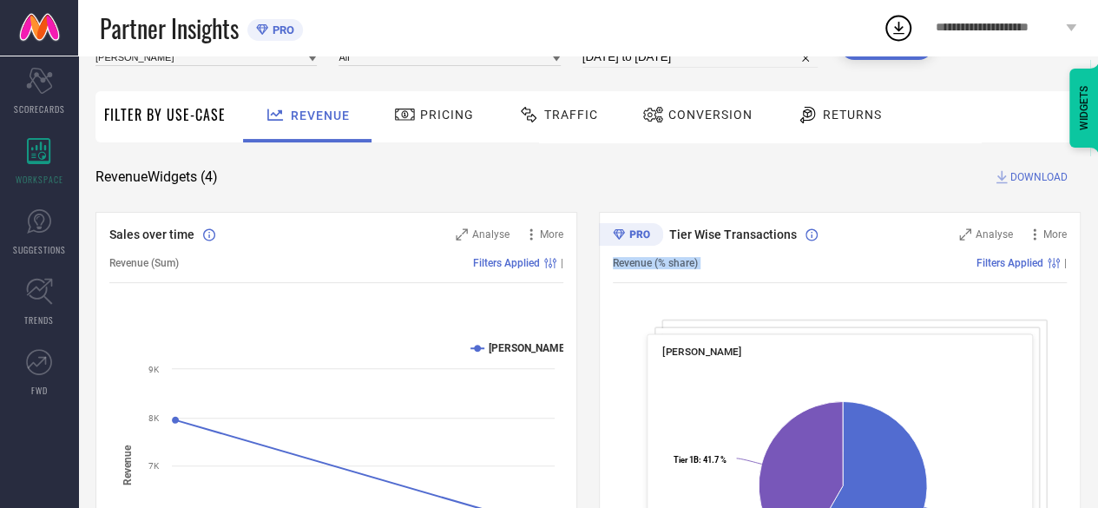
click at [735, 263] on div "Tier Wise Transactions Analyse More Revenue (% share) Filters Applied | [PERSON…" at bounding box center [840, 429] width 482 height 434
click at [672, 230] on span "Tier Wise Transactions" at bounding box center [733, 234] width 128 height 14
drag, startPoint x: 669, startPoint y: 234, endPoint x: 755, endPoint y: 253, distance: 87.8
click at [755, 253] on div "Tier Wise Transactions Analyse More Revenue (% share) Filters Applied | [PERSON…" at bounding box center [840, 429] width 482 height 434
click at [755, 253] on div "Revenue (% share) Filters Applied |" at bounding box center [840, 263] width 454 height 40
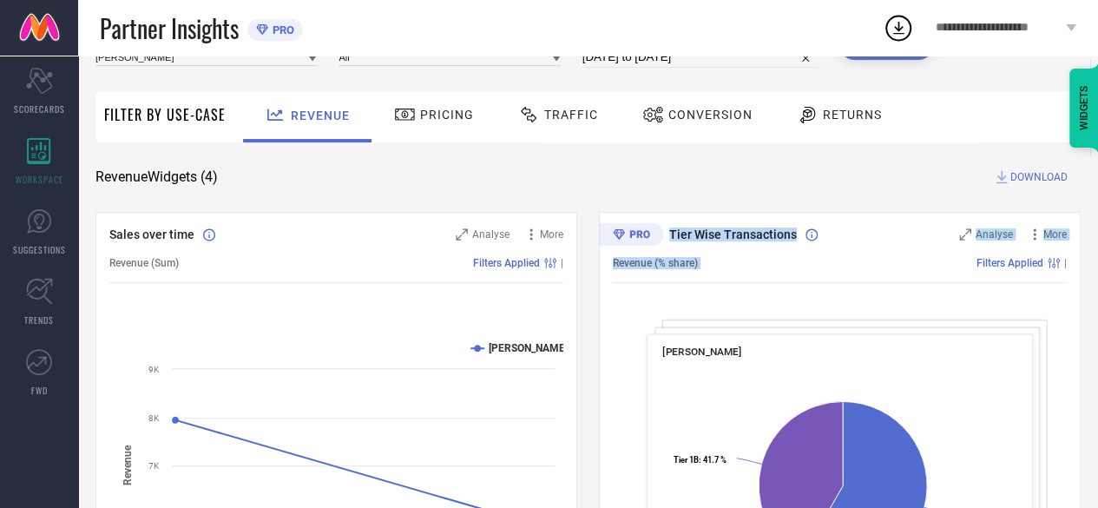
drag, startPoint x: 669, startPoint y: 233, endPoint x: 769, endPoint y: 258, distance: 102.7
click at [769, 258] on div "Tier Wise Transactions Analyse More Revenue (% share) Filters Applied | [PERSON…" at bounding box center [840, 429] width 482 height 434
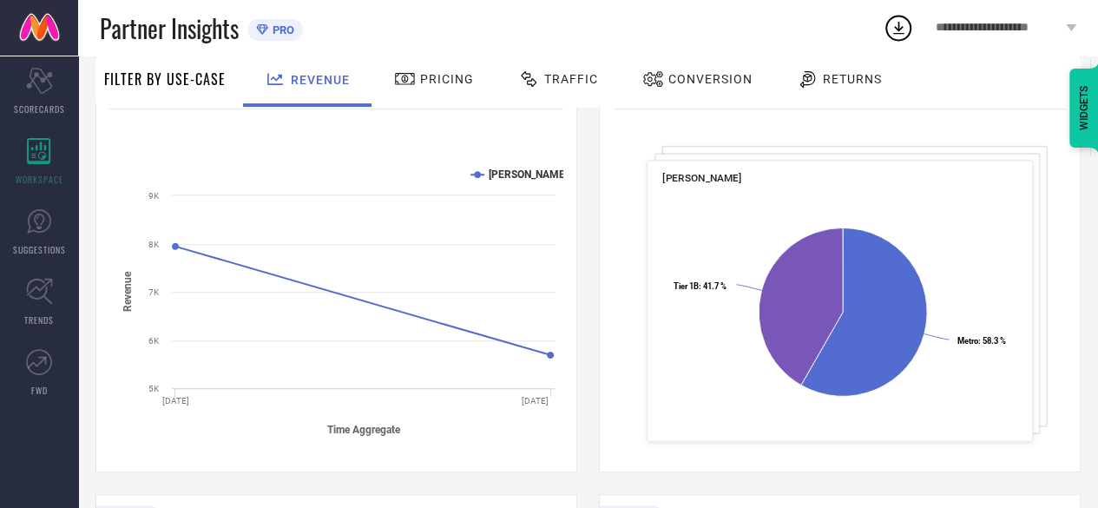
scroll to position [174, 0]
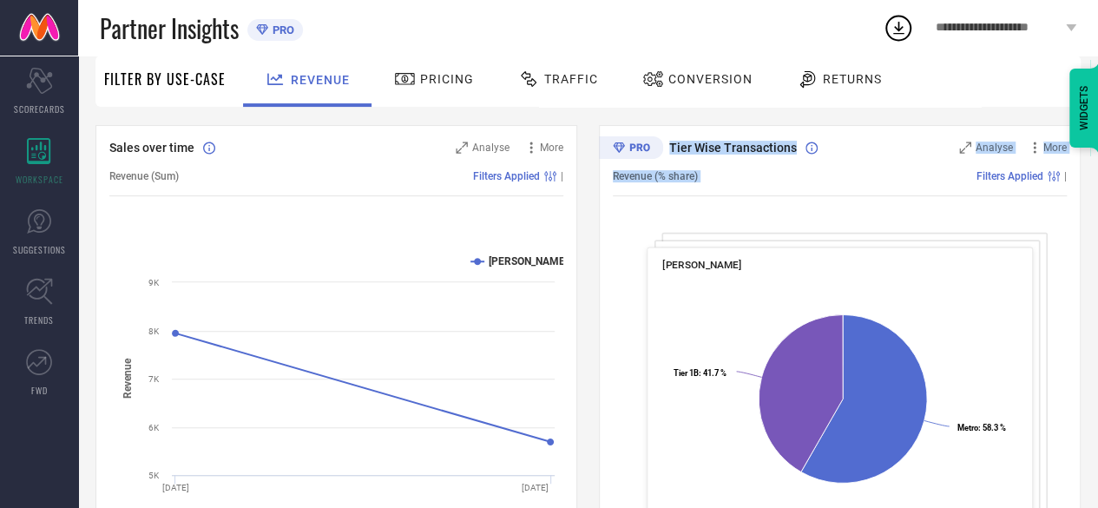
click at [687, 176] on span "Revenue (% share)" at bounding box center [655, 176] width 85 height 12
drag, startPoint x: 668, startPoint y: 148, endPoint x: 717, endPoint y: 169, distance: 53.2
click at [717, 169] on div "Tier Wise Transactions Analyse More Revenue (% share) Filters Applied | [PERSON…" at bounding box center [840, 342] width 482 height 434
click at [717, 169] on div "Revenue (% share) Filters Applied |" at bounding box center [840, 176] width 454 height 40
drag, startPoint x: 664, startPoint y: 150, endPoint x: 706, endPoint y: 176, distance: 49.9
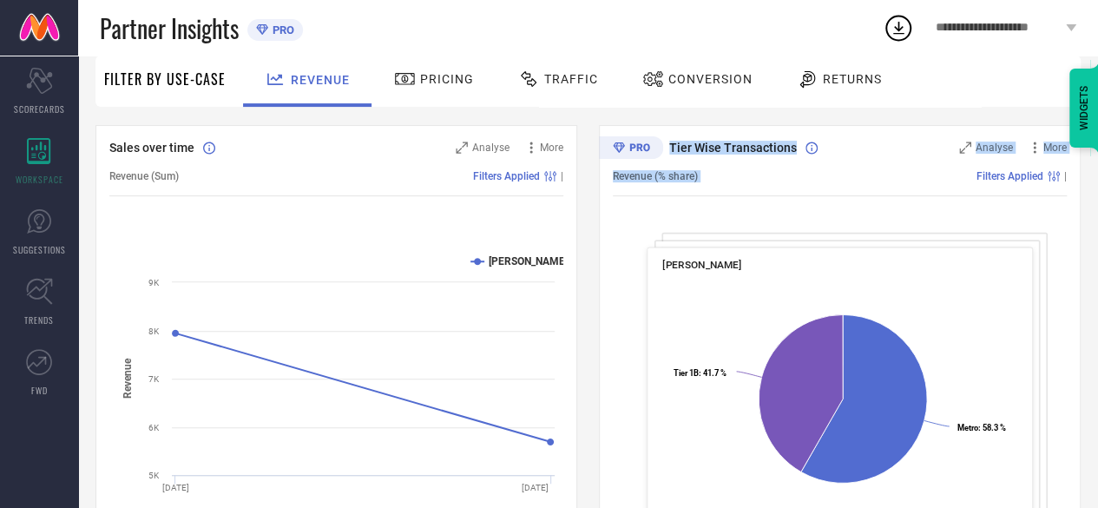
click at [706, 176] on div "Tier Wise Transactions Analyse More Revenue (% share) Filters Applied | [PERSON…" at bounding box center [840, 342] width 482 height 434
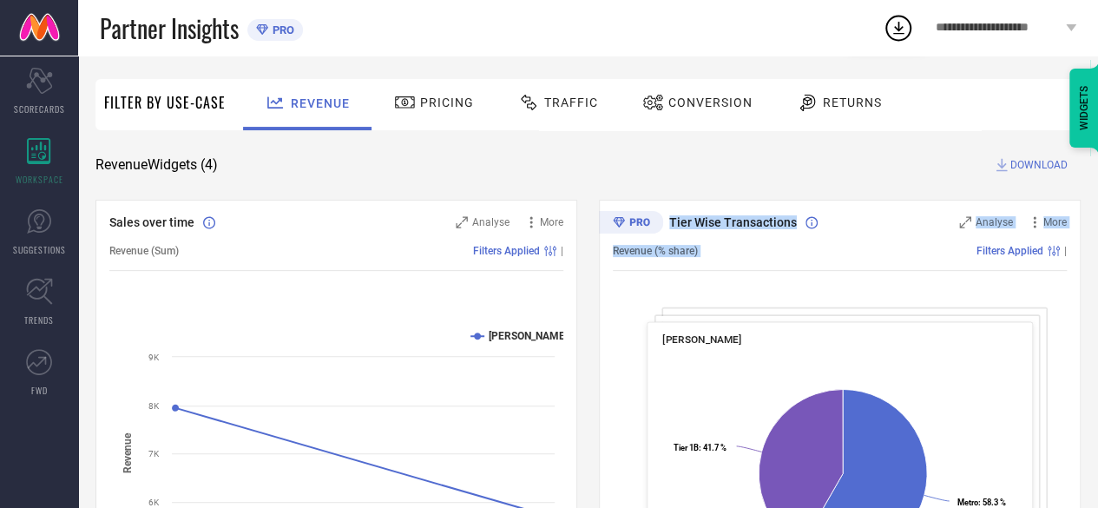
scroll to position [0, 0]
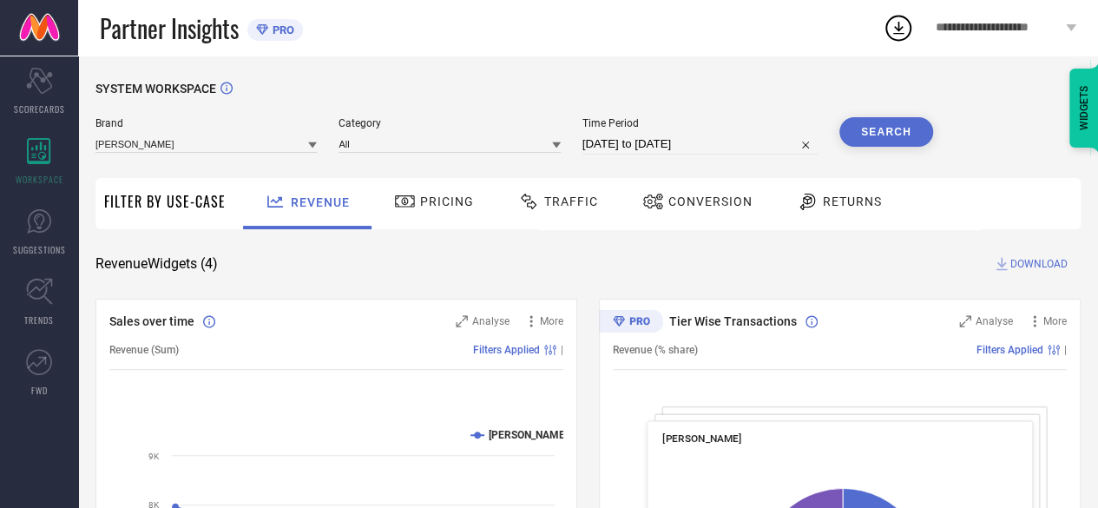
click at [314, 142] on icon at bounding box center [312, 145] width 9 height 9
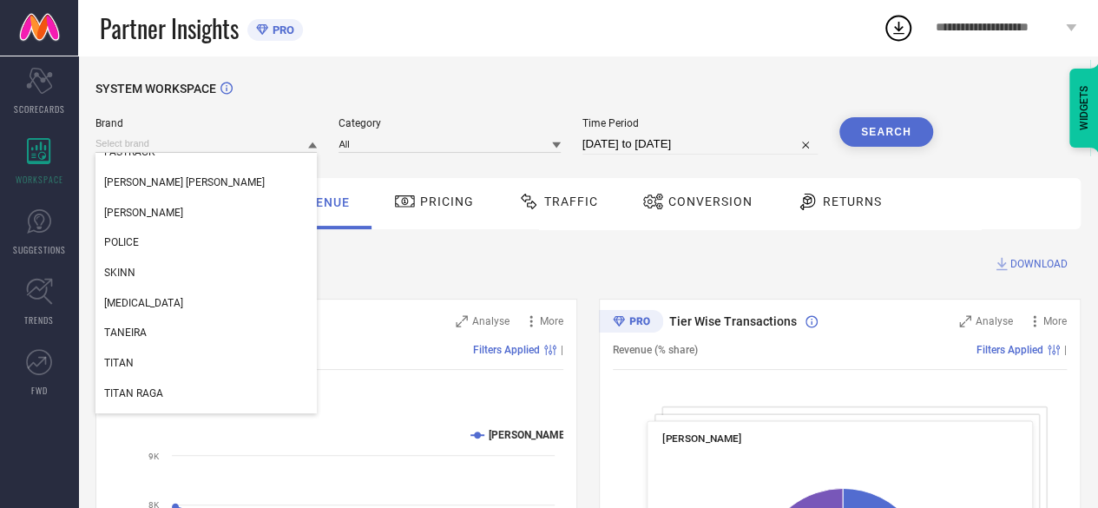
scroll to position [90, 0]
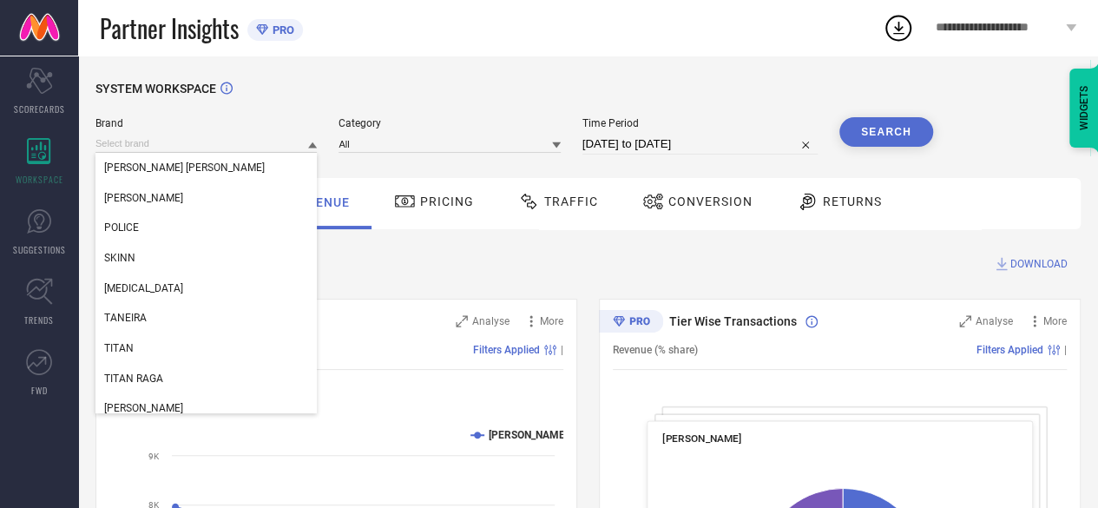
click at [536, 264] on div "Revenue Widgets ( 4 ) DOWNLOAD" at bounding box center [587, 263] width 985 height 17
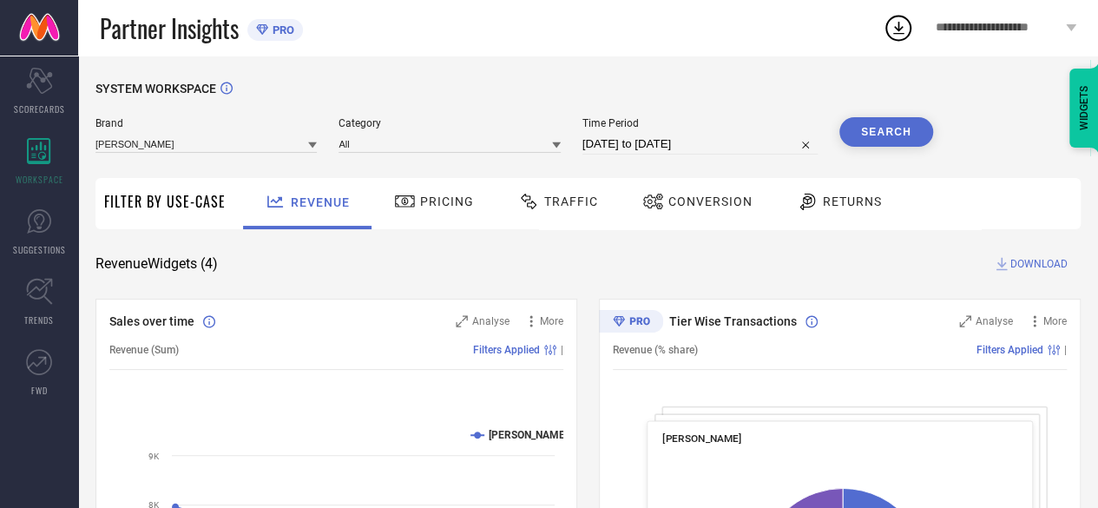
click at [727, 131] on div "Time Period [DATE] to [DATE]" at bounding box center [699, 135] width 235 height 37
click at [725, 134] on div "Time Period [DATE] to [DATE]" at bounding box center [699, 135] width 235 height 37
click at [728, 141] on input "[DATE] to [DATE]" at bounding box center [699, 144] width 235 height 21
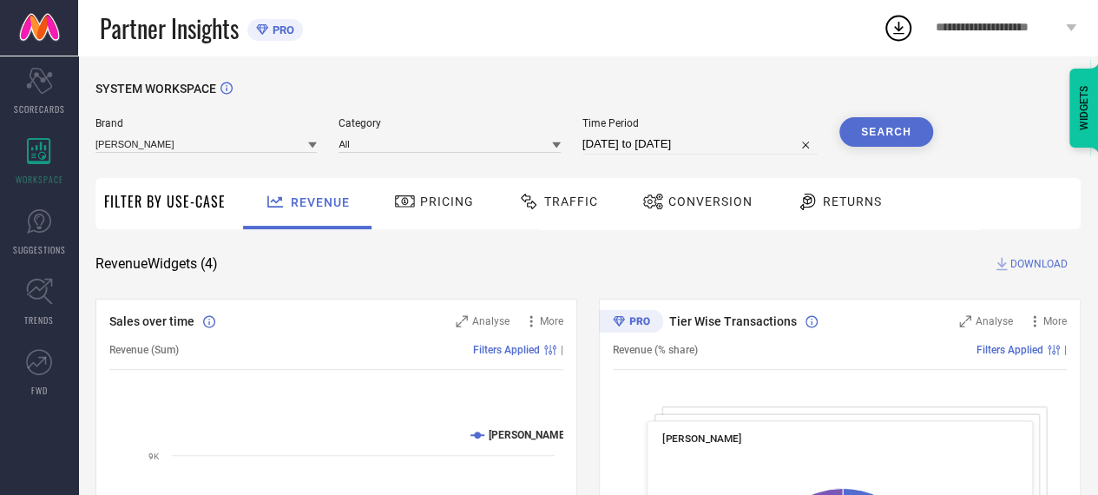
select select "8"
select select "2025"
select select "9"
select select "2025"
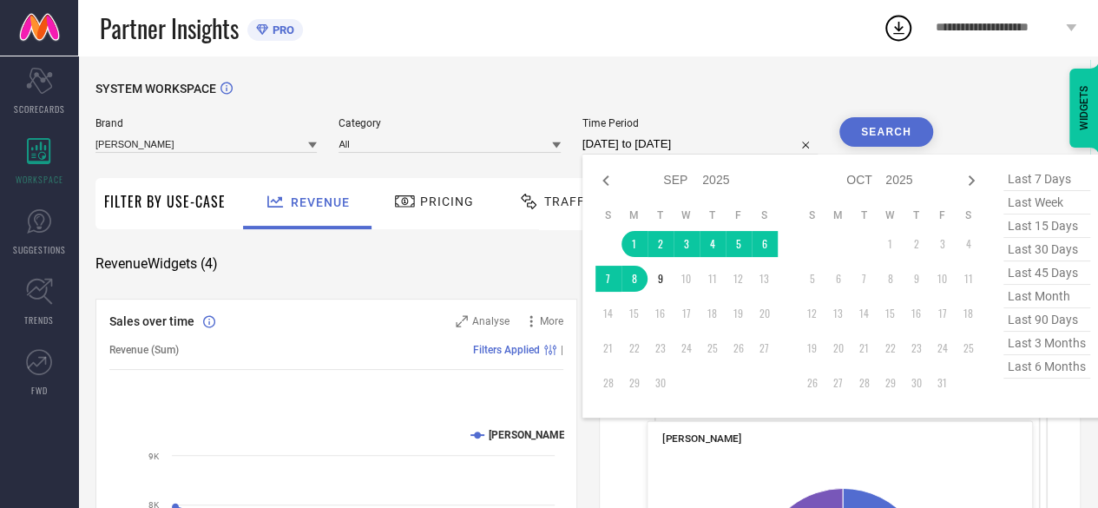
click at [766, 94] on div "SYSTEM WORKSPACE" at bounding box center [587, 100] width 985 height 36
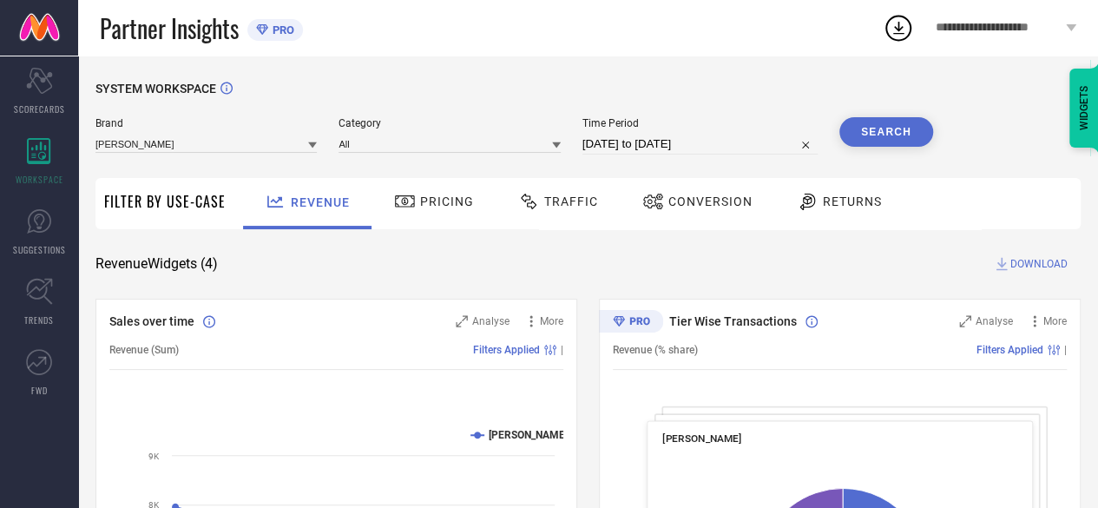
click at [640, 141] on input "[DATE] to [DATE]" at bounding box center [699, 144] width 235 height 21
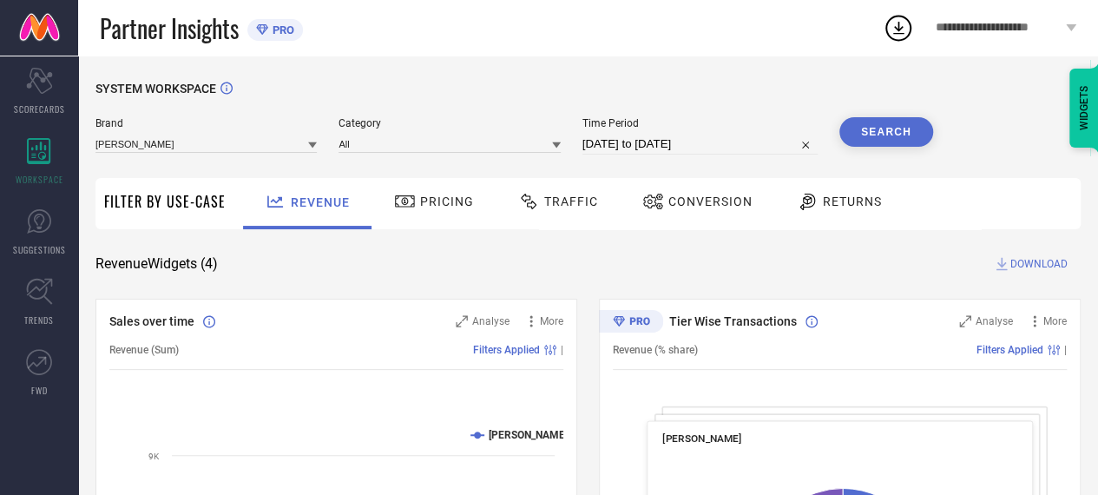
select select "8"
select select "2025"
select select "9"
select select "2025"
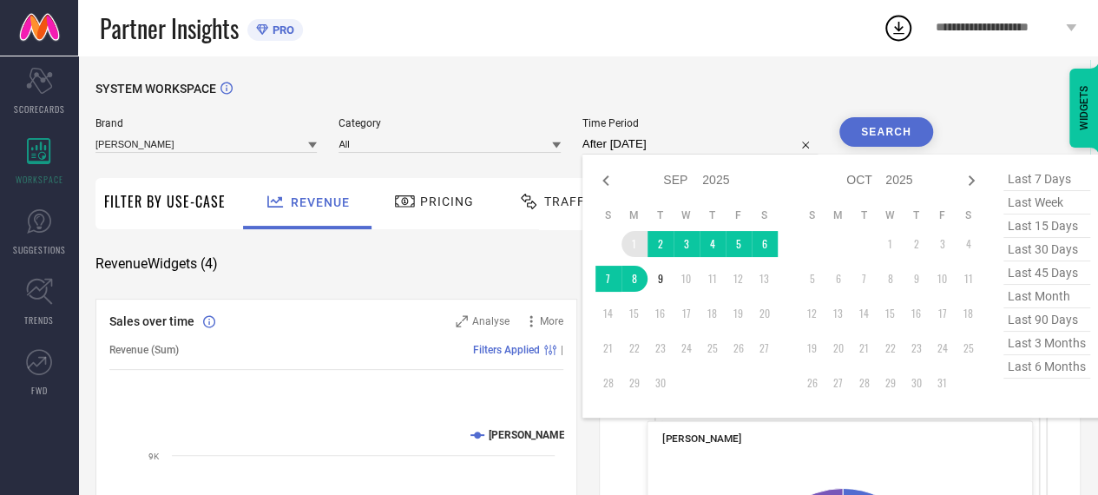
click at [628, 246] on td "1" at bounding box center [634, 244] width 26 height 26
type input "[DATE] to [DATE]"
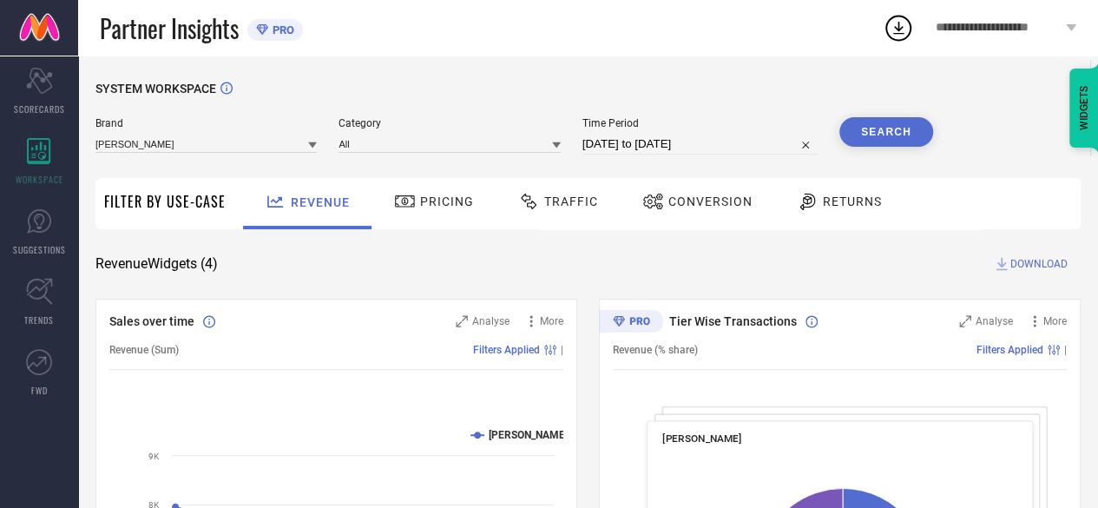
click at [903, 135] on button "Search" at bounding box center [886, 132] width 94 height 30
drag, startPoint x: 673, startPoint y: 322, endPoint x: 830, endPoint y: 316, distance: 157.2
click at [830, 316] on div "Tier Wise Transactions" at bounding box center [790, 320] width 303 height 17
click at [789, 263] on div "Revenue Widgets ( 4 ) DOWNLOAD" at bounding box center [587, 263] width 985 height 17
drag, startPoint x: 667, startPoint y: 322, endPoint x: 720, endPoint y: 339, distance: 55.7
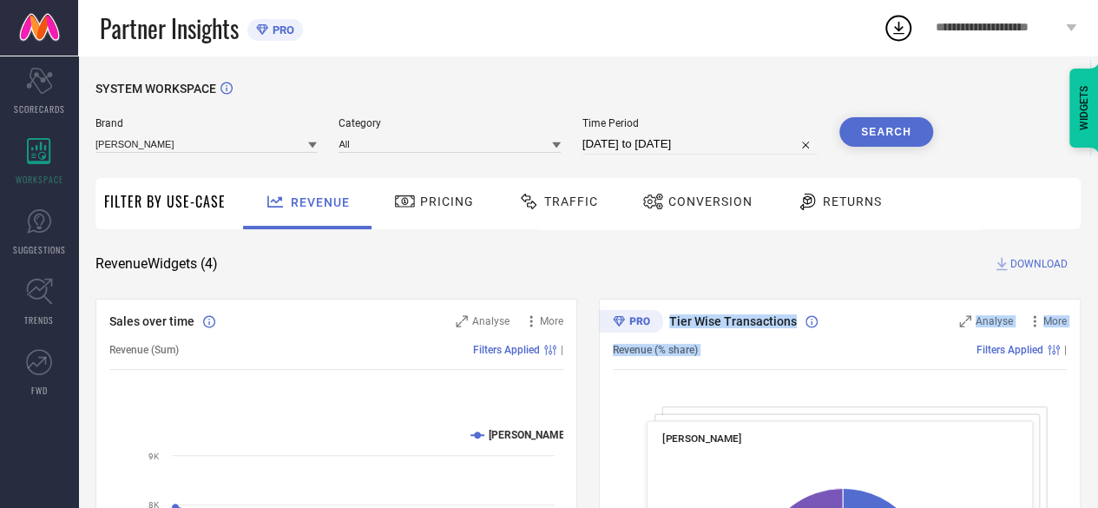
click at [720, 339] on div "Tier Wise Transactions Analyse More Revenue (% share) Filters Applied | [PERSON…" at bounding box center [840, 515] width 482 height 434
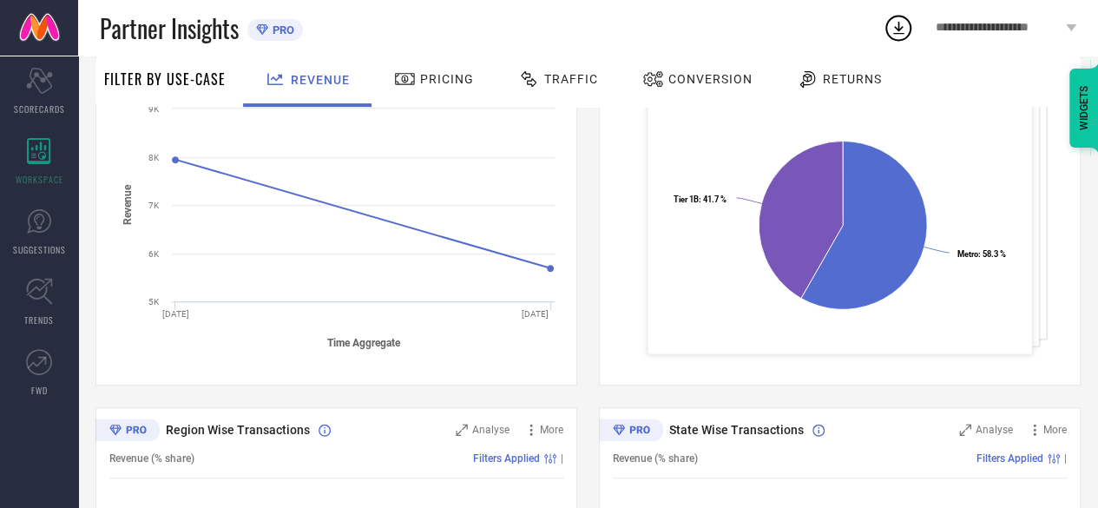
scroll to position [434, 0]
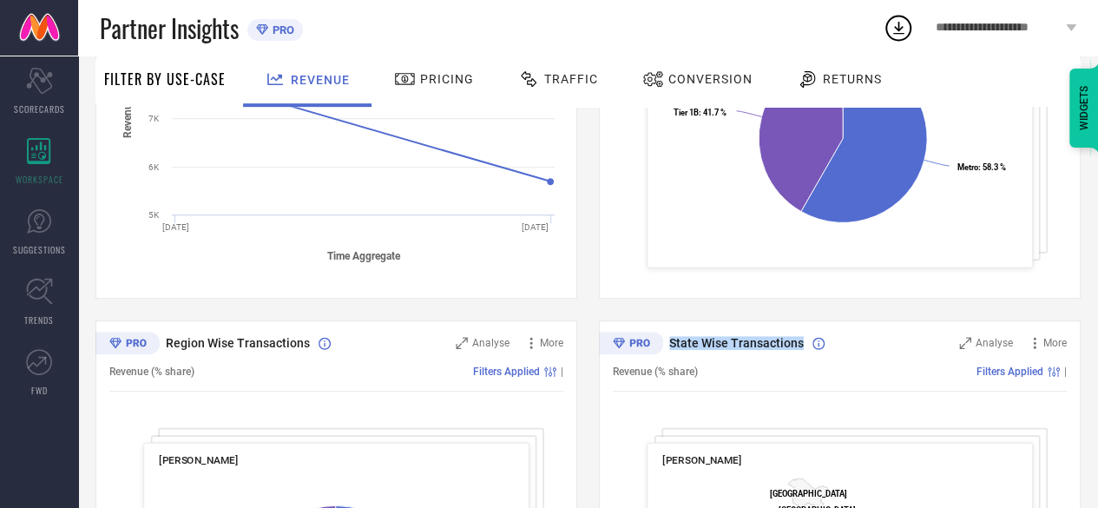
drag, startPoint x: 667, startPoint y: 348, endPoint x: 802, endPoint y: 350, distance: 134.5
click at [802, 350] on div "State Wise Transactions" at bounding box center [790, 342] width 303 height 17
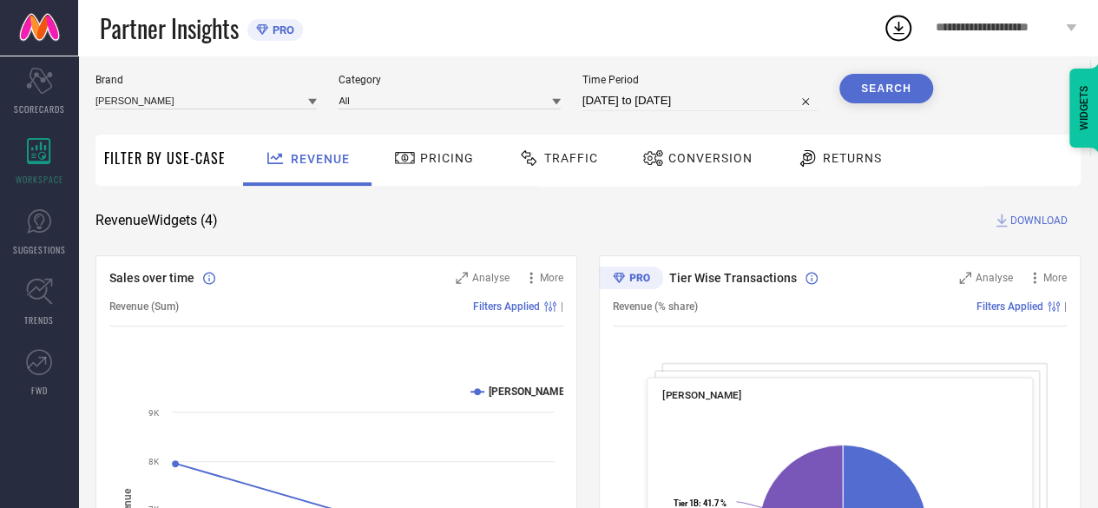
scroll to position [0, 0]
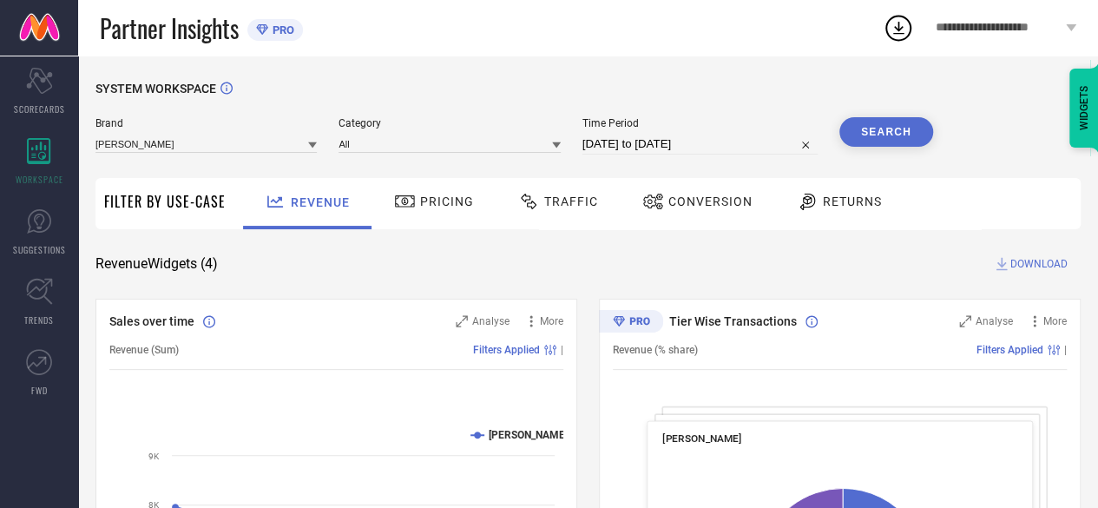
click at [430, 209] on div "Pricing" at bounding box center [434, 202] width 89 height 30
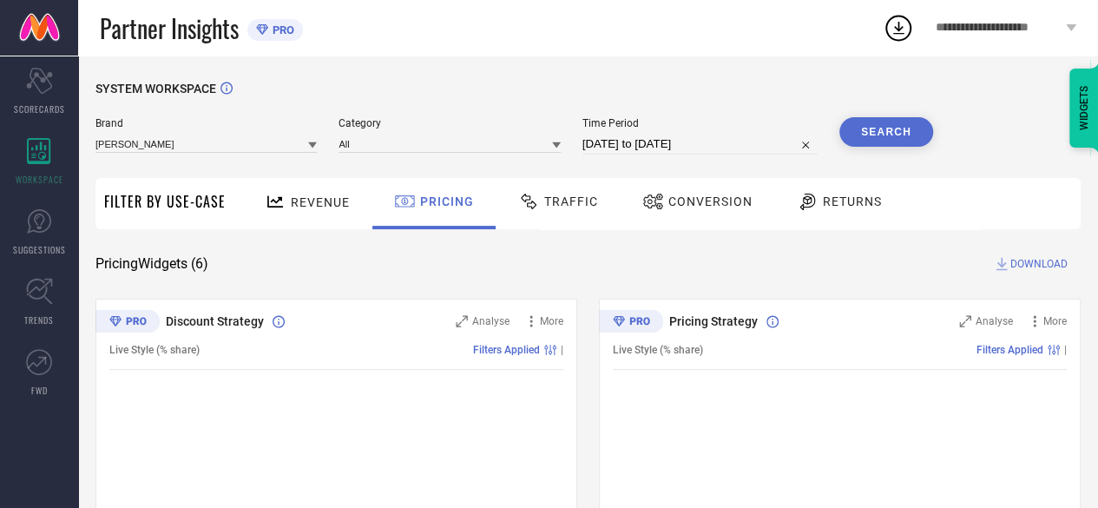
click at [297, 208] on span "Revenue" at bounding box center [320, 202] width 59 height 14
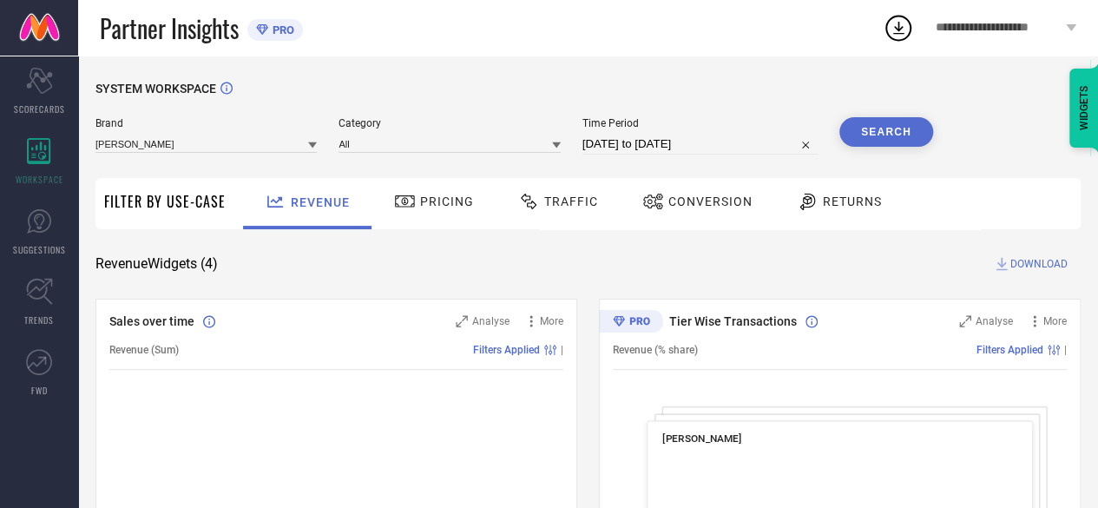
click at [395, 201] on icon at bounding box center [405, 201] width 22 height 21
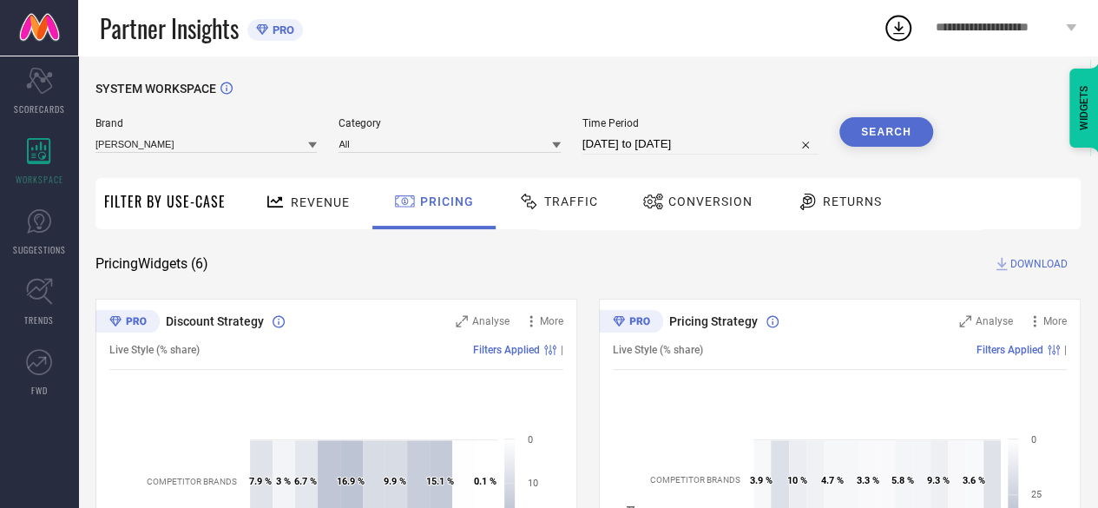
click at [569, 210] on div "Traffic" at bounding box center [558, 202] width 89 height 30
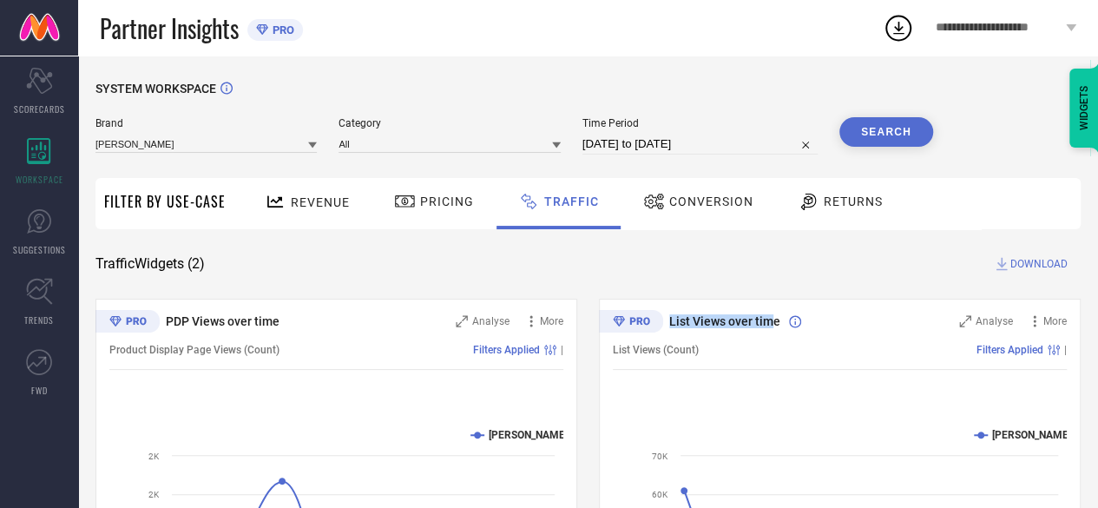
drag, startPoint x: 669, startPoint y: 318, endPoint x: 774, endPoint y: 317, distance: 105.0
click at [774, 317] on span "List Views over time" at bounding box center [724, 321] width 111 height 14
click at [776, 318] on span "List Views over time" at bounding box center [724, 321] width 111 height 14
click at [304, 150] on input at bounding box center [205, 143] width 221 height 18
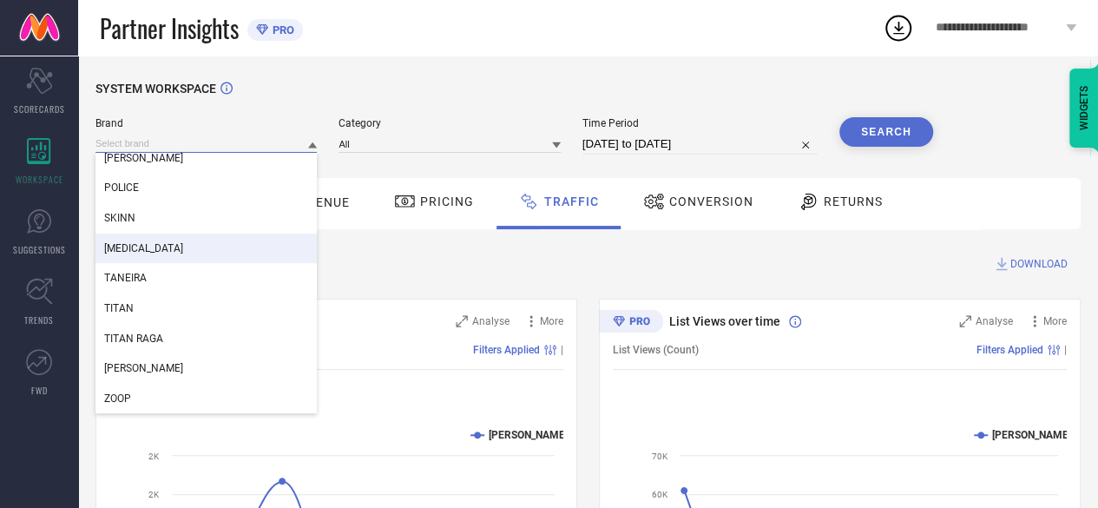
scroll to position [130, 0]
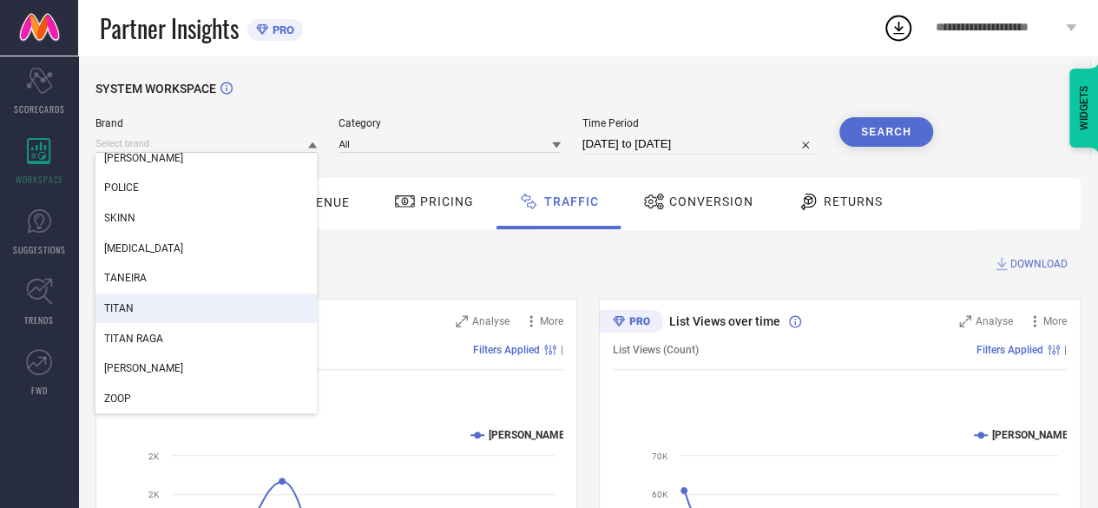
click at [223, 301] on div "TITAN" at bounding box center [205, 308] width 221 height 30
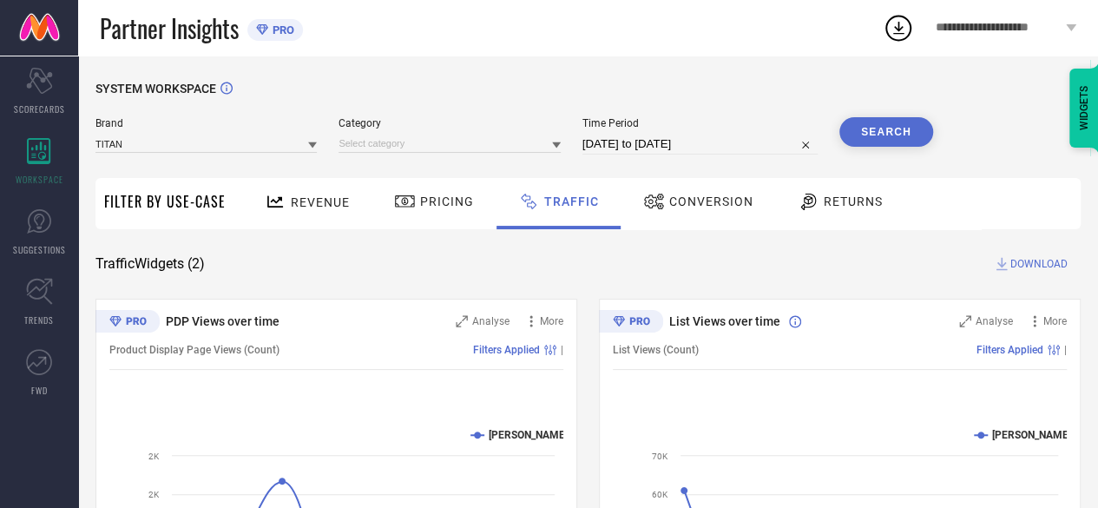
click at [845, 132] on button "Search" at bounding box center [886, 132] width 94 height 30
click at [868, 263] on div "Traffic Widgets ( 2 ) DOWNLOAD" at bounding box center [587, 263] width 985 height 17
drag, startPoint x: 668, startPoint y: 318, endPoint x: 777, endPoint y: 325, distance: 108.7
click at [777, 325] on span "List Views over time" at bounding box center [724, 321] width 111 height 14
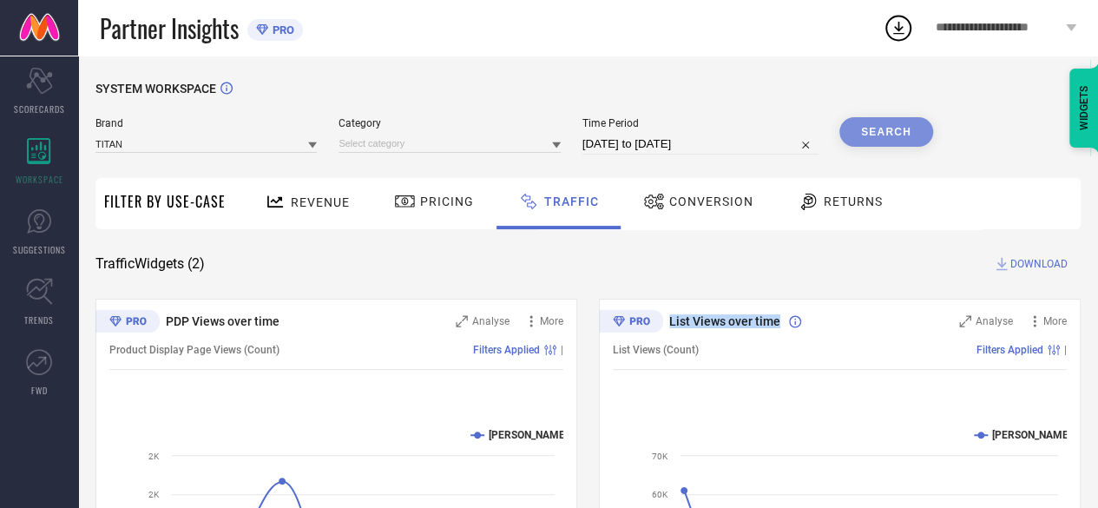
drag, startPoint x: 777, startPoint y: 325, endPoint x: 666, endPoint y: 329, distance: 110.3
click at [666, 329] on div "List Views over time" at bounding box center [790, 320] width 303 height 17
click at [713, 194] on div "Conversion" at bounding box center [698, 202] width 119 height 30
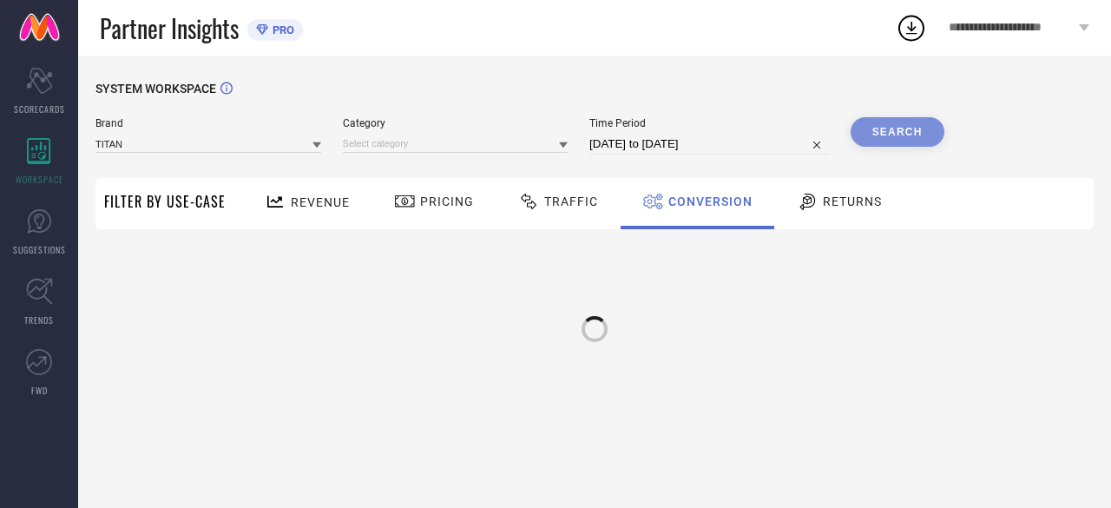
click at [578, 213] on div "Traffic" at bounding box center [558, 202] width 89 height 30
click at [723, 197] on span "Conversion" at bounding box center [711, 201] width 84 height 14
click at [838, 200] on span "Returns" at bounding box center [852, 201] width 59 height 14
click at [708, 200] on span "Conversion" at bounding box center [710, 201] width 84 height 14
click at [586, 208] on span "Traffic" at bounding box center [571, 201] width 54 height 14
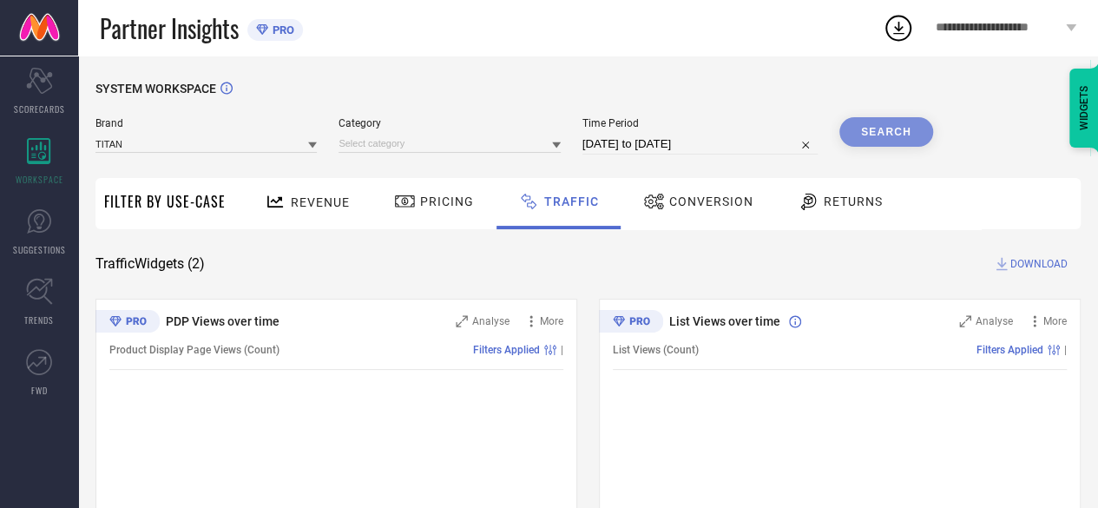
click at [444, 213] on div "Pricing" at bounding box center [434, 202] width 89 height 30
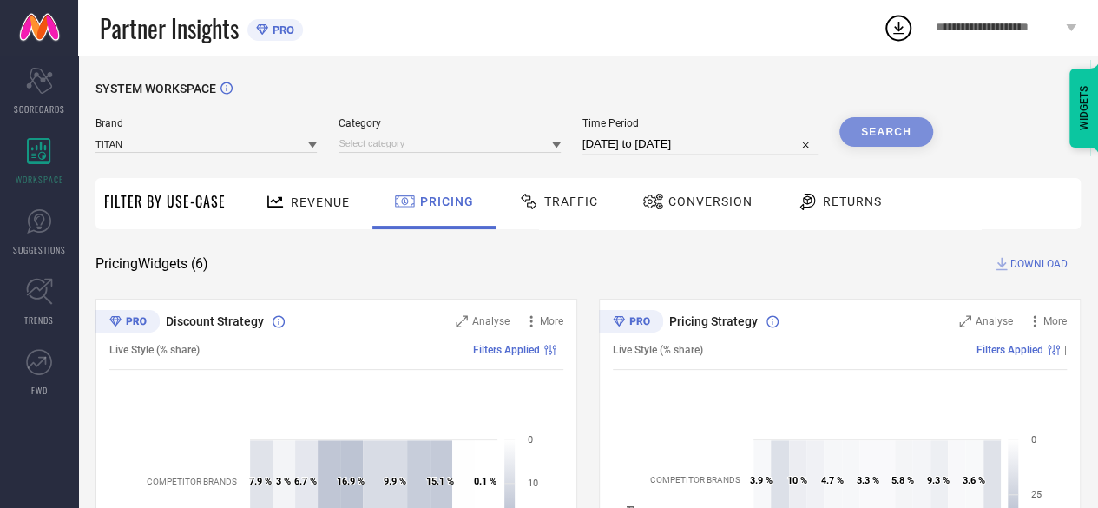
click at [327, 206] on span "Revenue" at bounding box center [320, 202] width 59 height 14
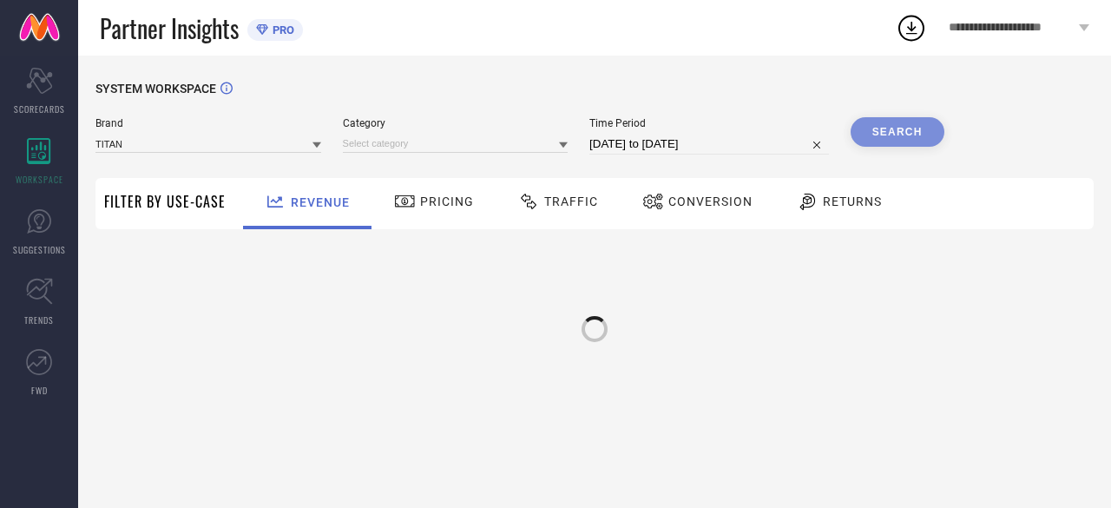
click at [160, 207] on span "Filter By Use-Case" at bounding box center [164, 201] width 121 height 21
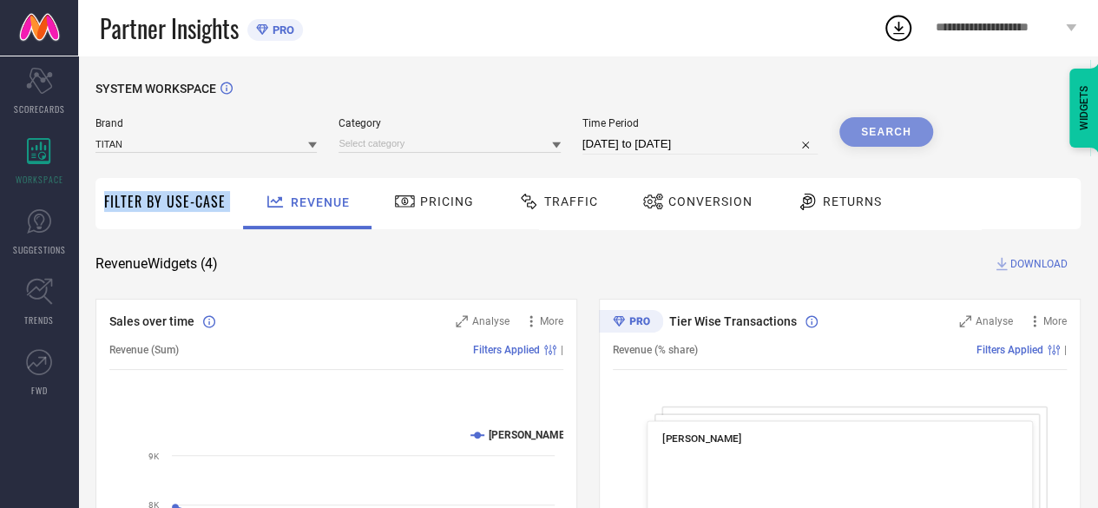
click at [163, 207] on span "Filter By Use-Case" at bounding box center [164, 201] width 121 height 21
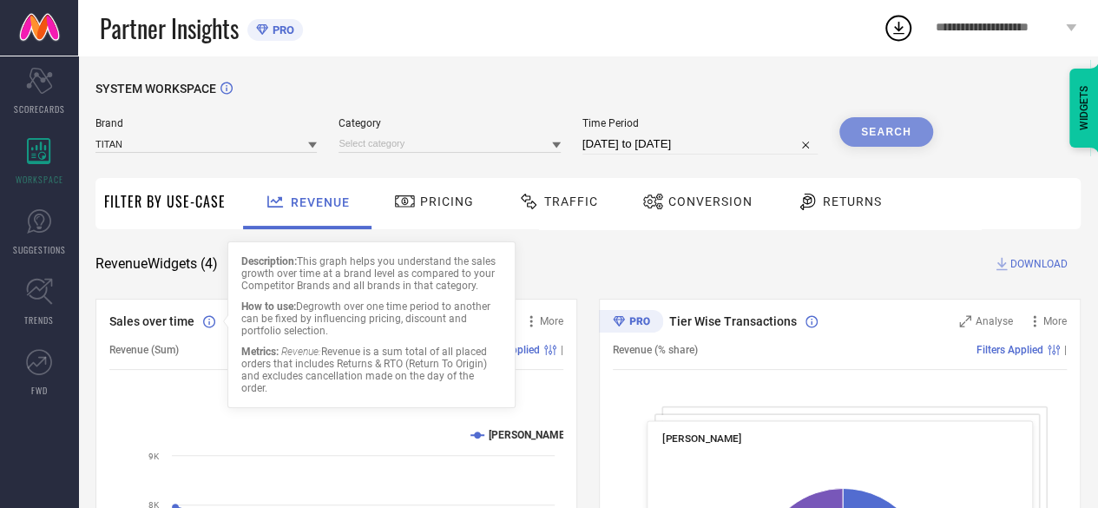
click at [214, 263] on span "Revenue Widgets ( 4 )" at bounding box center [156, 263] width 122 height 17
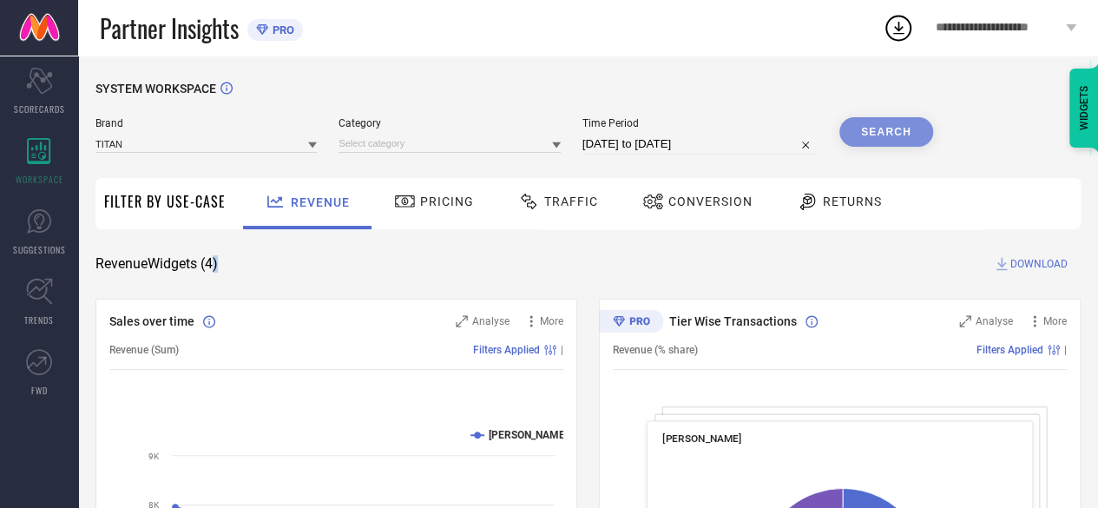
click at [214, 263] on span "Revenue Widgets ( 4 )" at bounding box center [156, 263] width 122 height 17
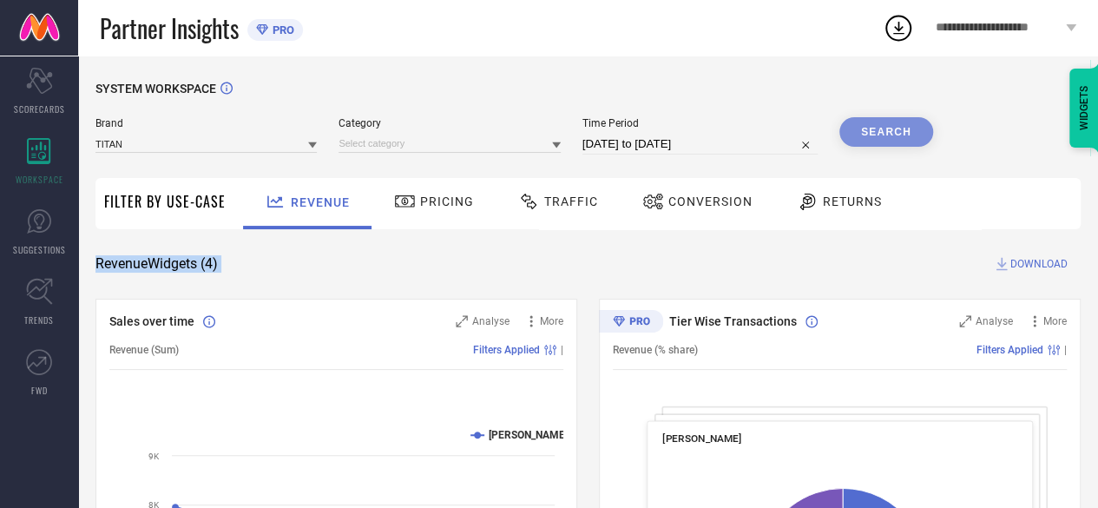
click at [214, 263] on span "Revenue Widgets ( 4 )" at bounding box center [156, 263] width 122 height 17
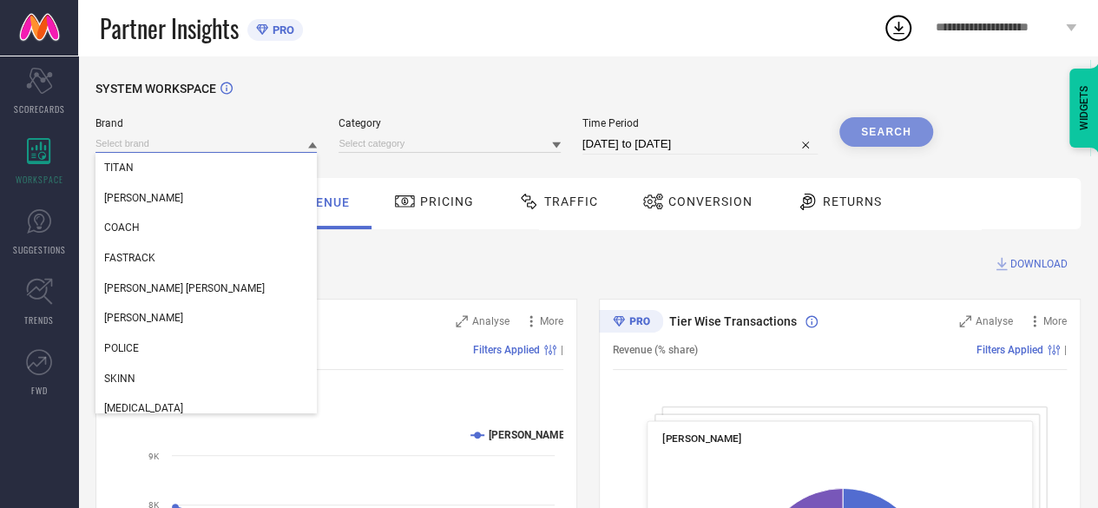
click at [224, 148] on input at bounding box center [205, 143] width 221 height 18
click at [882, 119] on div "Search" at bounding box center [886, 132] width 94 height 30
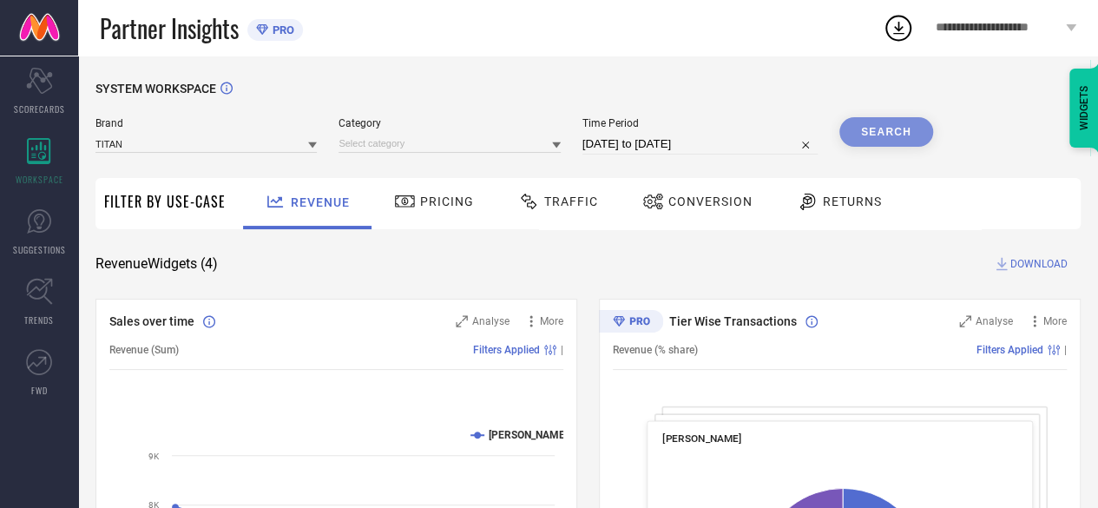
click at [885, 133] on div "Search" at bounding box center [886, 132] width 94 height 30
click at [865, 140] on div "Search" at bounding box center [886, 132] width 94 height 30
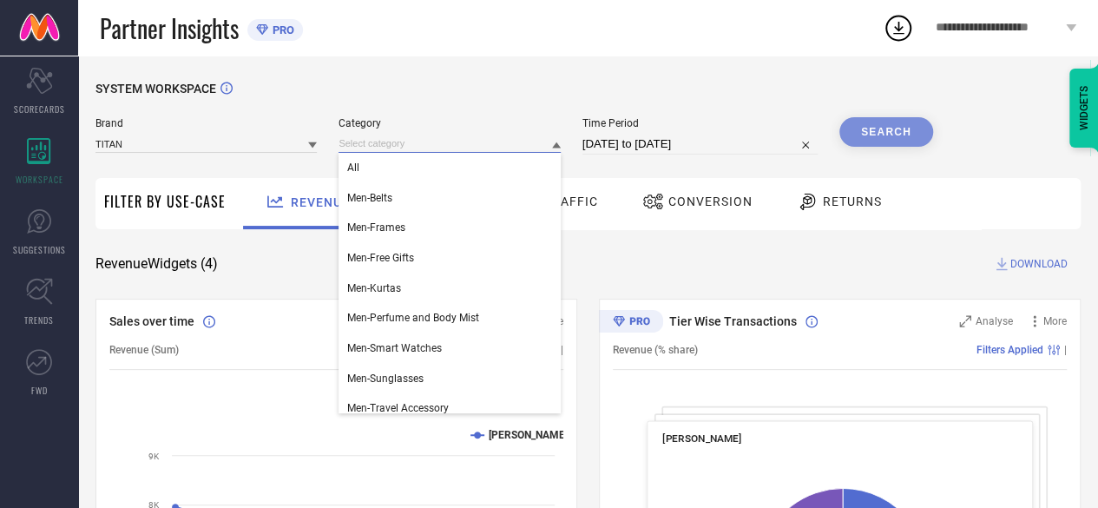
click at [469, 142] on input at bounding box center [448, 143] width 221 height 18
click at [474, 166] on div "All" at bounding box center [448, 168] width 221 height 30
click at [518, 138] on input at bounding box center [448, 143] width 221 height 18
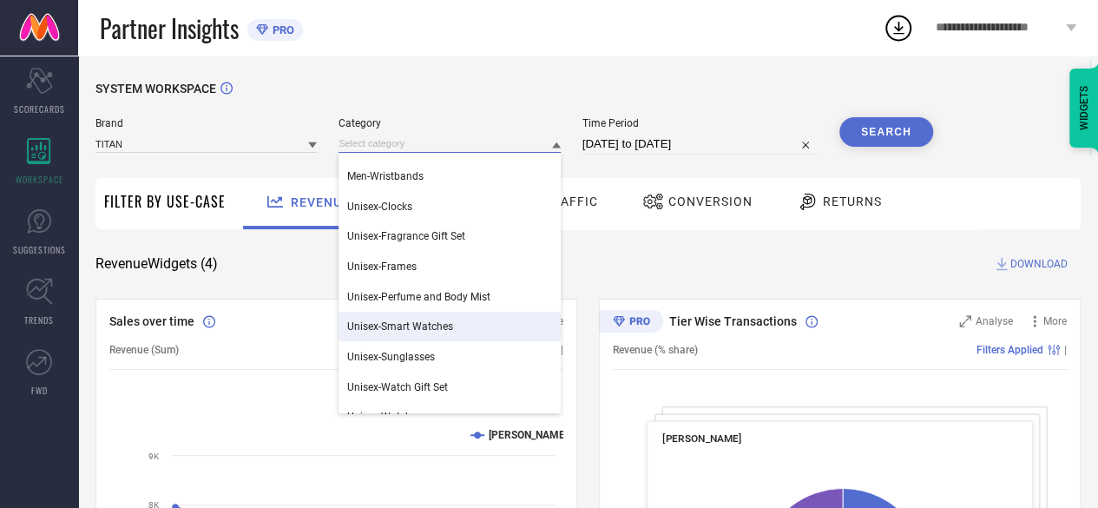
scroll to position [325, 0]
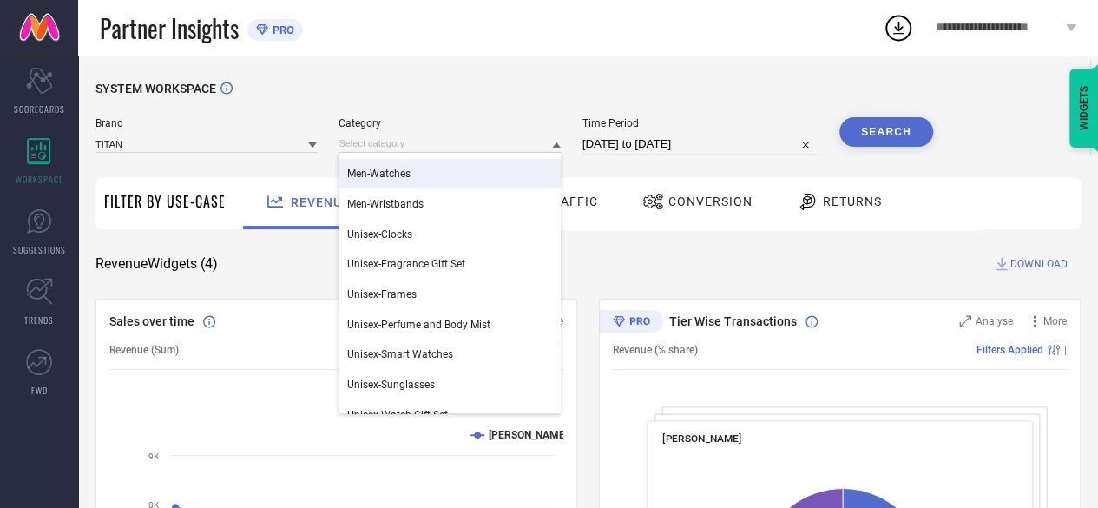
click at [492, 180] on div "Men-Watches" at bounding box center [448, 174] width 221 height 30
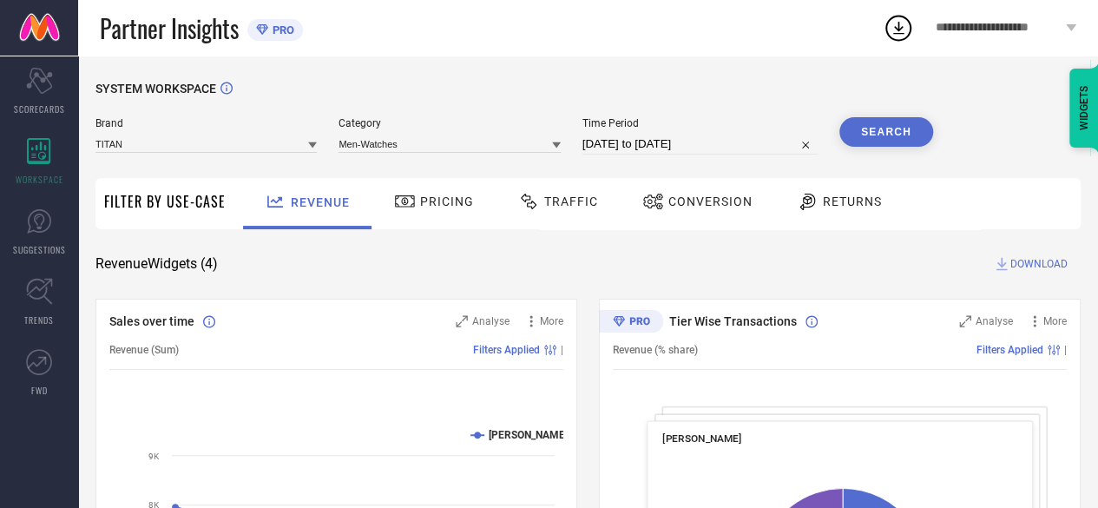
click at [862, 140] on button "Search" at bounding box center [886, 132] width 94 height 30
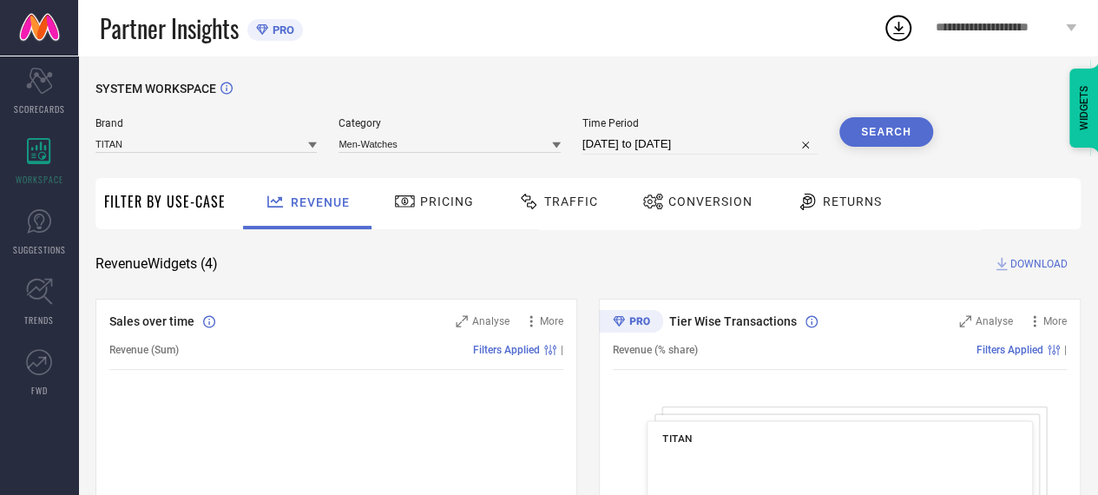
click at [754, 141] on input "[DATE] to [DATE]" at bounding box center [699, 144] width 235 height 21
select select "8"
select select "2025"
select select "9"
select select "2025"
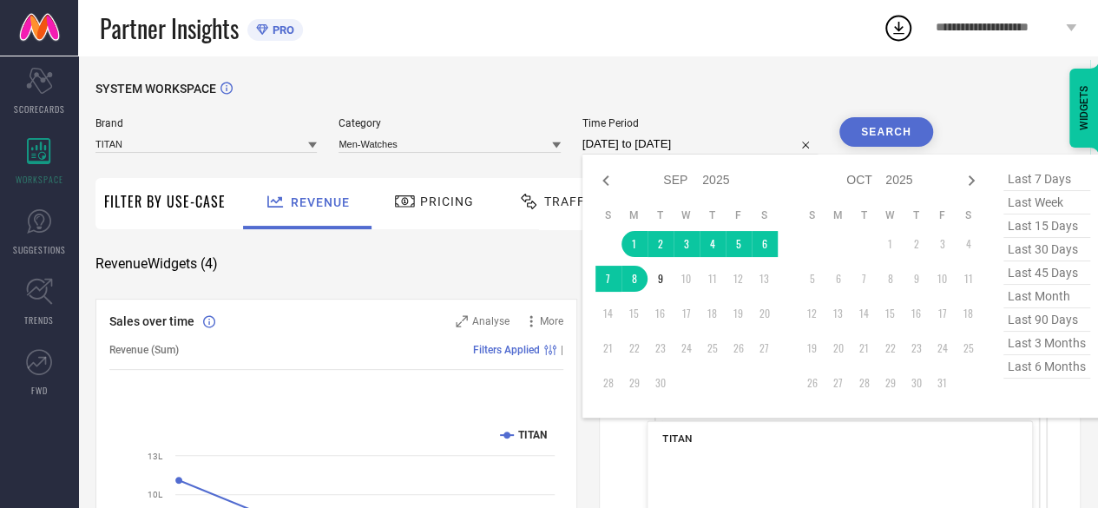
click at [1020, 105] on div "SYSTEM WORKSPACE" at bounding box center [587, 100] width 985 height 36
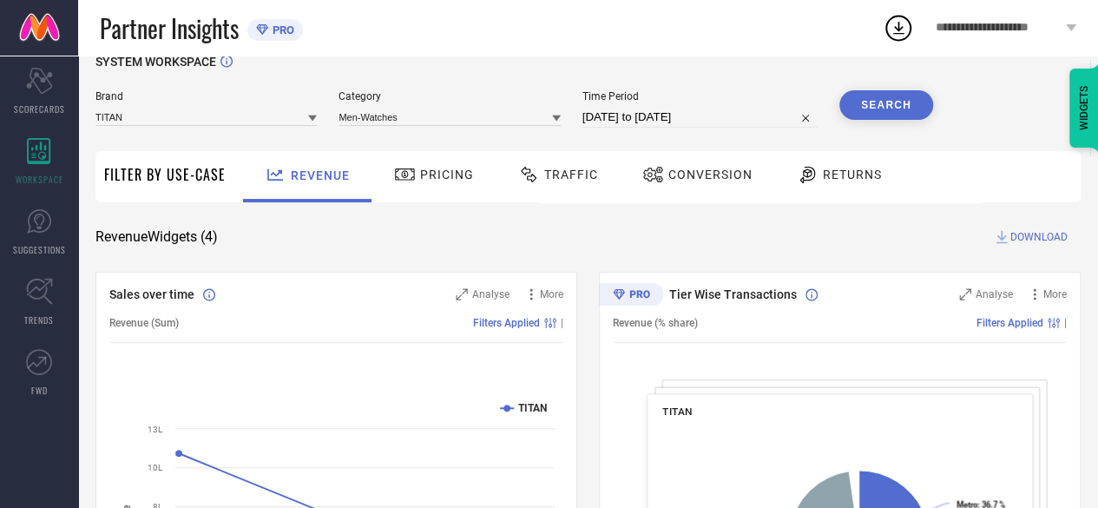
scroll to position [0, 0]
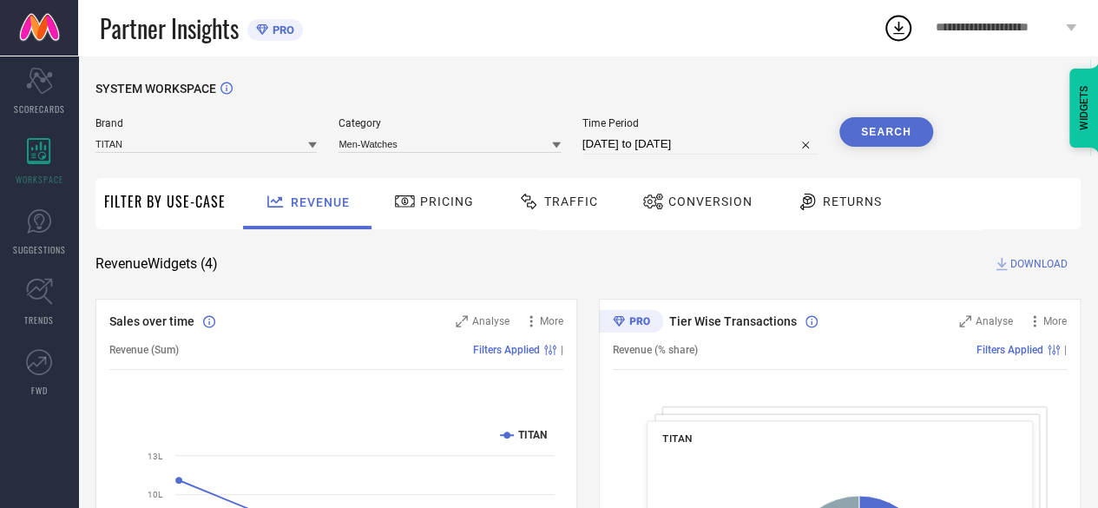
click at [659, 133] on div "Time Period [DATE] to [DATE]" at bounding box center [699, 135] width 235 height 37
click at [656, 135] on input "[DATE] to [DATE]" at bounding box center [699, 144] width 235 height 21
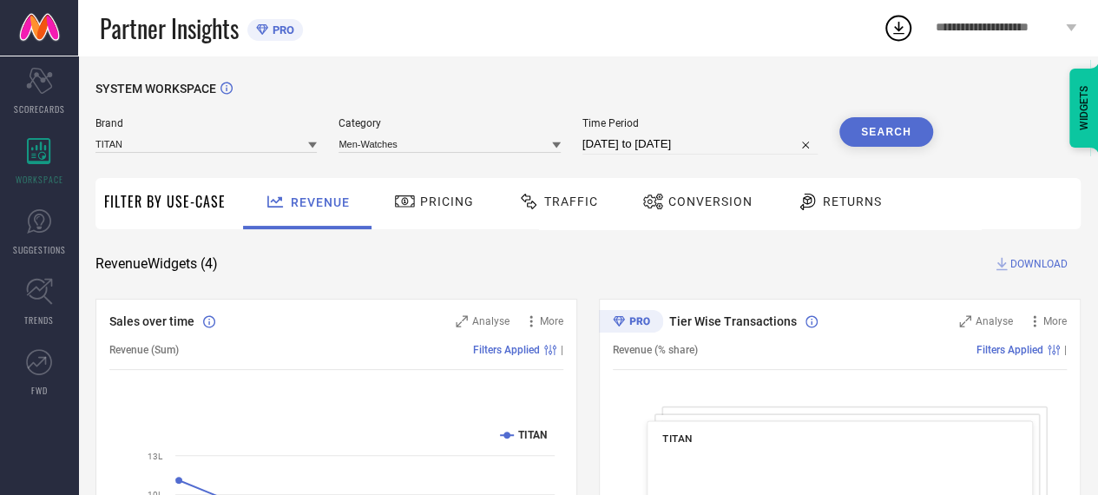
select select "8"
select select "2025"
select select "9"
select select "2025"
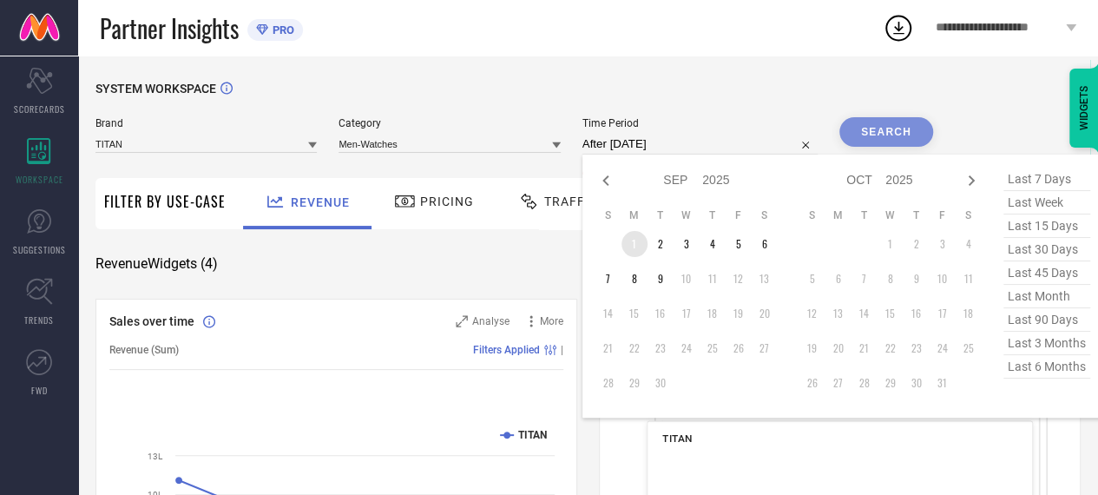
click at [632, 251] on td "1" at bounding box center [634, 244] width 26 height 26
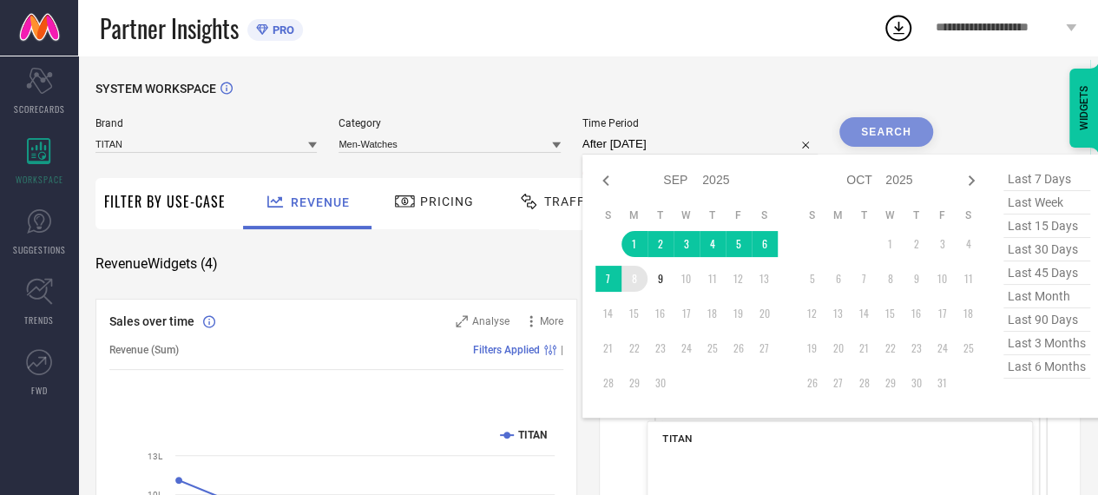
type input "[DATE] to [DATE]"
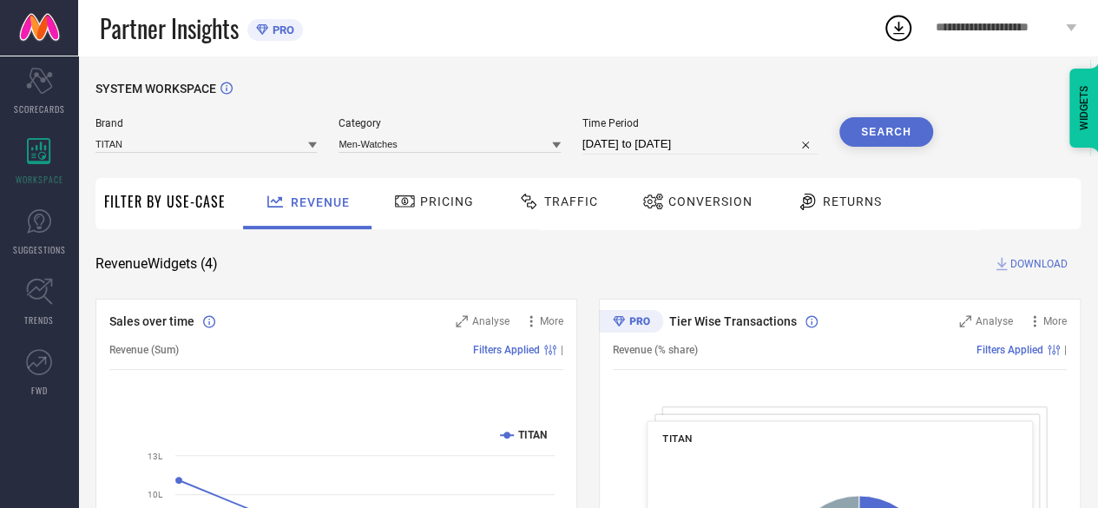
click at [910, 137] on button "Search" at bounding box center [886, 132] width 94 height 30
click at [642, 155] on div "Brand TITAN Category Men-Watches Time Period [DATE] to [DATE] Search" at bounding box center [513, 143] width 837 height 52
click at [636, 148] on input "[DATE] to [DATE]" at bounding box center [699, 144] width 235 height 21
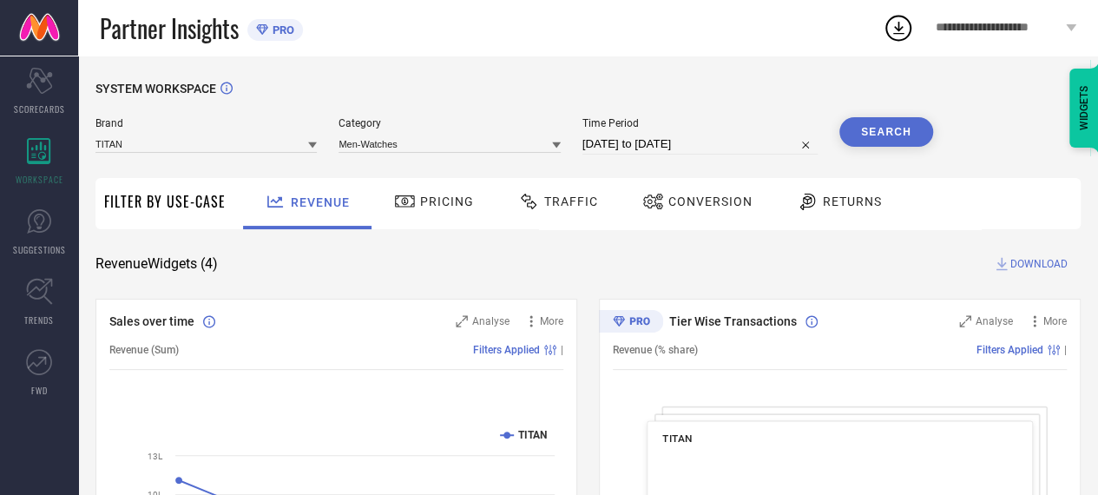
select select "8"
select select "2025"
select select "9"
select select "2025"
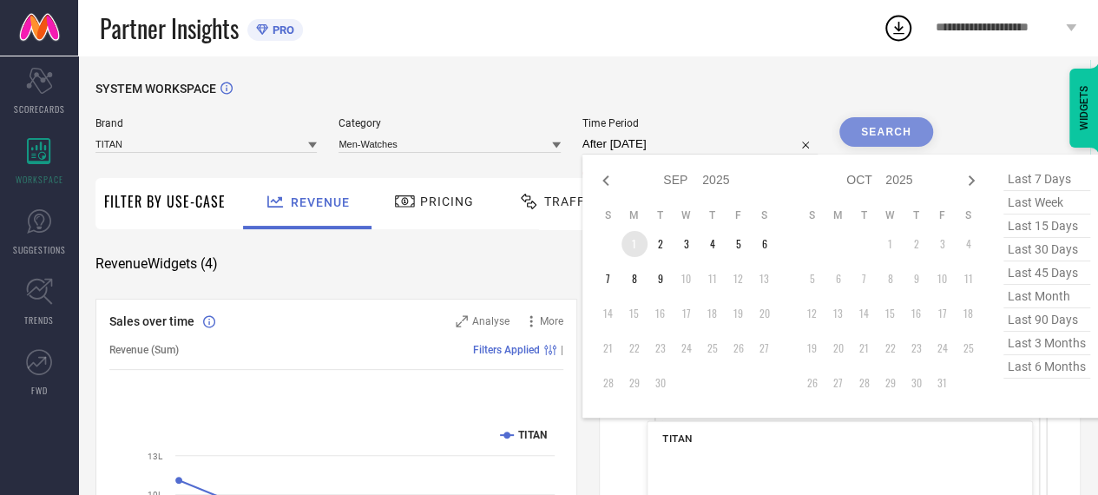
drag, startPoint x: 640, startPoint y: 240, endPoint x: 644, endPoint y: 296, distance: 55.6
click at [640, 240] on td "1" at bounding box center [634, 244] width 26 height 26
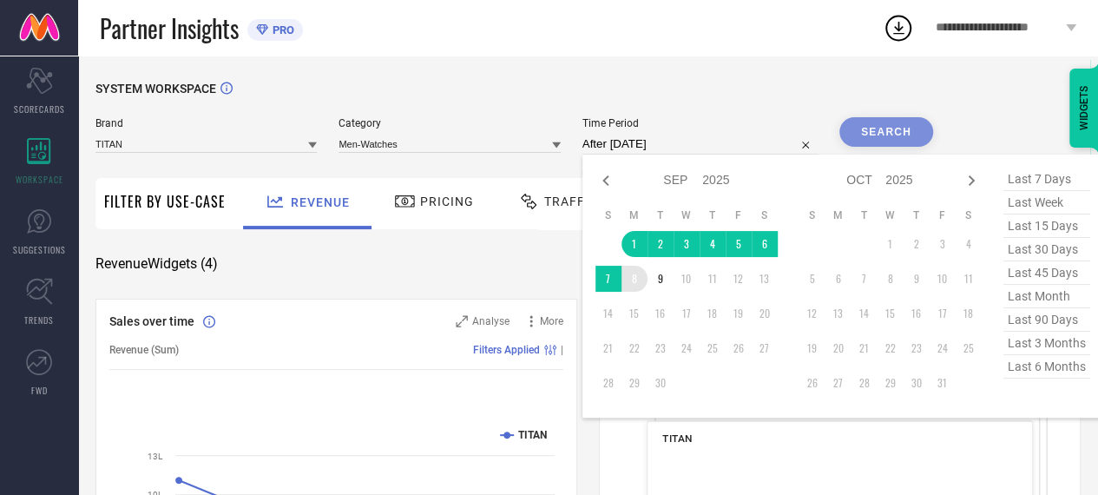
type input "[DATE] to [DATE]"
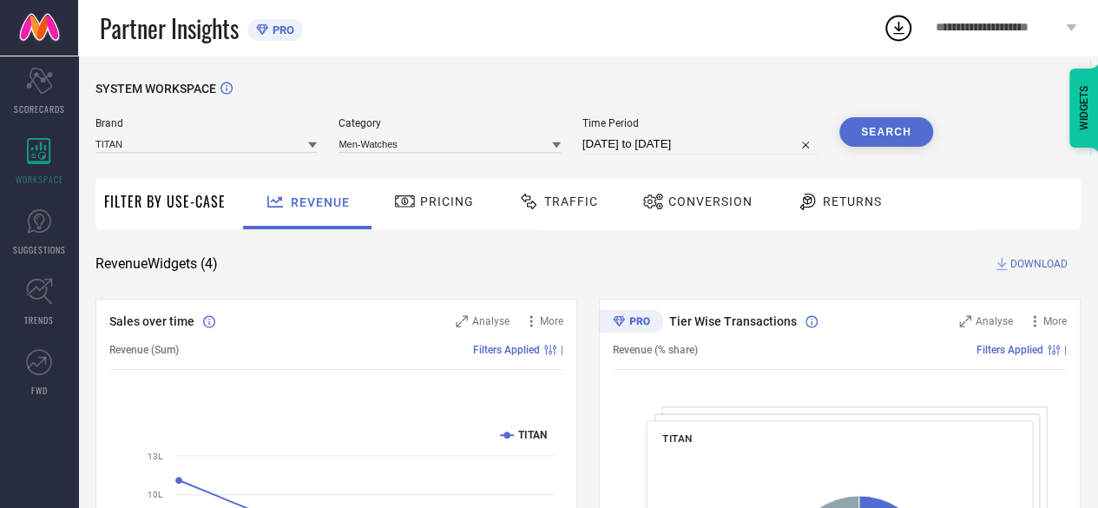
click at [906, 144] on button "Search" at bounding box center [886, 132] width 94 height 30
click at [632, 130] on div "Time Period [DATE] to [DATE]" at bounding box center [699, 135] width 235 height 37
click at [592, 126] on span "Time Period" at bounding box center [699, 123] width 235 height 12
drag, startPoint x: 579, startPoint y: 122, endPoint x: 738, endPoint y: 150, distance: 161.2
click at [738, 150] on div "Brand TITAN Category Men-Watches Time Period [DATE] to [DATE] Search" at bounding box center [513, 135] width 837 height 37
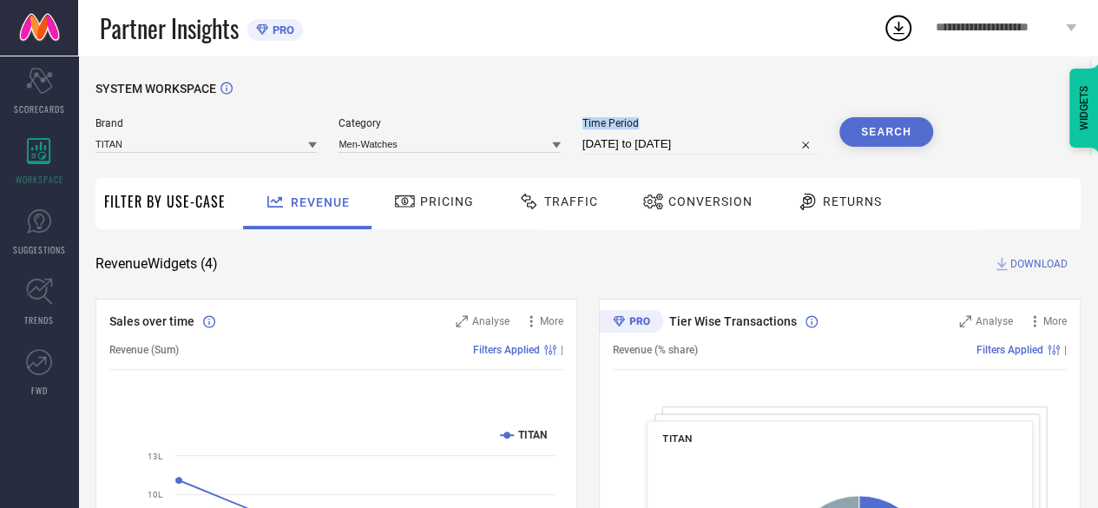
click at [612, 129] on span "Time Period" at bounding box center [699, 123] width 235 height 12
drag, startPoint x: 590, startPoint y: 118, endPoint x: 718, endPoint y: 157, distance: 134.2
click at [718, 157] on div "Brand TITAN Category Men-Watches Time Period [DATE] to [DATE] Search" at bounding box center [513, 143] width 837 height 52
click at [727, 166] on div "Brand TITAN Category Men-Watches Time Period [DATE] to [DATE] Search" at bounding box center [513, 143] width 837 height 52
select select "8"
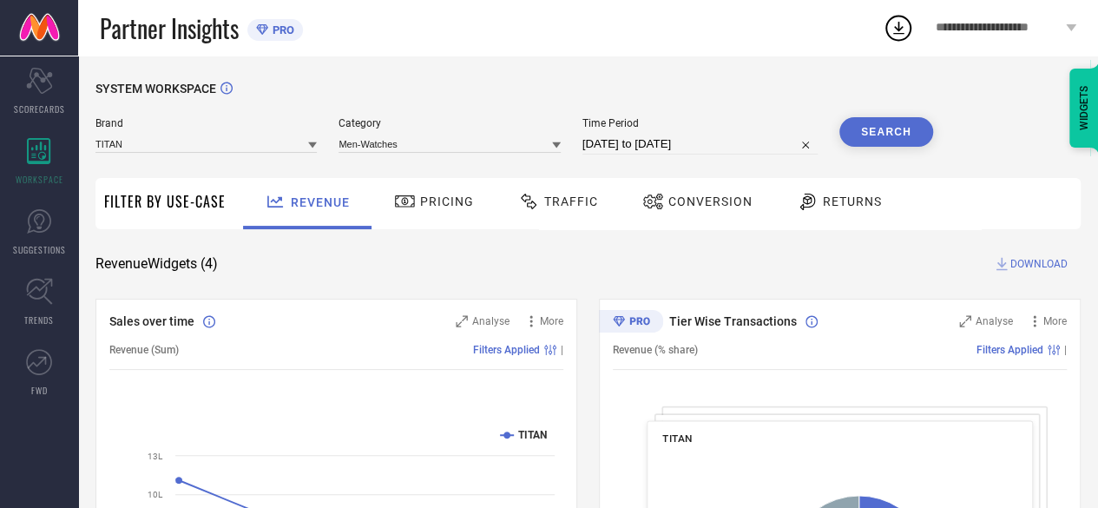
select select "2025"
select select "9"
select select "2025"
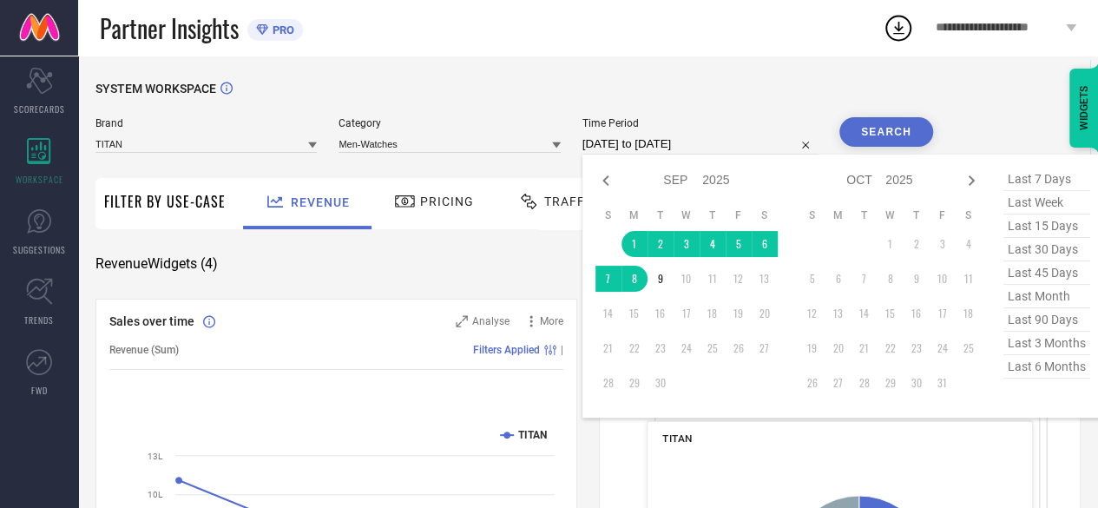
click at [702, 150] on input "[DATE] to [DATE]" at bounding box center [699, 144] width 235 height 21
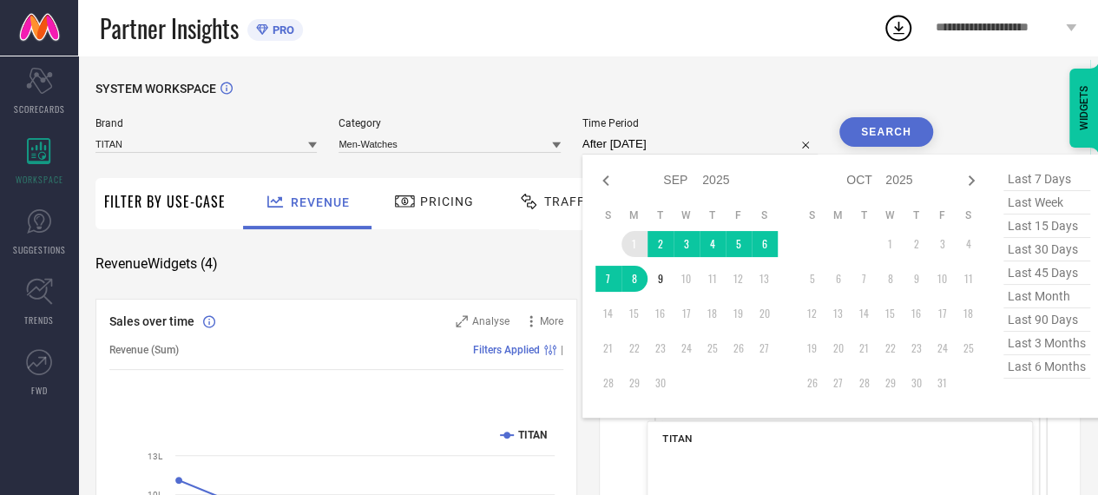
click at [641, 246] on td "1" at bounding box center [634, 244] width 26 height 26
type input "[DATE] to [DATE]"
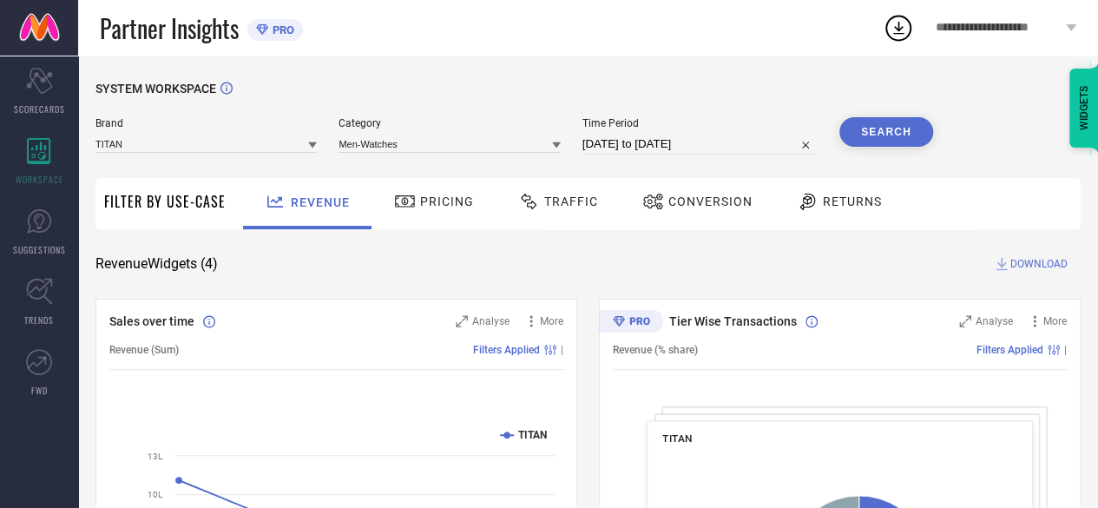
click at [873, 130] on button "Search" at bounding box center [886, 132] width 94 height 30
drag, startPoint x: 580, startPoint y: 128, endPoint x: 750, endPoint y: 165, distance: 174.1
click at [750, 165] on div "Brand TITAN Category Men-Watches Time Period [DATE] to [DATE] Search" at bounding box center [513, 143] width 837 height 52
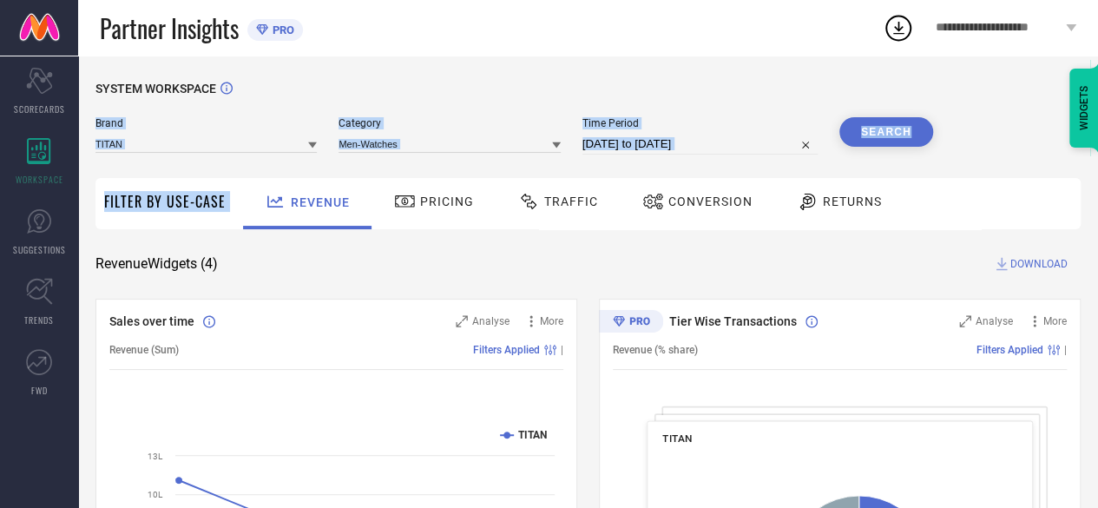
drag, startPoint x: 583, startPoint y: 124, endPoint x: 706, endPoint y: 174, distance: 132.8
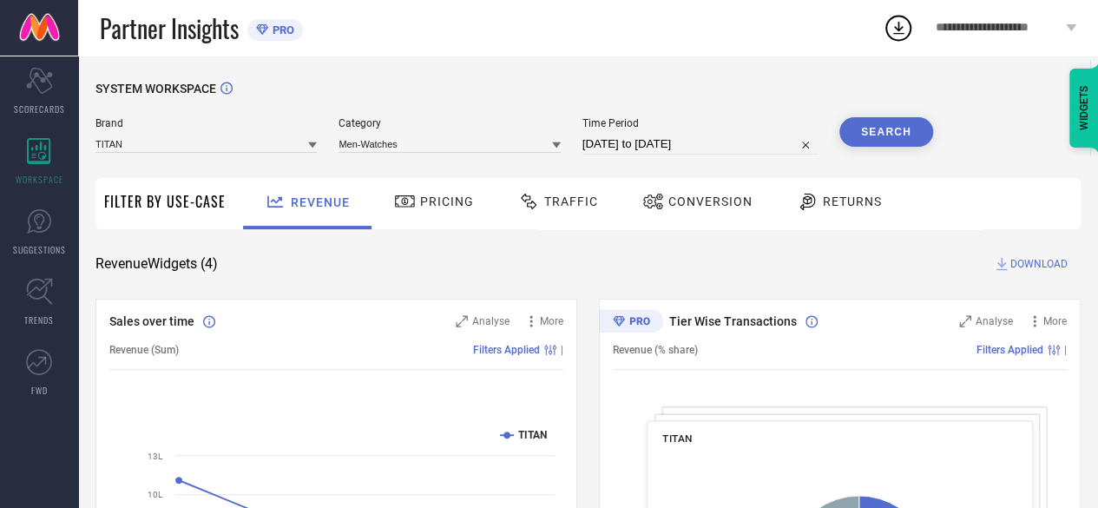
click at [576, 116] on div "SYSTEM WORKSPACE" at bounding box center [587, 100] width 985 height 36
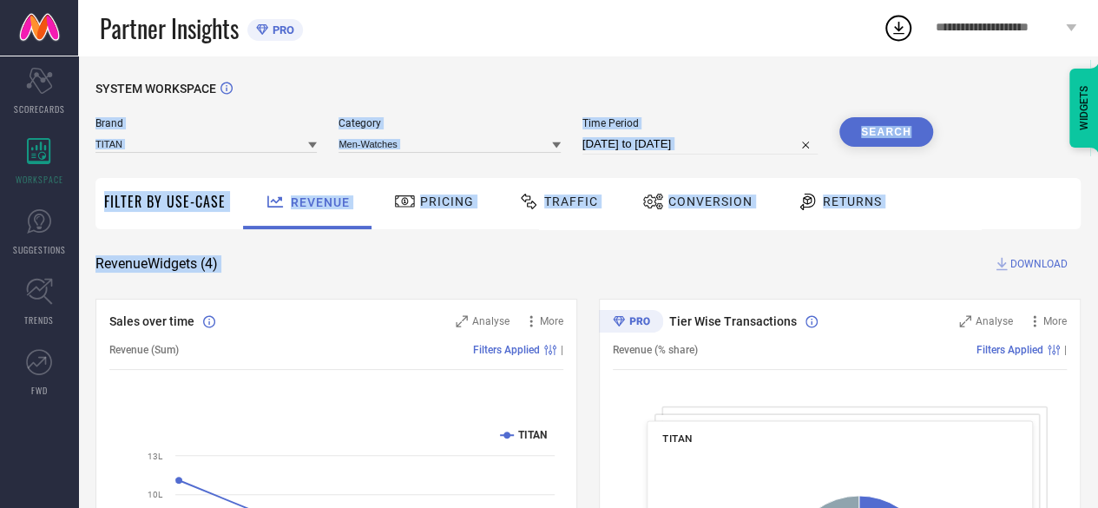
drag, startPoint x: 573, startPoint y: 84, endPoint x: 908, endPoint y: 247, distance: 372.6
click at [269, 257] on div "Revenue Widgets ( 4 ) DOWNLOAD" at bounding box center [587, 263] width 985 height 17
drag, startPoint x: 252, startPoint y: 259, endPoint x: 99, endPoint y: 58, distance: 252.0
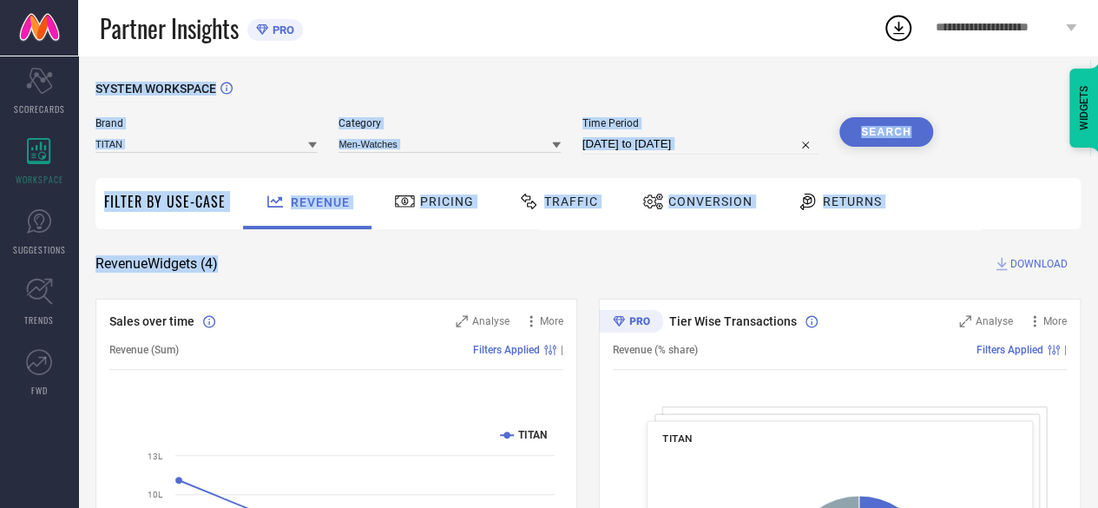
drag, startPoint x: 102, startPoint y: 58, endPoint x: 872, endPoint y: 255, distance: 794.5
click at [872, 255] on div "Revenue Widgets ( 4 ) DOWNLOAD" at bounding box center [587, 263] width 985 height 17
drag, startPoint x: 98, startPoint y: 63, endPoint x: 243, endPoint y: 261, distance: 245.2
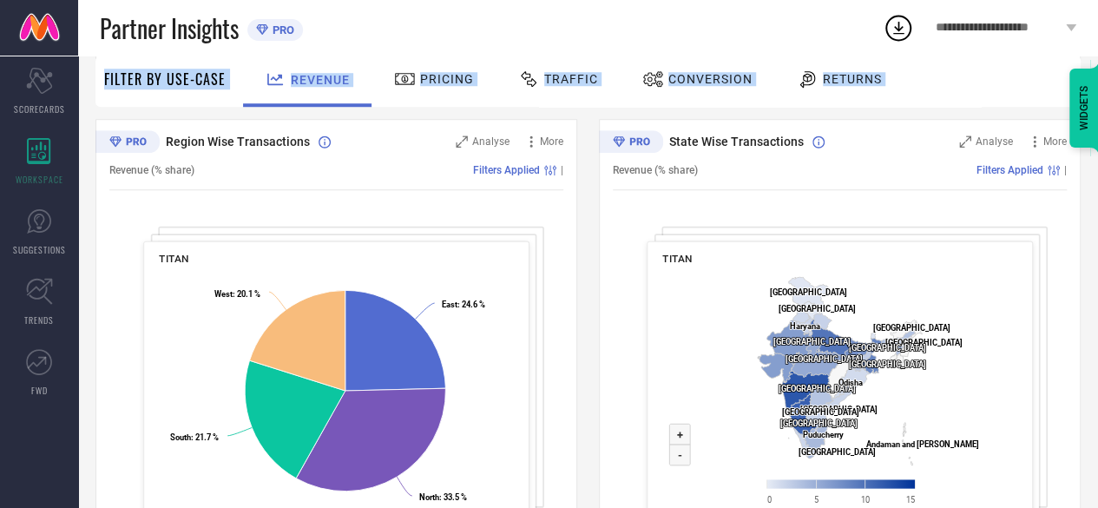
scroll to position [706, 0]
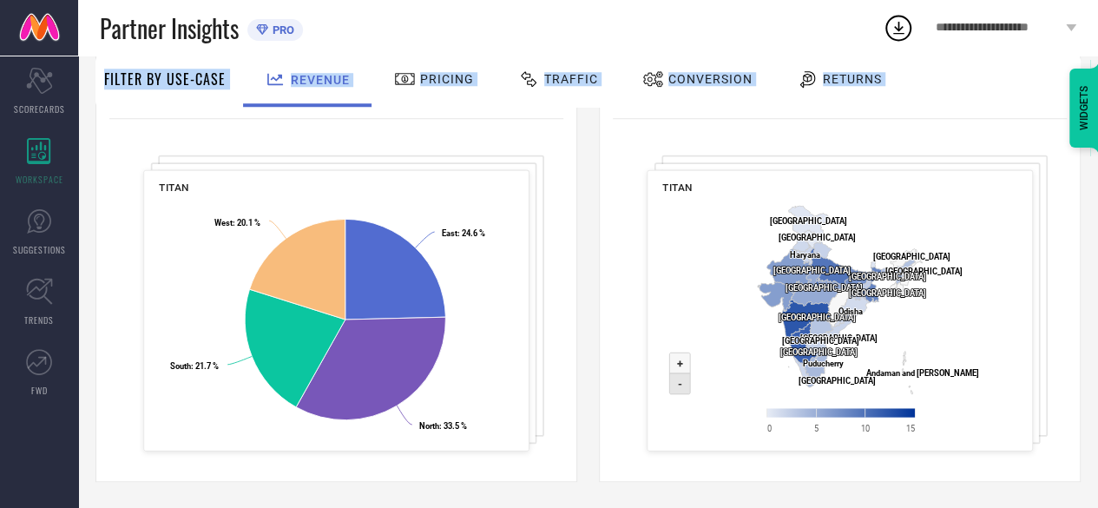
click at [683, 390] on icon at bounding box center [679, 383] width 21 height 21
click at [683, 351] on rect at bounding box center [840, 323] width 356 height 251
click at [679, 386] on text "-" at bounding box center [680, 383] width 4 height 13
click at [677, 367] on text "+" at bounding box center [680, 363] width 6 height 13
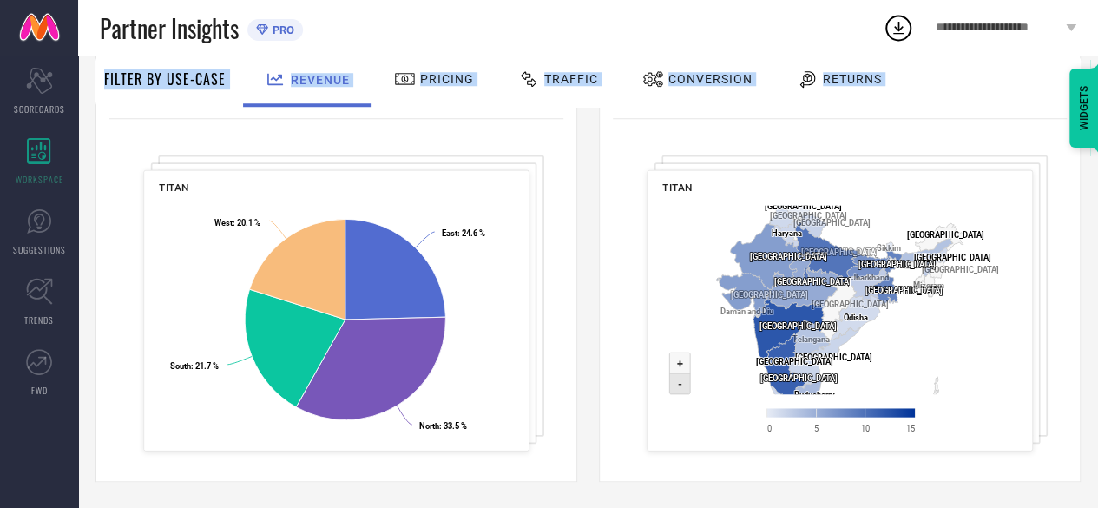
click at [678, 385] on text "-" at bounding box center [680, 383] width 4 height 13
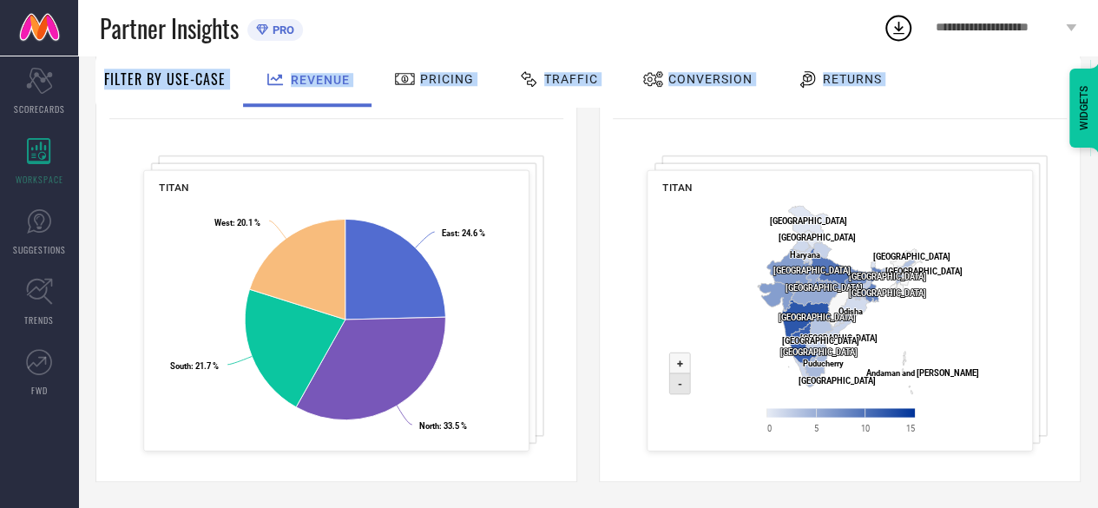
click at [678, 385] on text "-" at bounding box center [680, 383] width 4 height 13
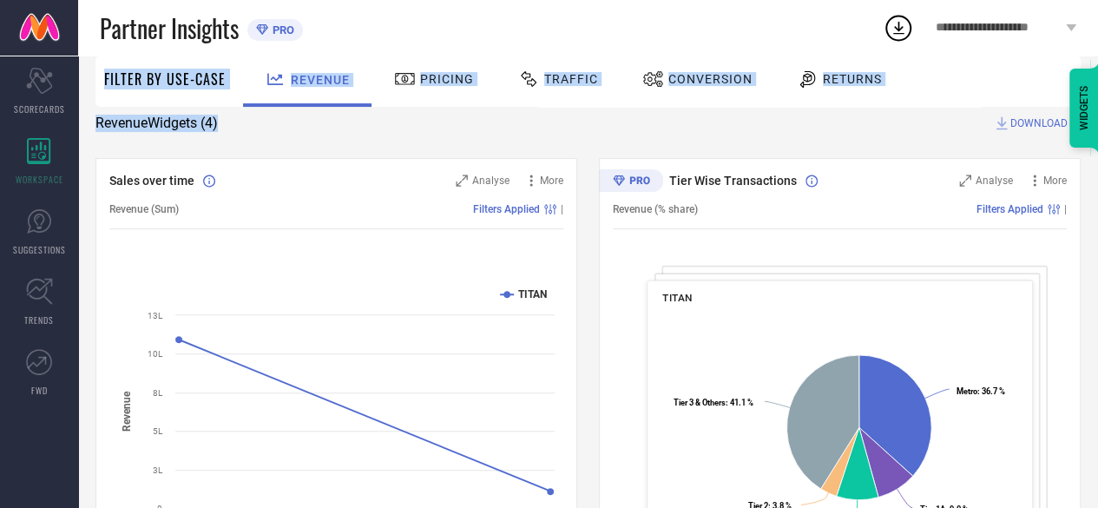
scroll to position [0, 0]
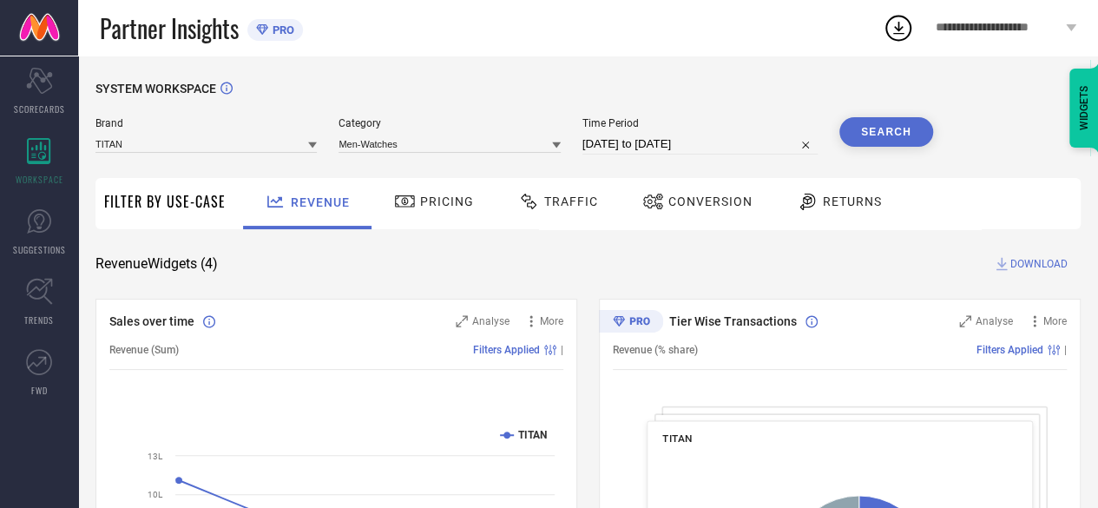
click at [581, 207] on span "Traffic" at bounding box center [571, 201] width 54 height 14
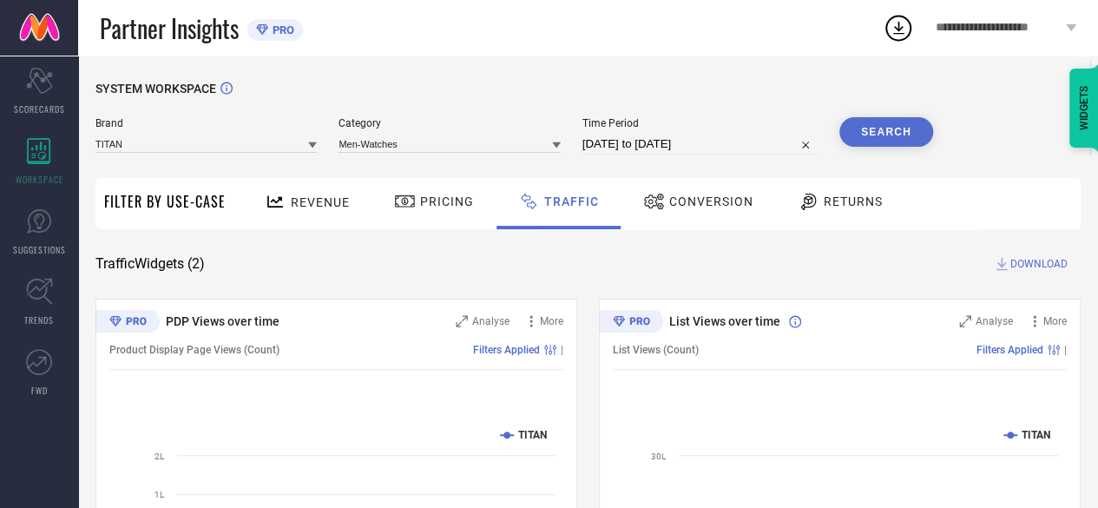
click at [840, 190] on div "Returns" at bounding box center [840, 202] width 94 height 30
